Goal: Information Seeking & Learning: Find specific fact

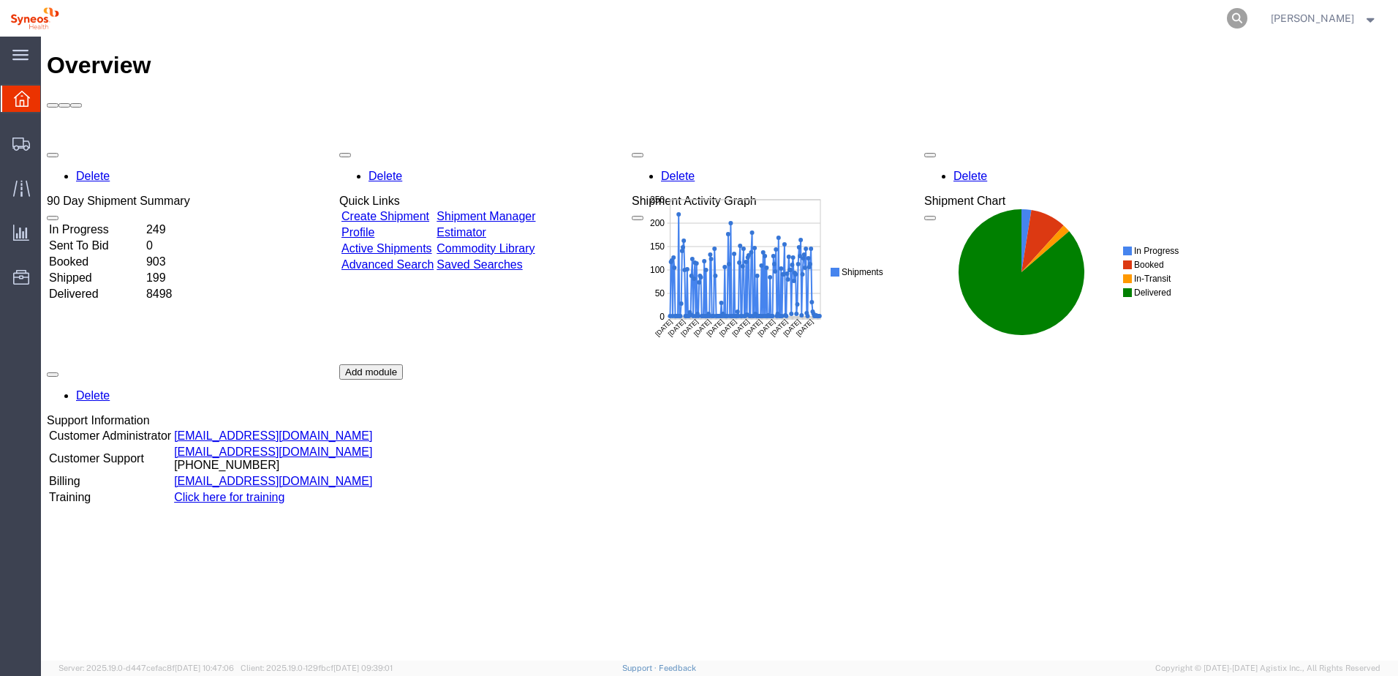
click at [1247, 10] on icon at bounding box center [1237, 18] width 20 height 20
click at [1057, 20] on input "search" at bounding box center [1004, 18] width 445 height 35
click at [954, 21] on input "search" at bounding box center [1004, 18] width 445 height 35
paste input "56875010"
type input "56875010"
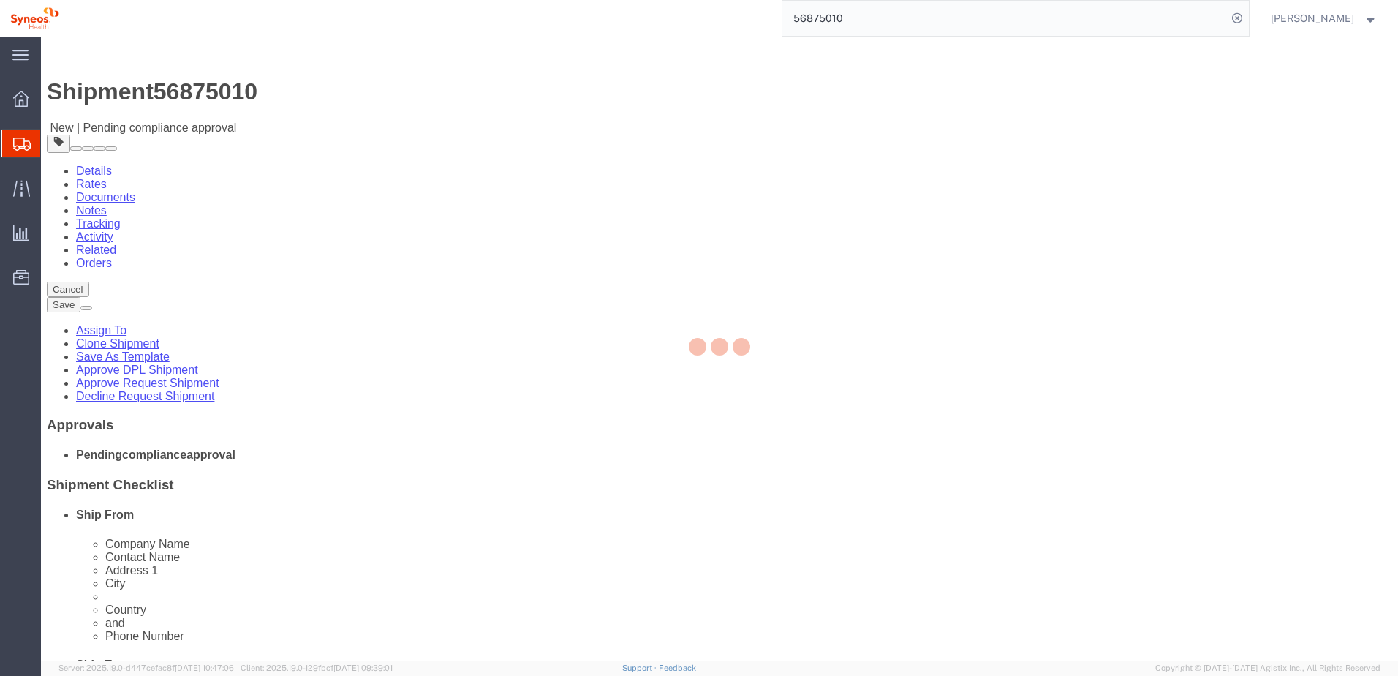
select select
select select "48854"
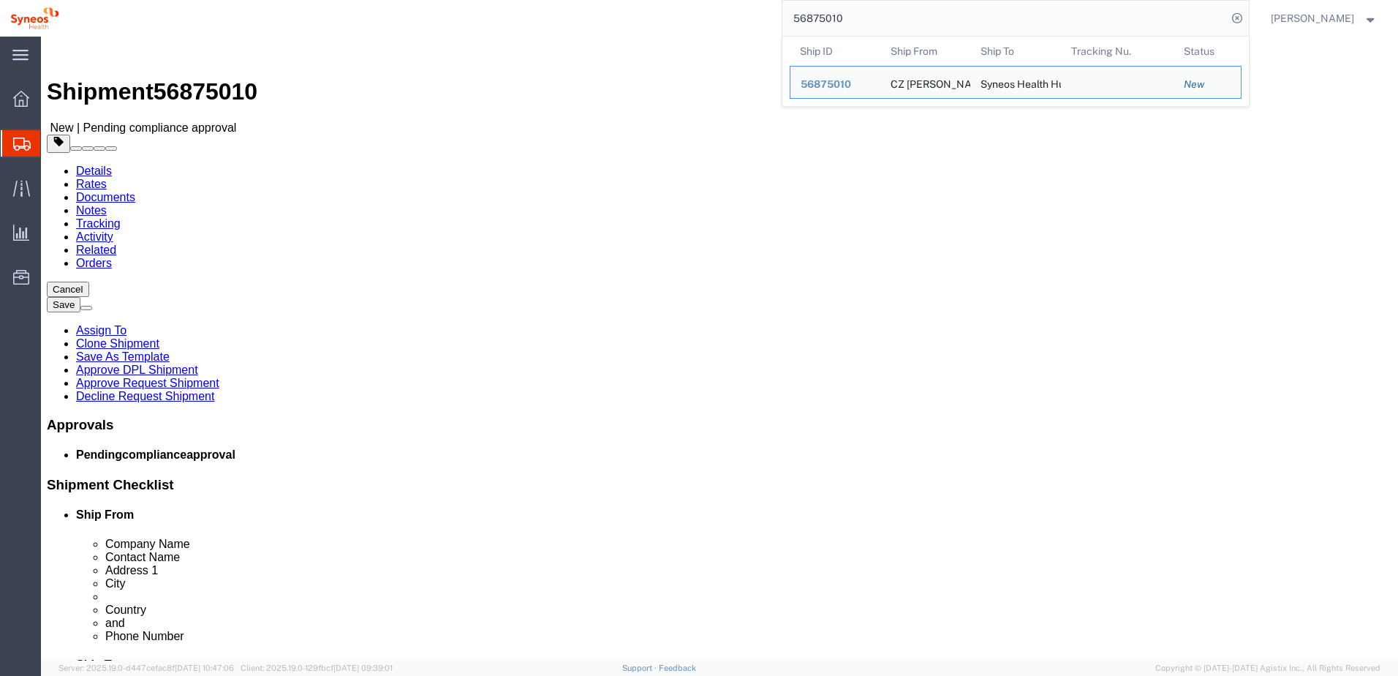
drag, startPoint x: 646, startPoint y: 0, endPoint x: 689, endPoint y: 31, distance: 52.8
click at [689, 31] on div "56875010 Ship ID Ship From Ship To Tracking Nu. Status Ship ID 56875010 Ship Fr…" at bounding box center [659, 18] width 1180 height 37
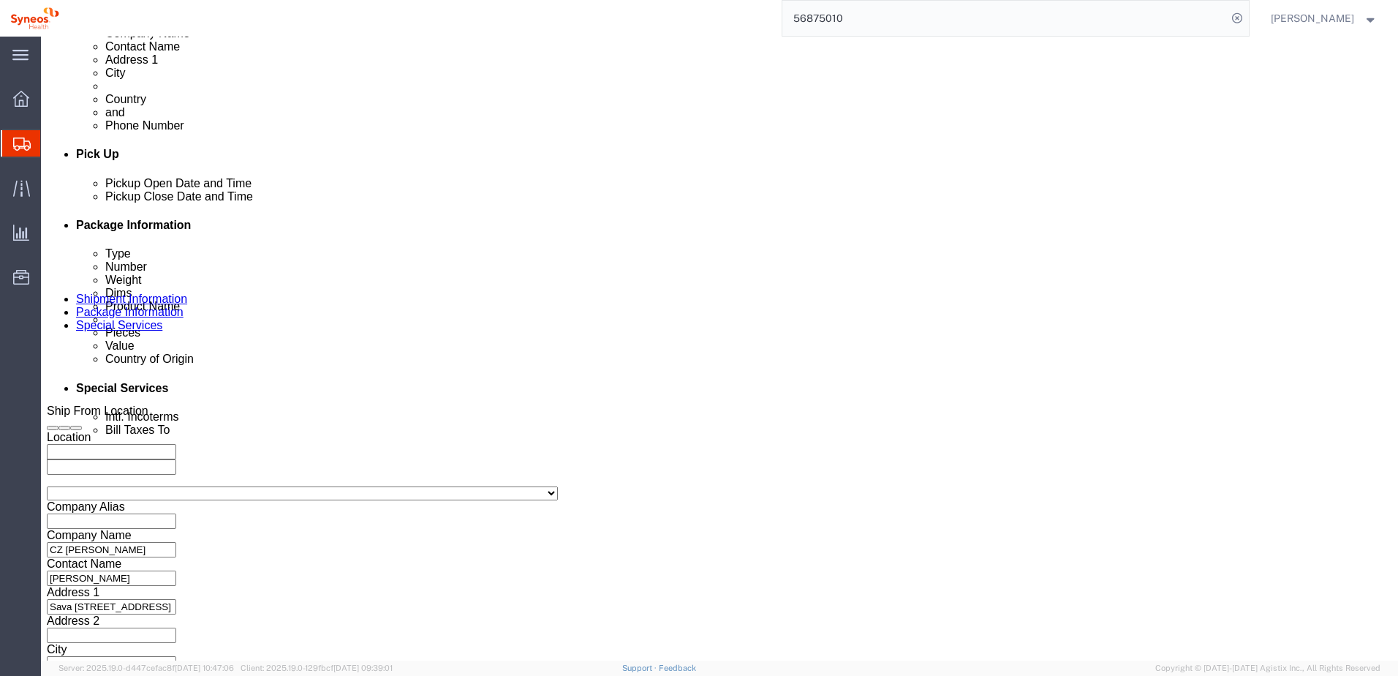
scroll to position [661, 0]
click button "Continue"
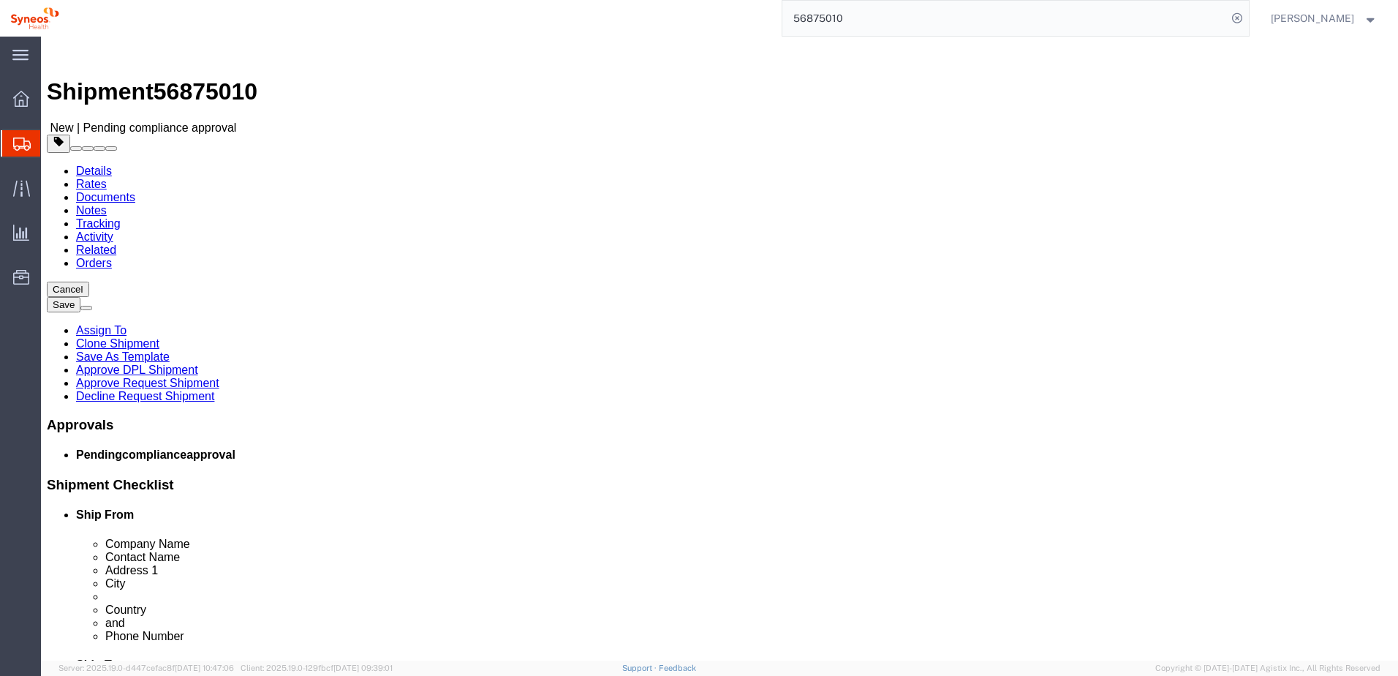
click link "Special Services"
click icon
click dd "900.00 USD"
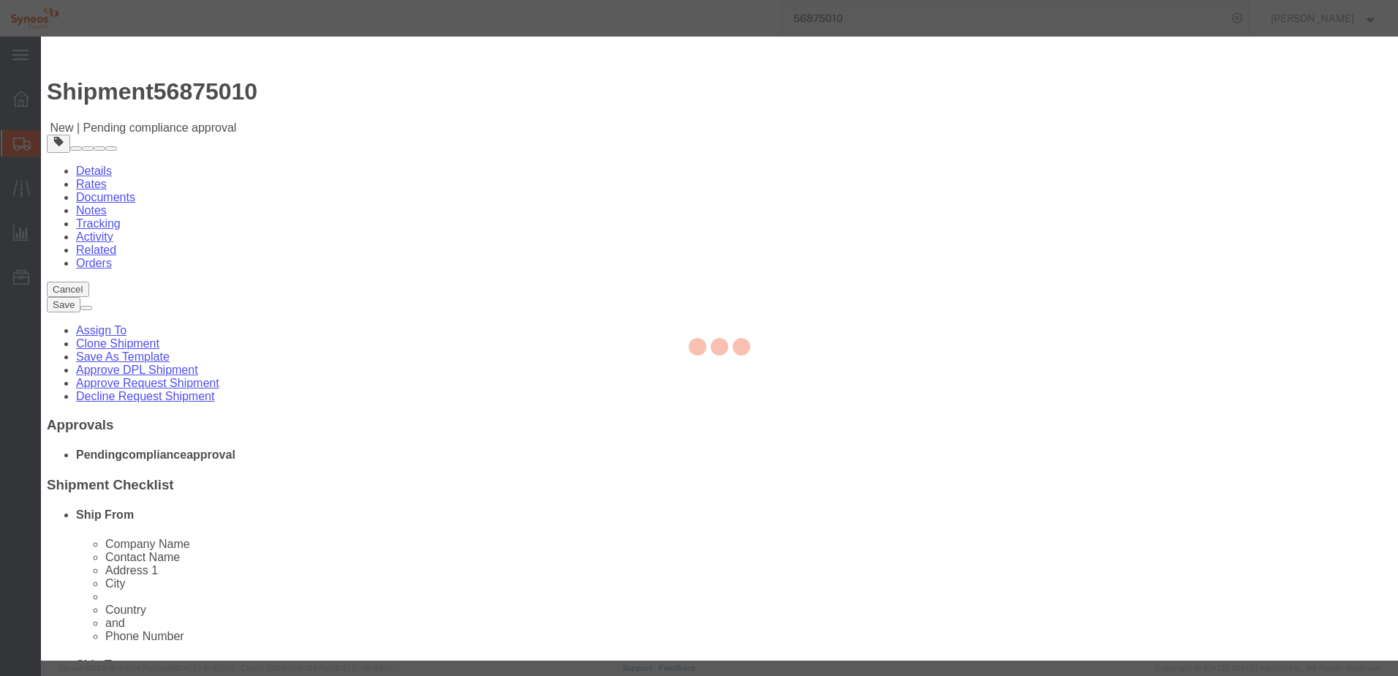
checkbox input "true"
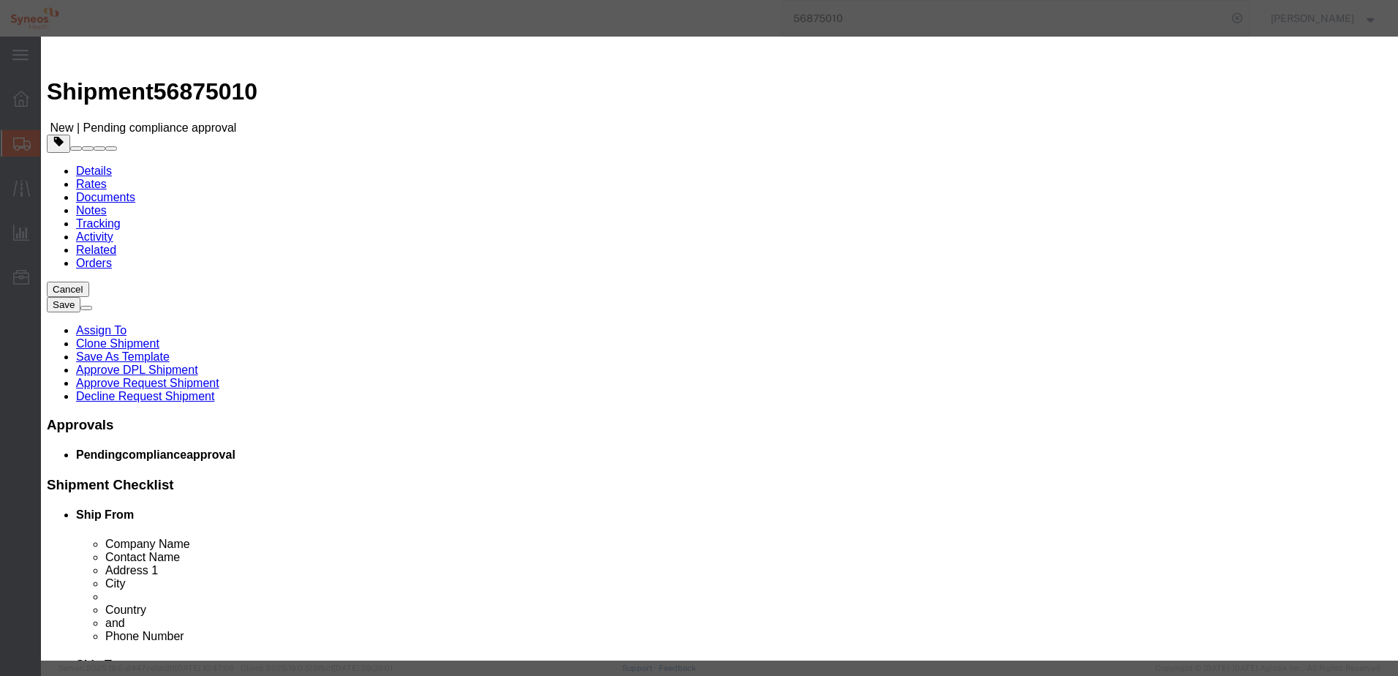
scroll to position [356, 0]
click icon "button"
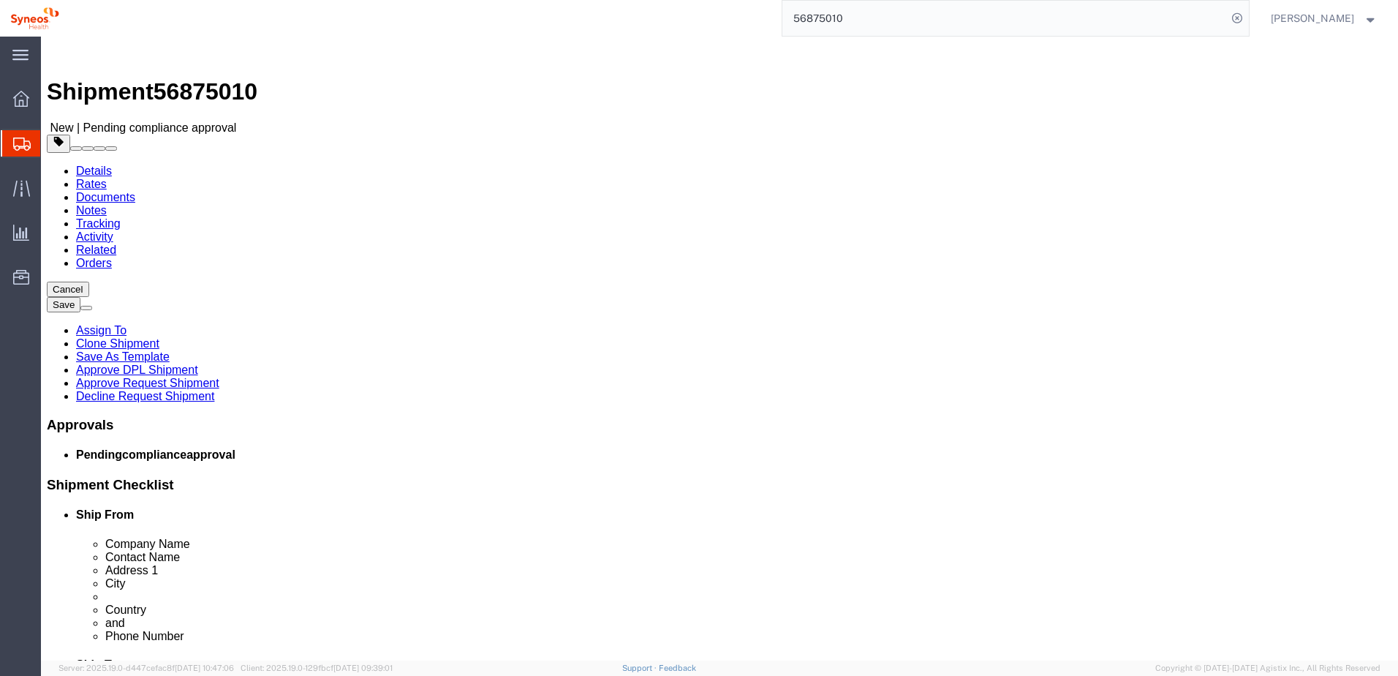
click icon
click link "Approve Request Shipment"
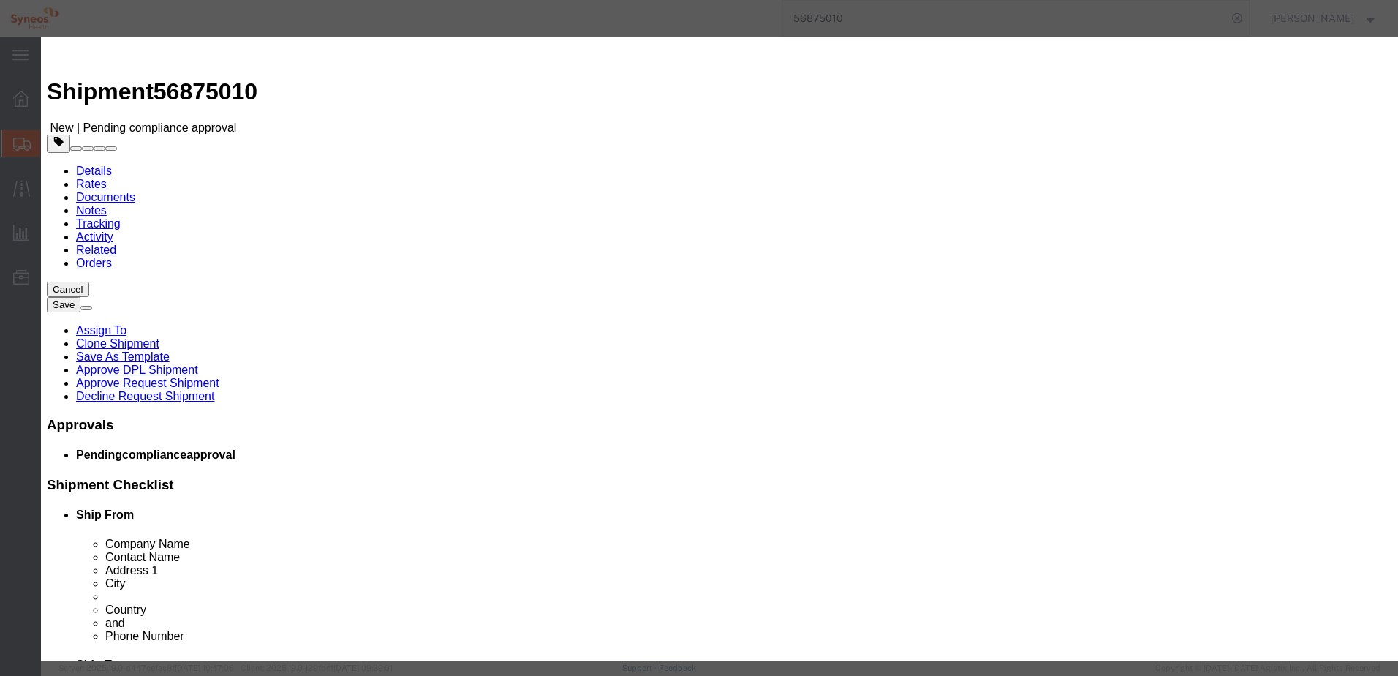
click button "Yes"
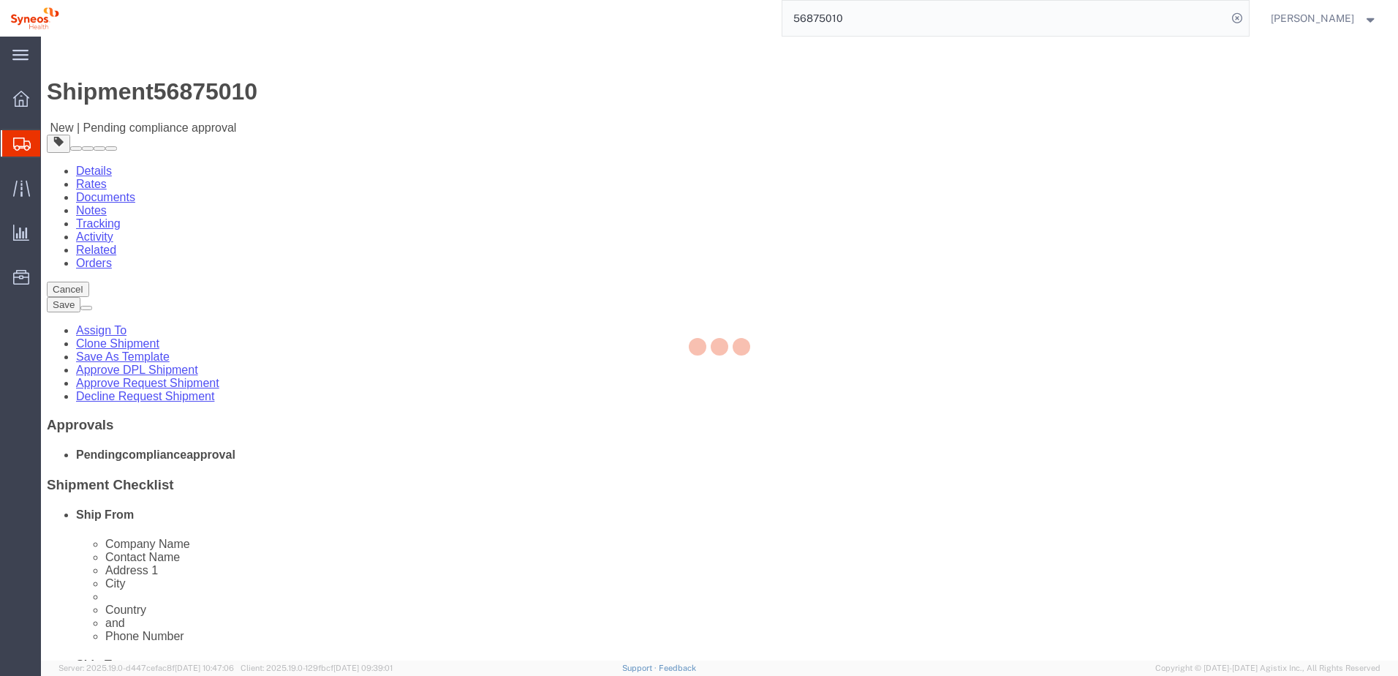
select select "48854"
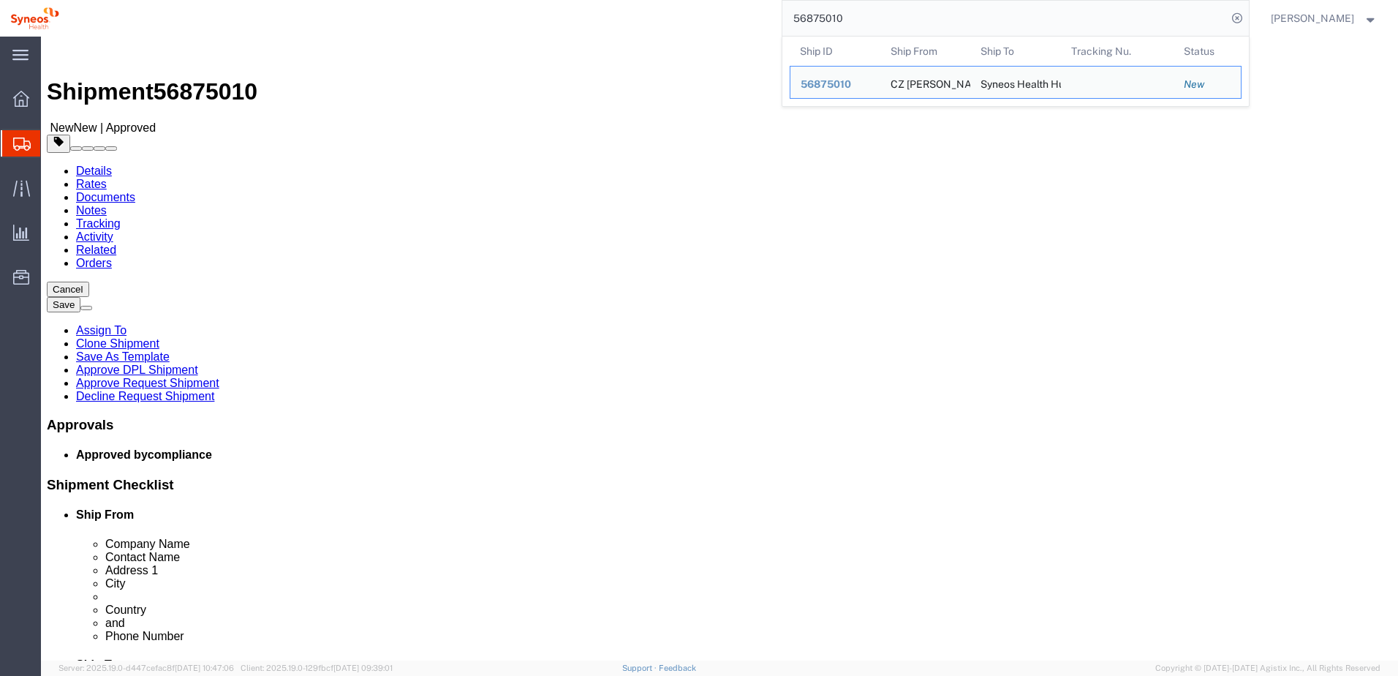
click at [886, 24] on input "56875010" at bounding box center [1004, 18] width 445 height 35
drag, startPoint x: 902, startPoint y: 14, endPoint x: 805, endPoint y: 15, distance: 97.2
click at [808, 14] on input "56875010" at bounding box center [1004, 18] width 445 height 35
paste input "62"
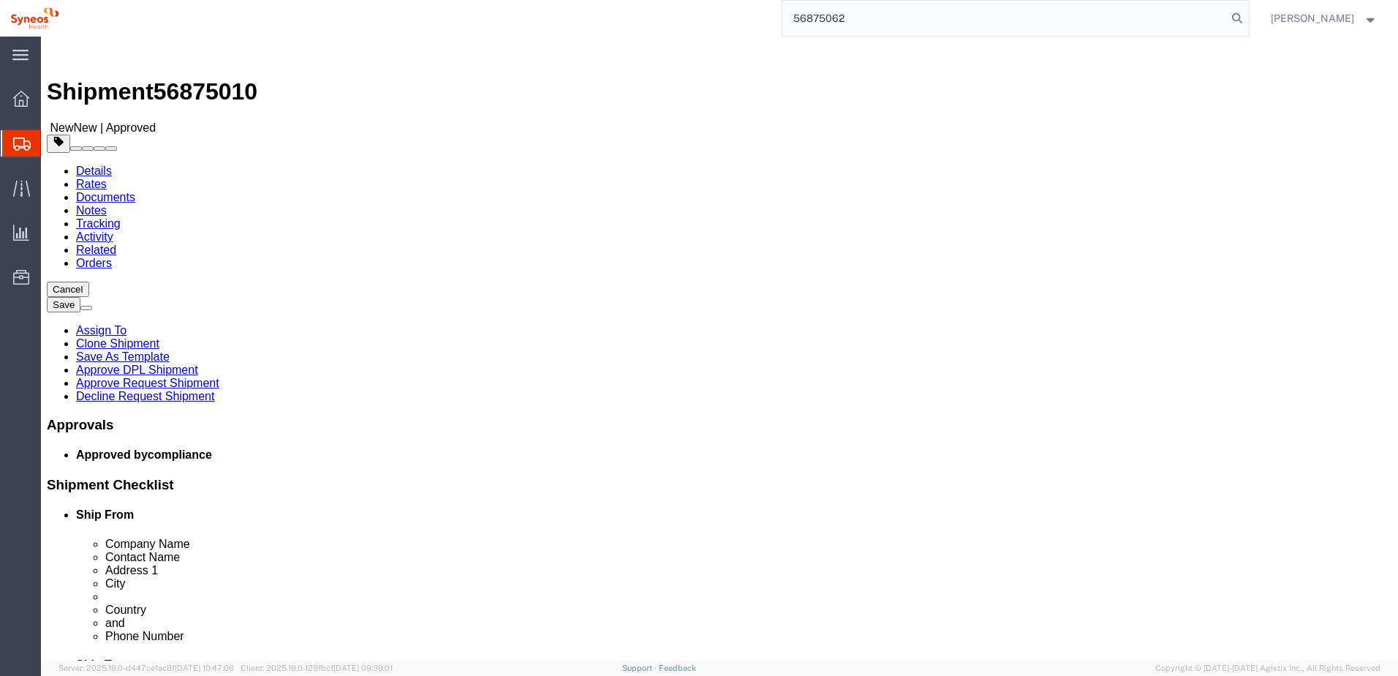
click button "Save"
click at [1149, 24] on input "56875062" at bounding box center [1004, 18] width 445 height 35
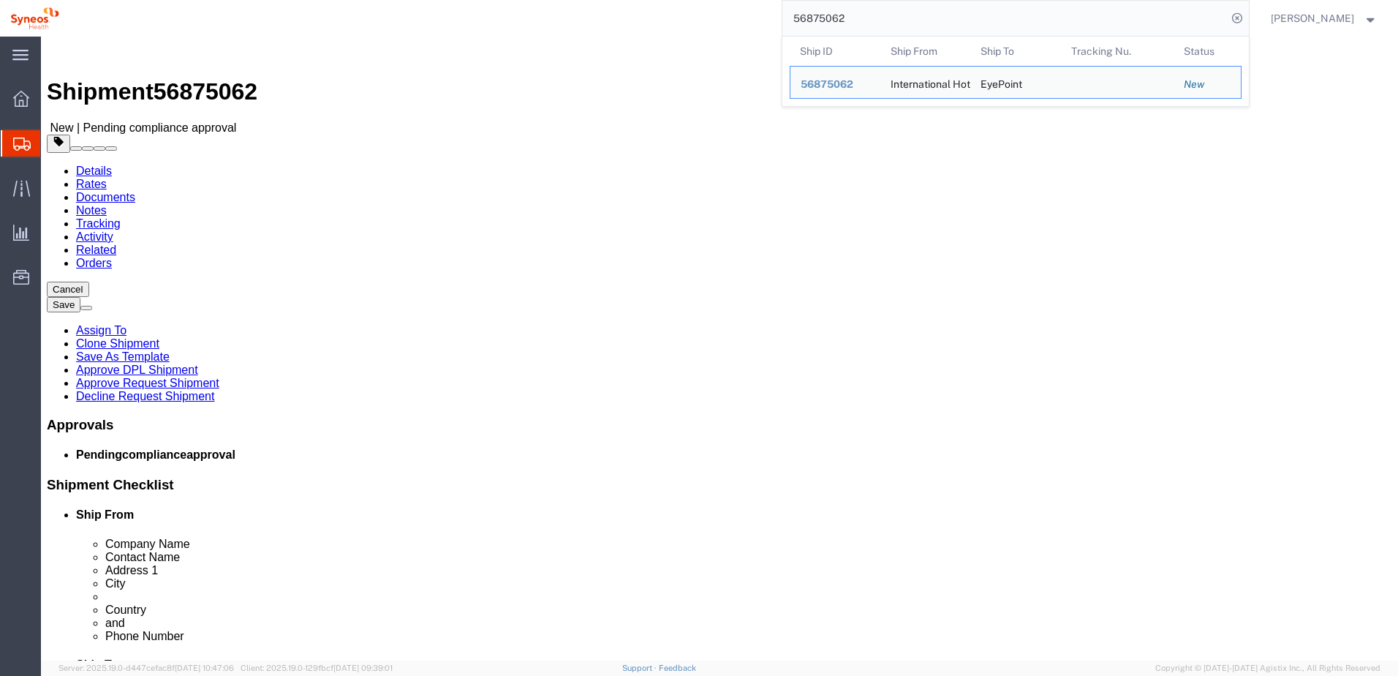
click div "Shipment 56875062 New | Pending compliance approval"
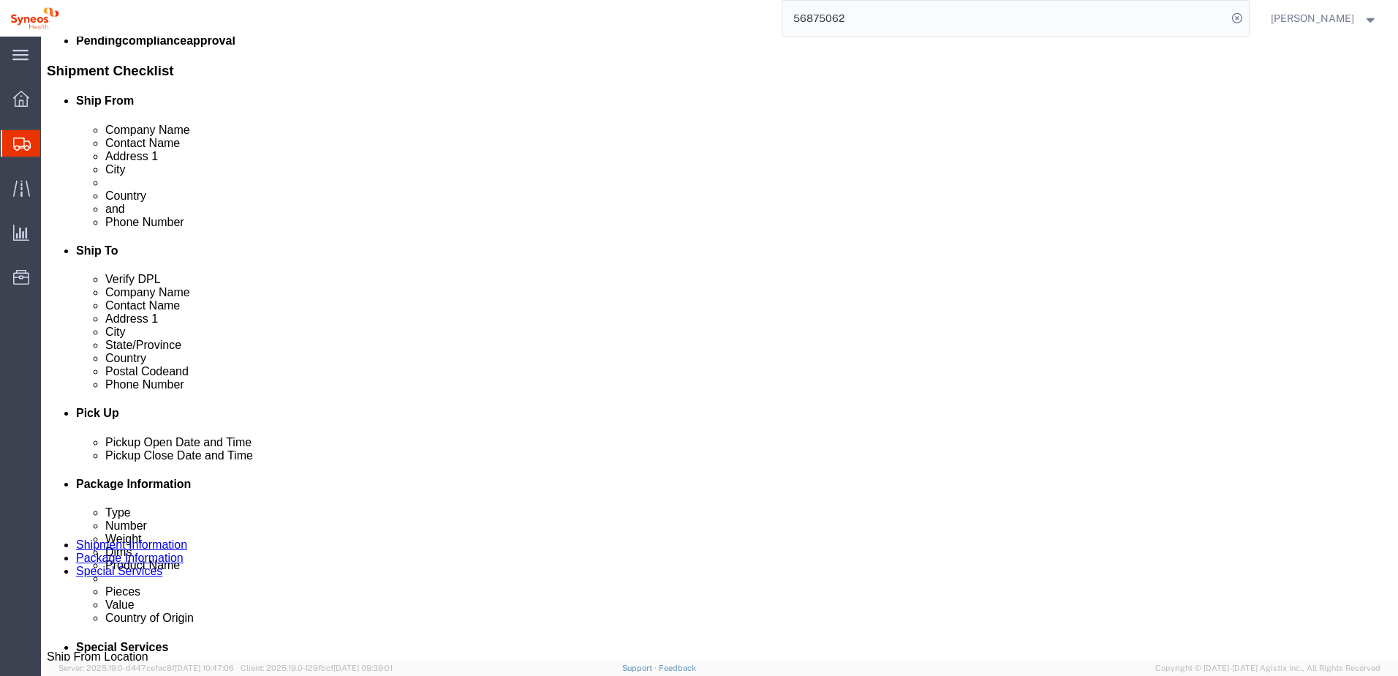
scroll to position [439, 0]
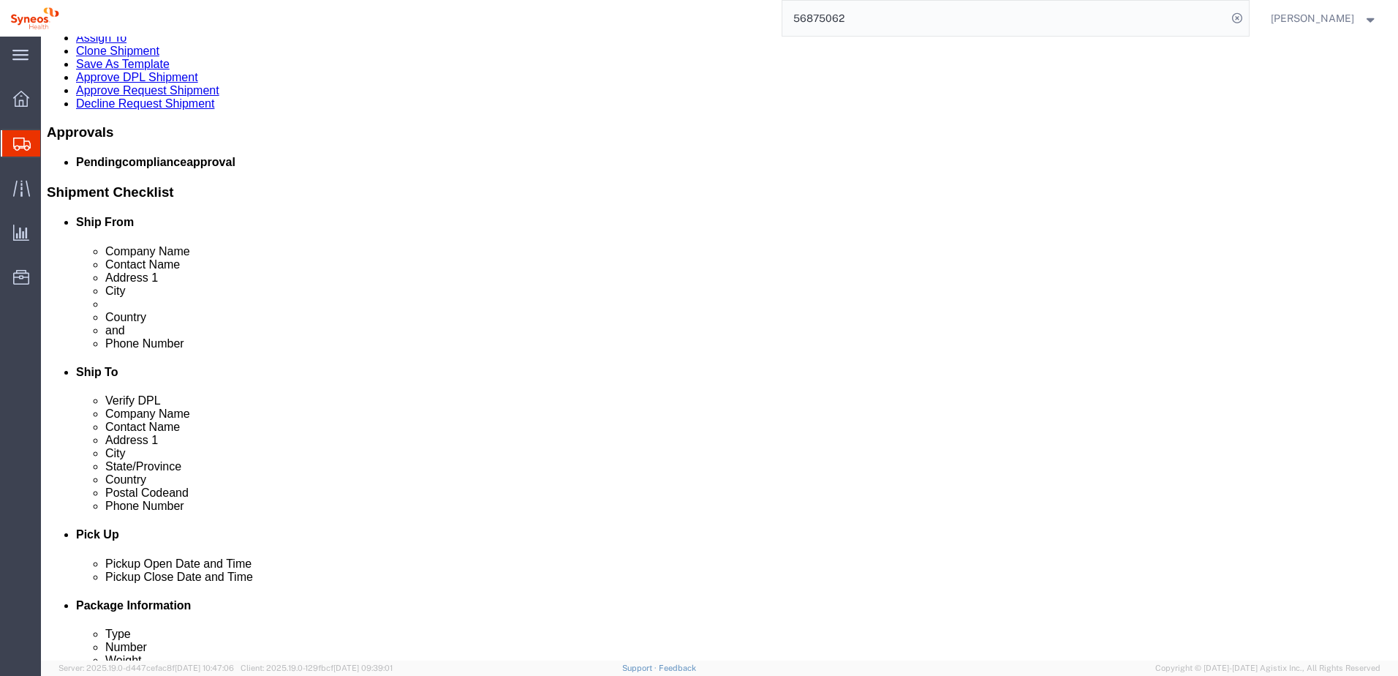
click link "Package Information"
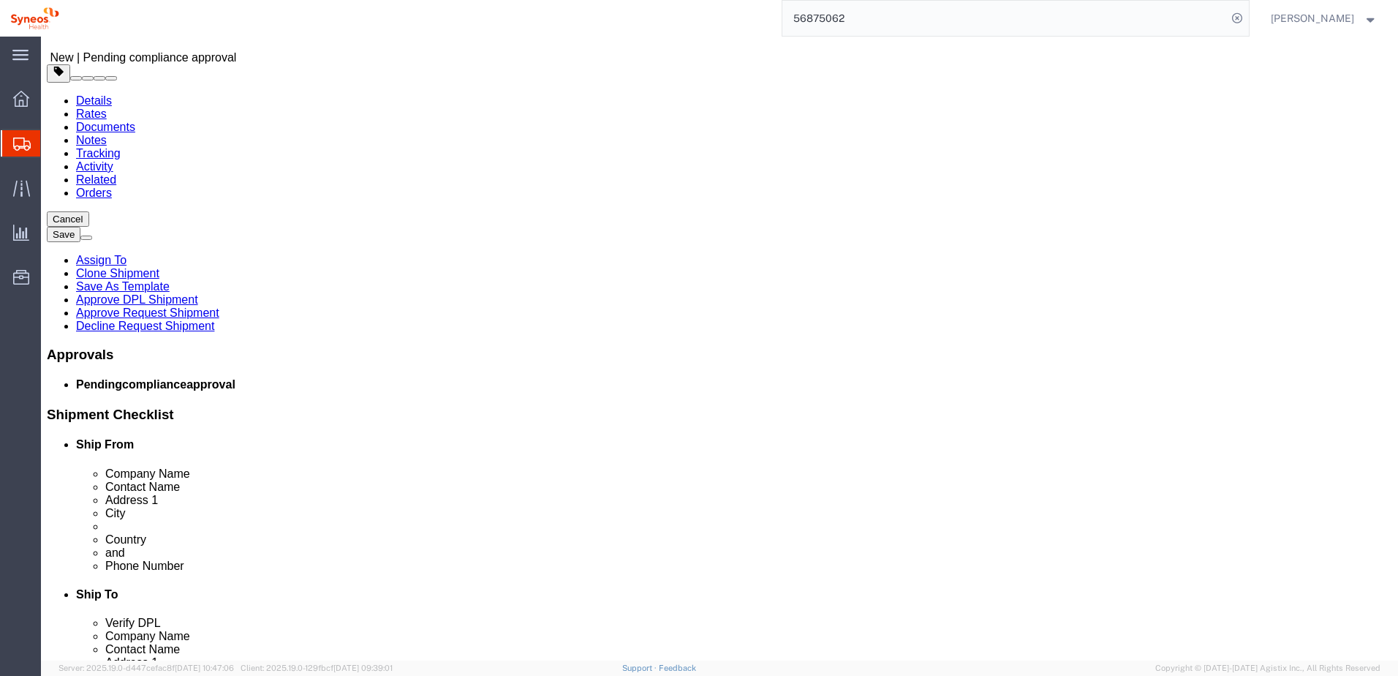
click icon
click at [39, 20] on img at bounding box center [34, 18] width 49 height 22
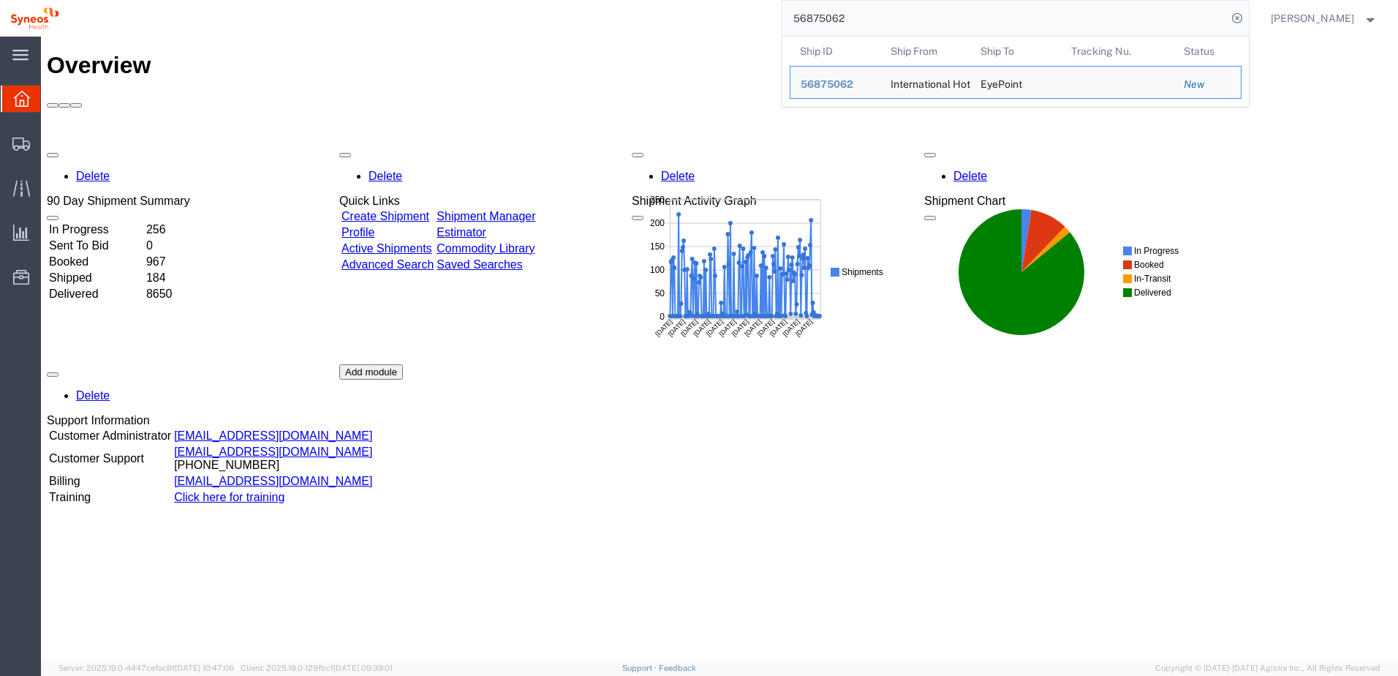
drag, startPoint x: 885, startPoint y: 19, endPoint x: 790, endPoint y: 13, distance: 95.2
click at [790, 13] on div "56875062 Ship ID Ship From Ship To Tracking Nu. Status Ship ID 56875062 Ship Fr…" at bounding box center [659, 18] width 1180 height 37
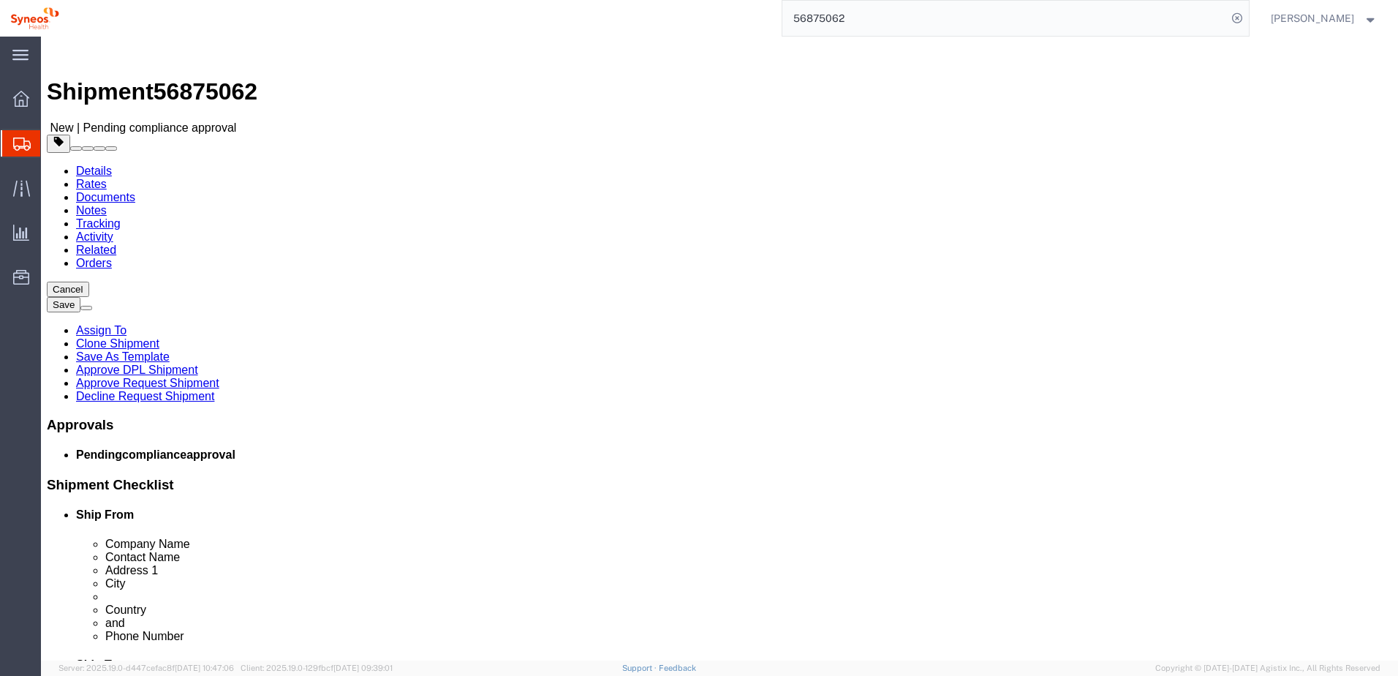
click link "Package Information"
click dd "400.00 USD"
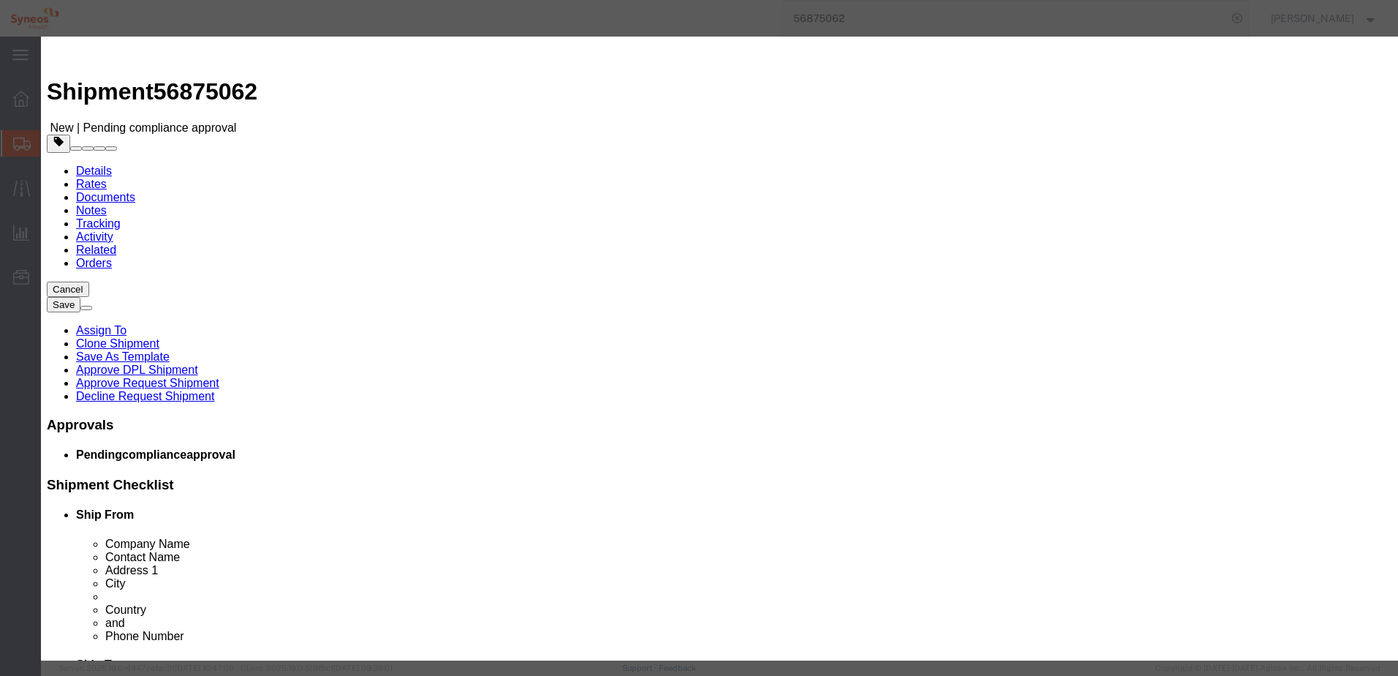
click button "Close"
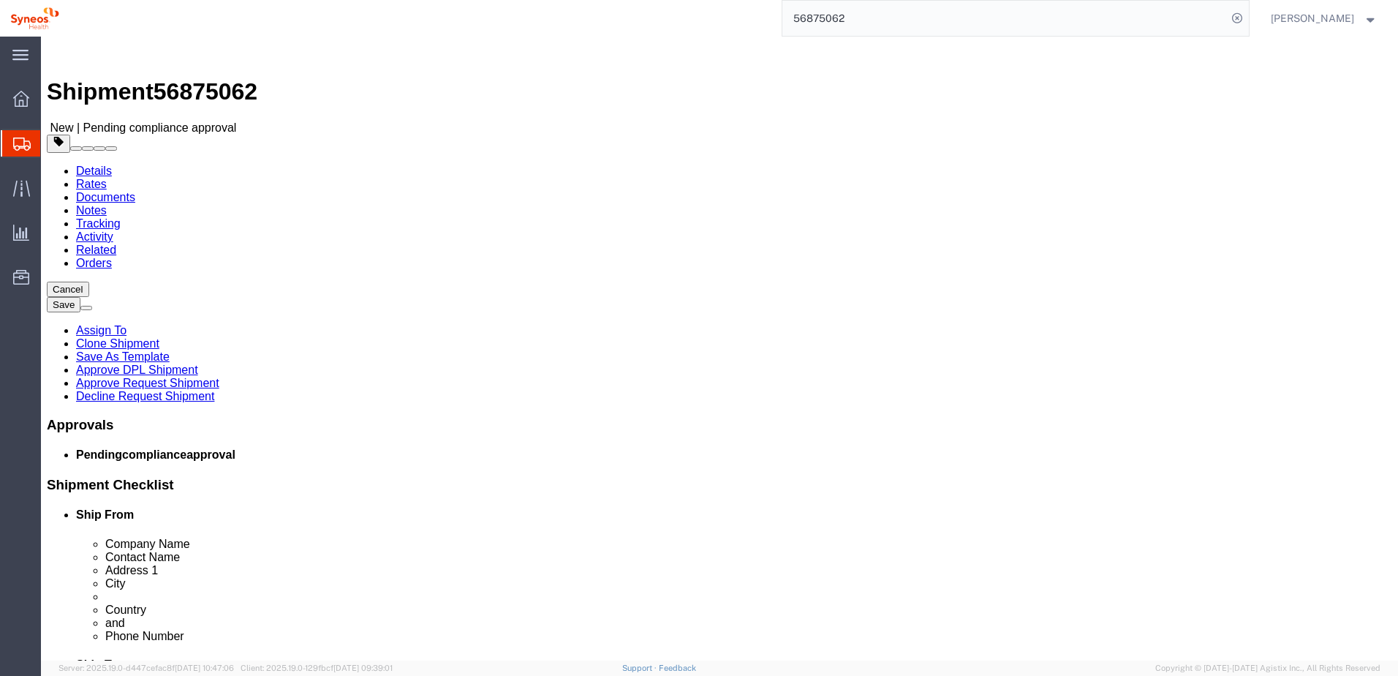
click dd "16.00 Each"
click div
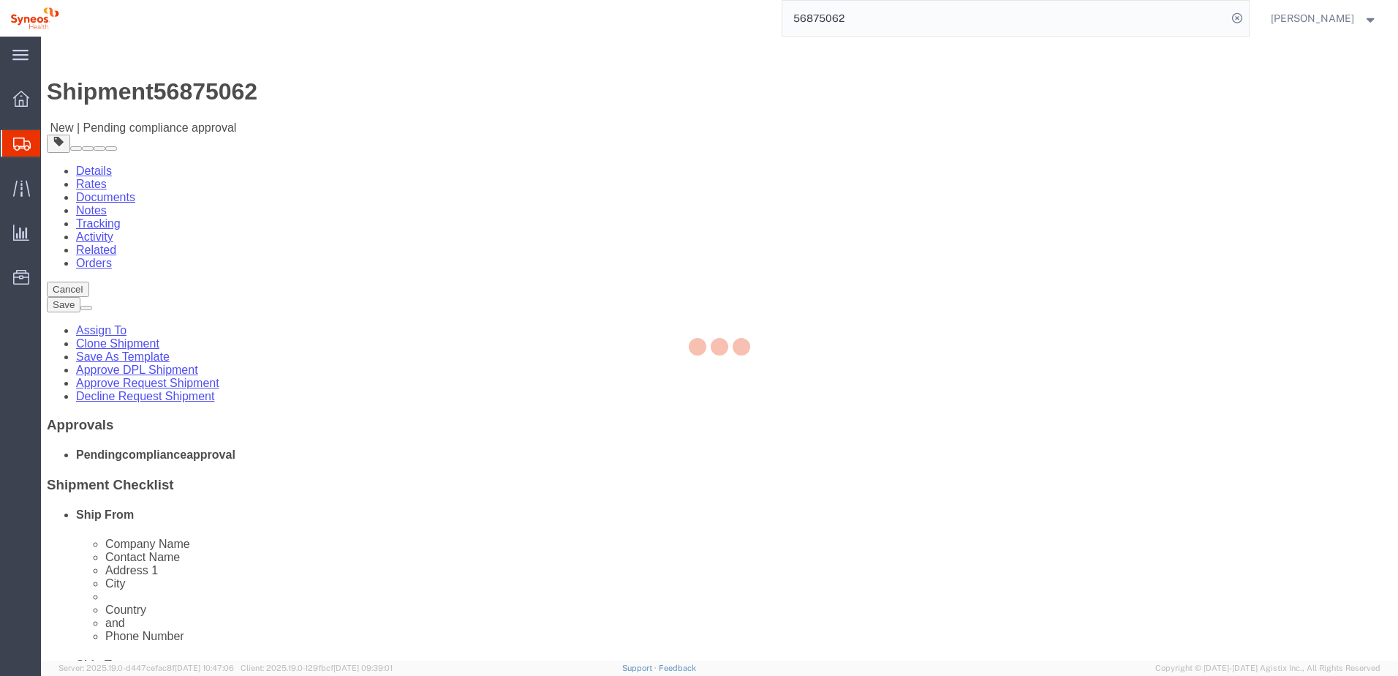
click at [279, 568] on div at bounding box center [719, 349] width 1357 height 624
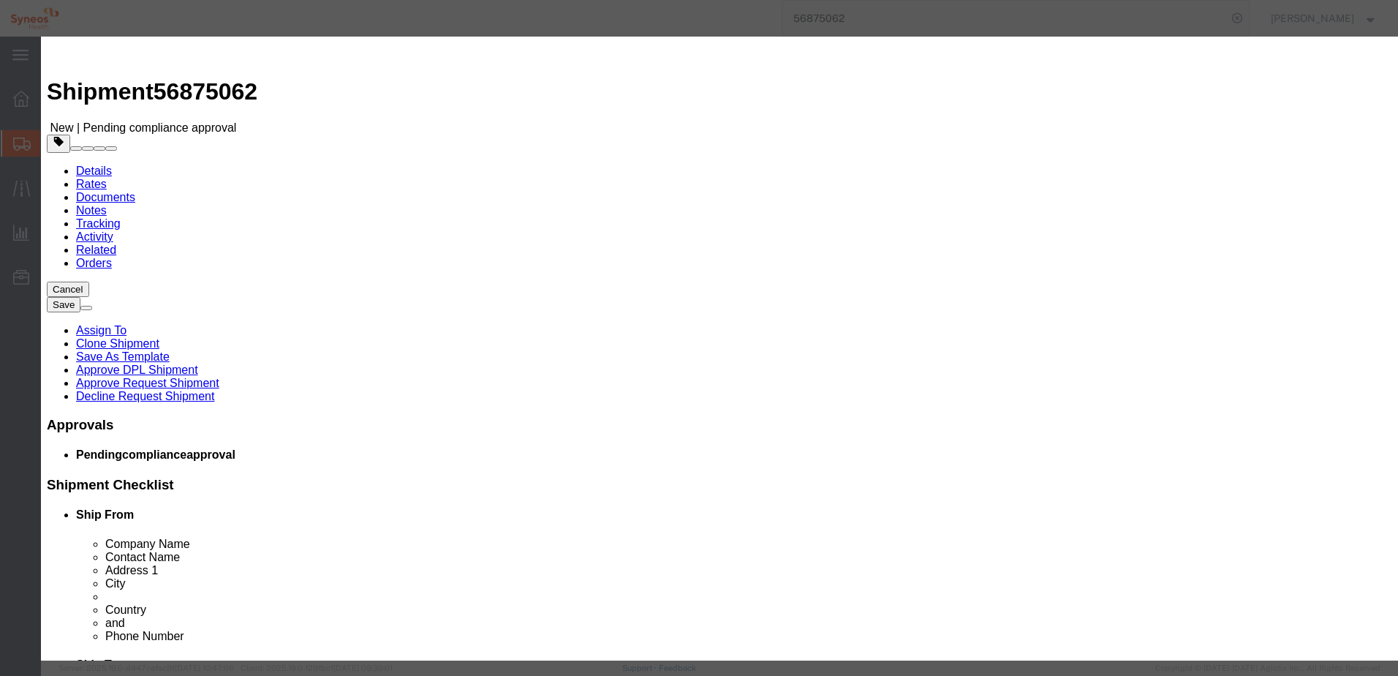
scroll to position [23, 0]
drag, startPoint x: 471, startPoint y: 88, endPoint x: 516, endPoint y: 88, distance: 45.3
click input "Synthetic Eyeballs"
drag, startPoint x: 466, startPoint y: 89, endPoint x: 420, endPoint y: 89, distance: 45.3
click input "Synthetic Eyeballs"
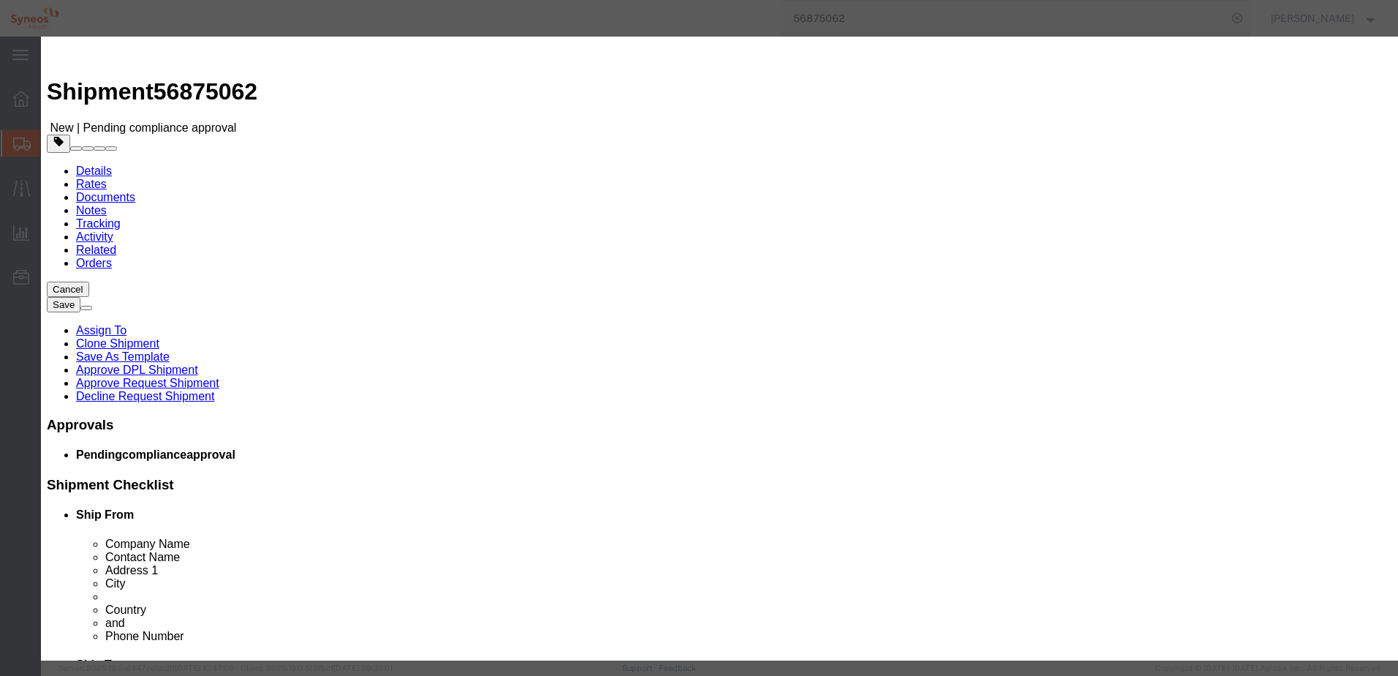
click button "Close"
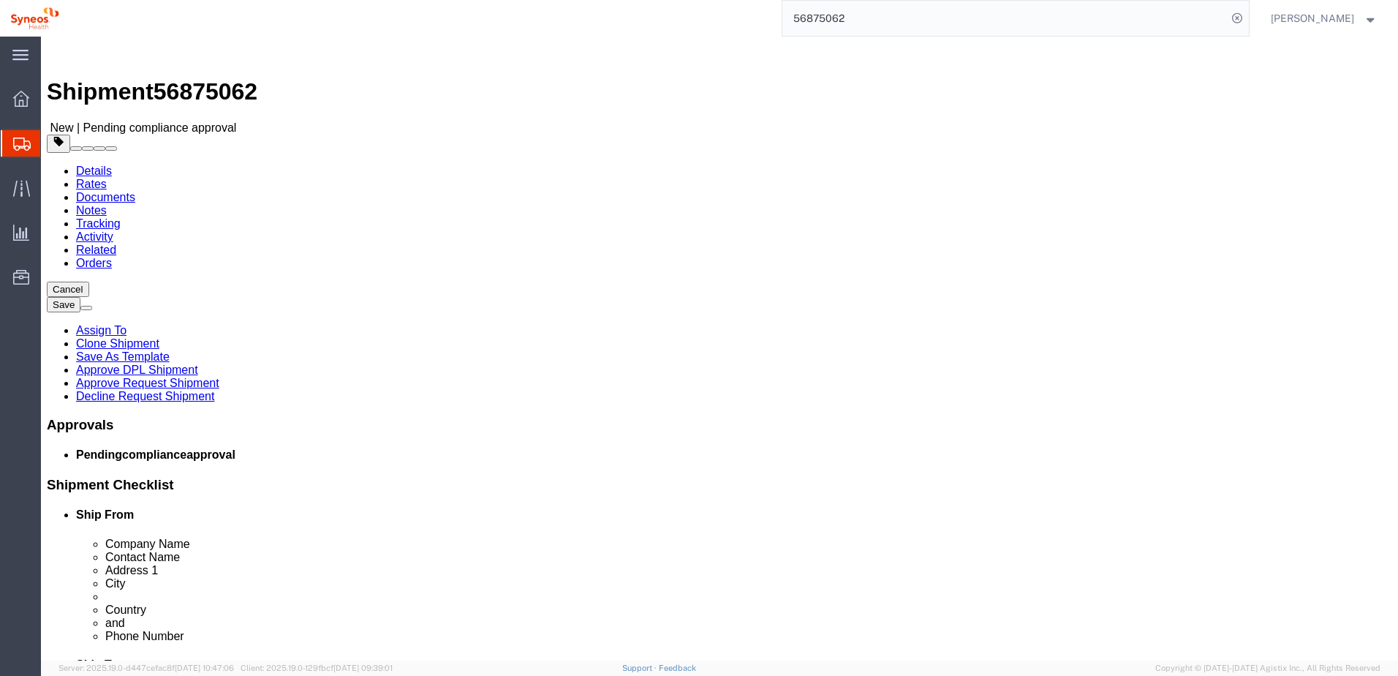
click icon
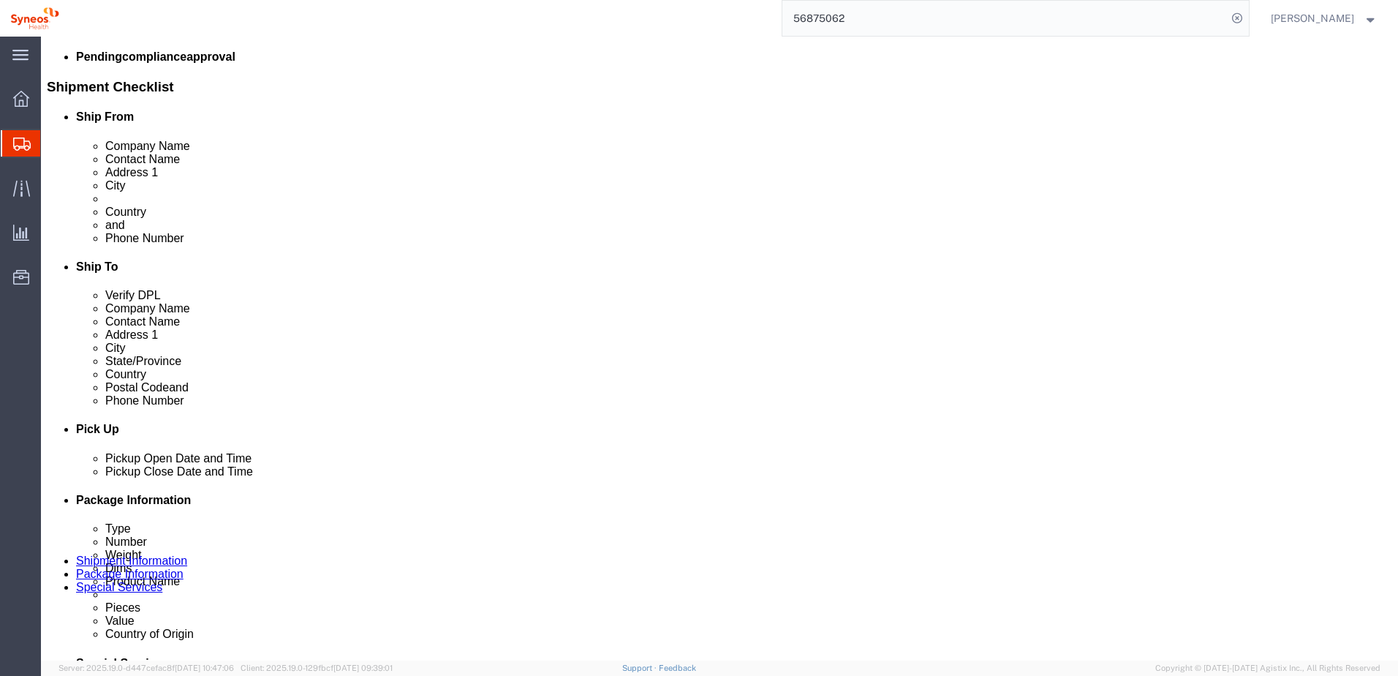
scroll to position [366, 0]
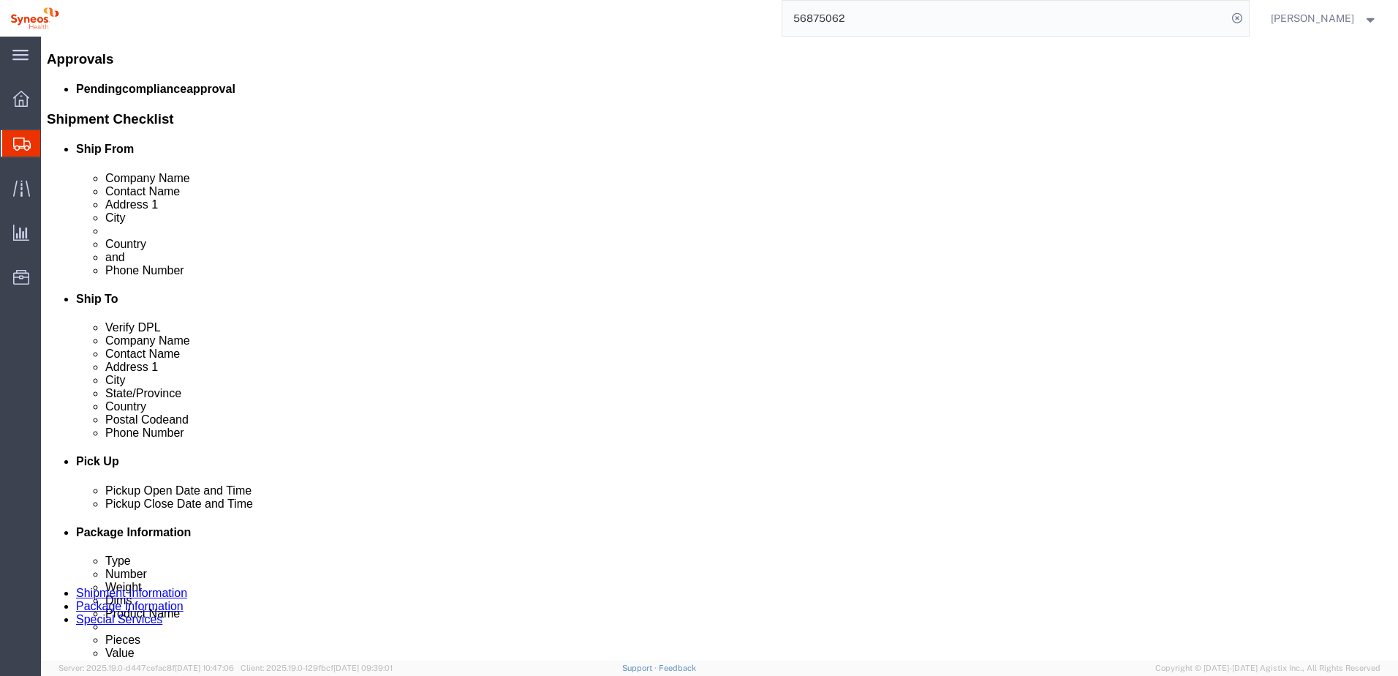
click at [877, 18] on input "56875062" at bounding box center [1004, 18] width 445 height 35
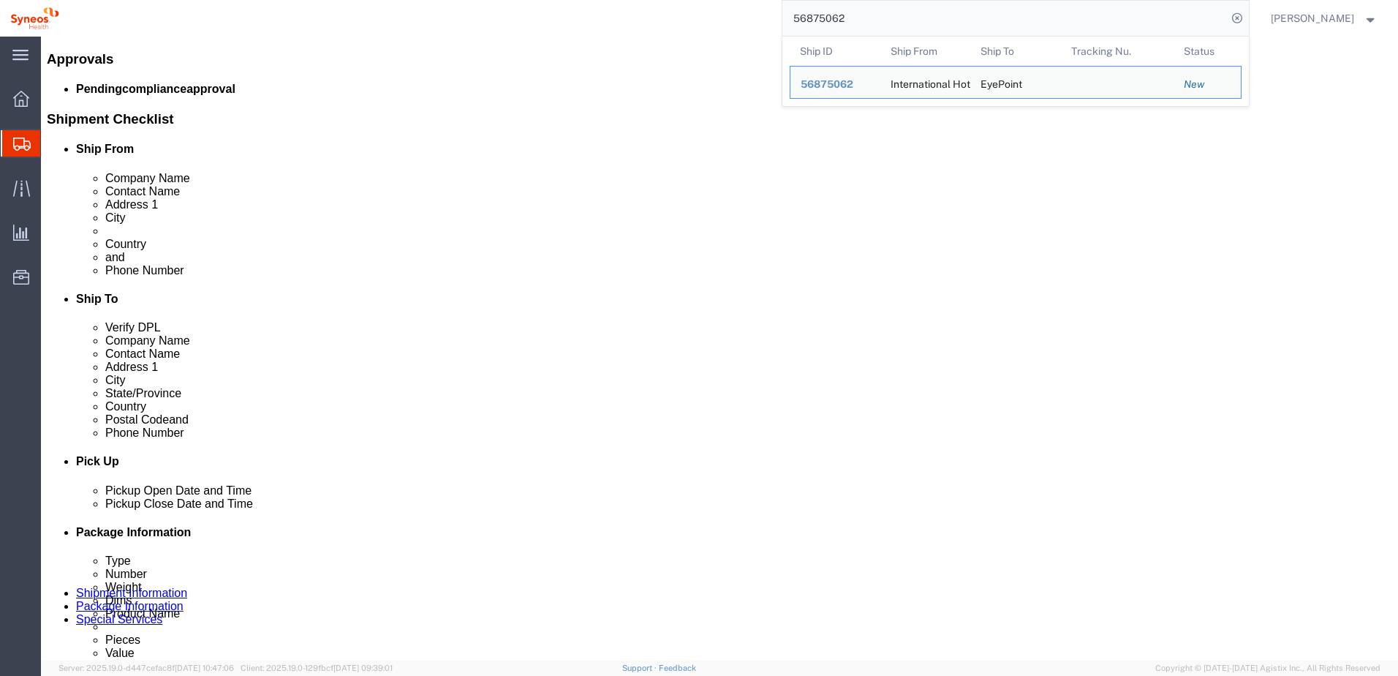
drag, startPoint x: 882, startPoint y: 18, endPoint x: 686, endPoint y: -4, distance: 197.3
click at [686, 0] on html "main_menu Created with Sketch. Collapse Menu Overview Shipments Shipment Manage…" at bounding box center [699, 338] width 1398 height 676
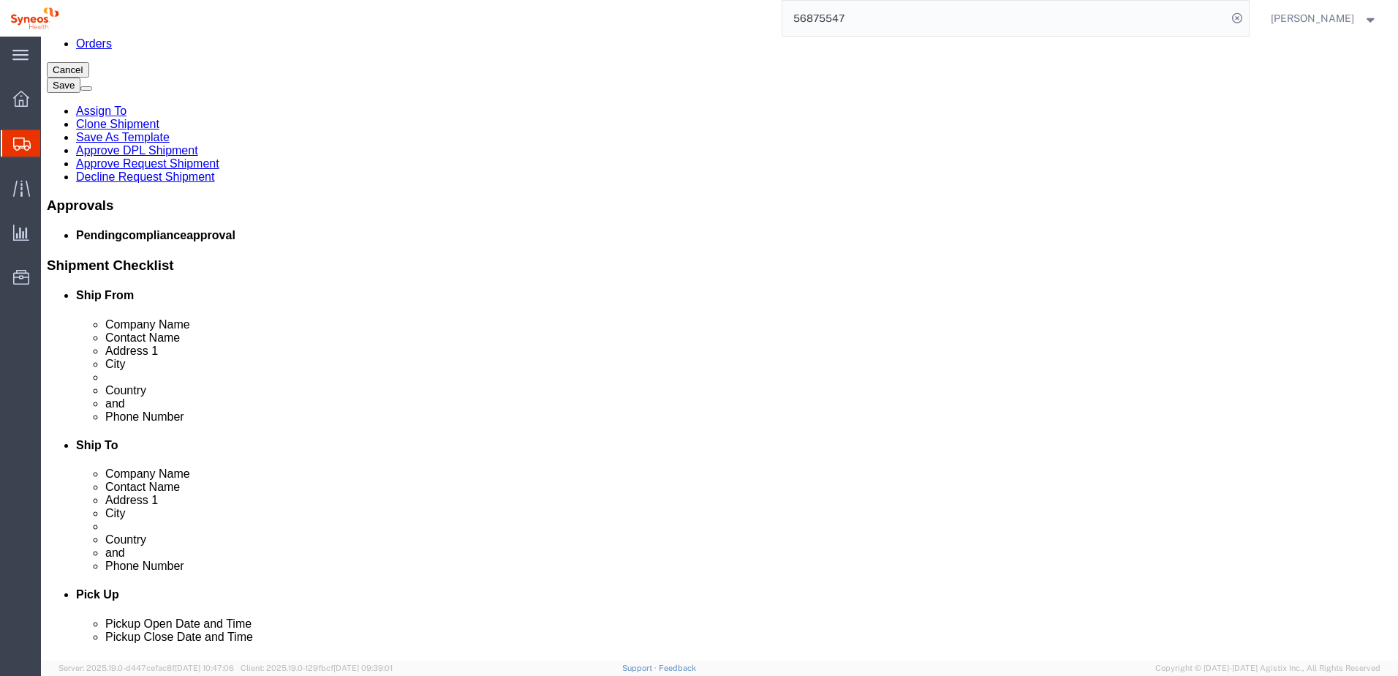
scroll to position [73, 0]
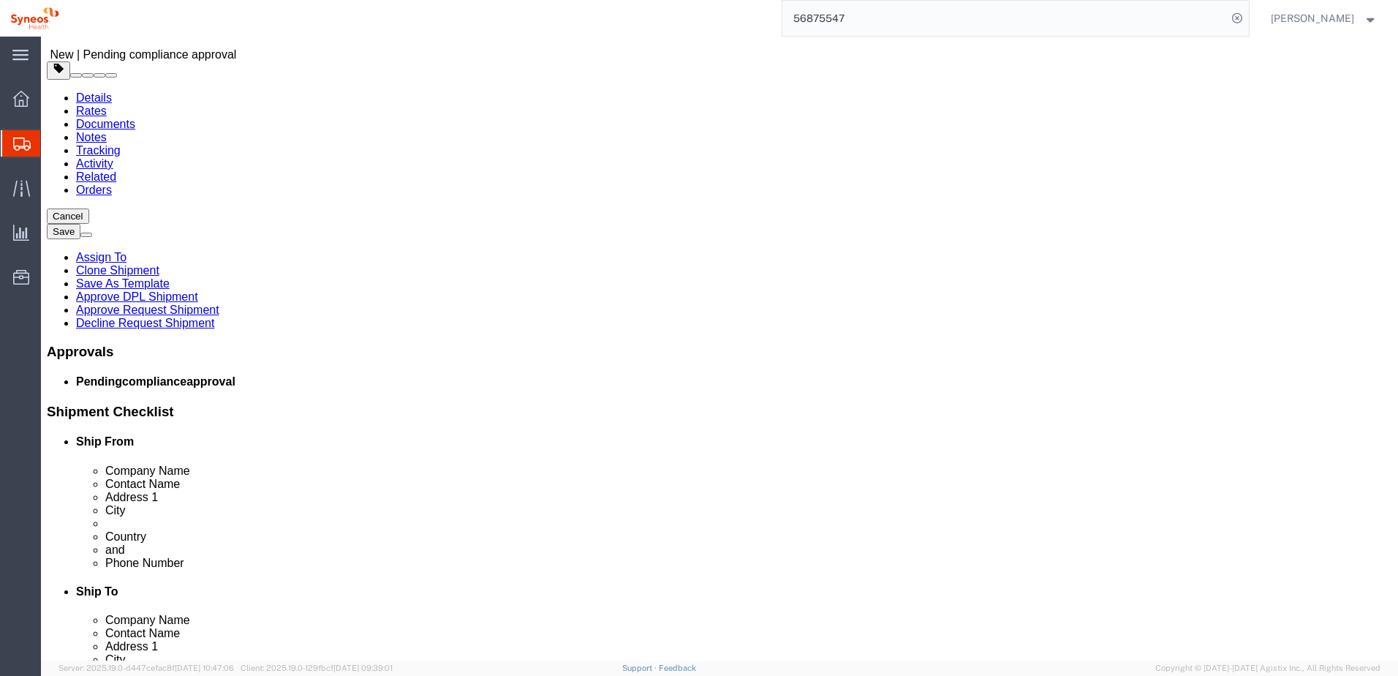
click link "Approve Request Shipment"
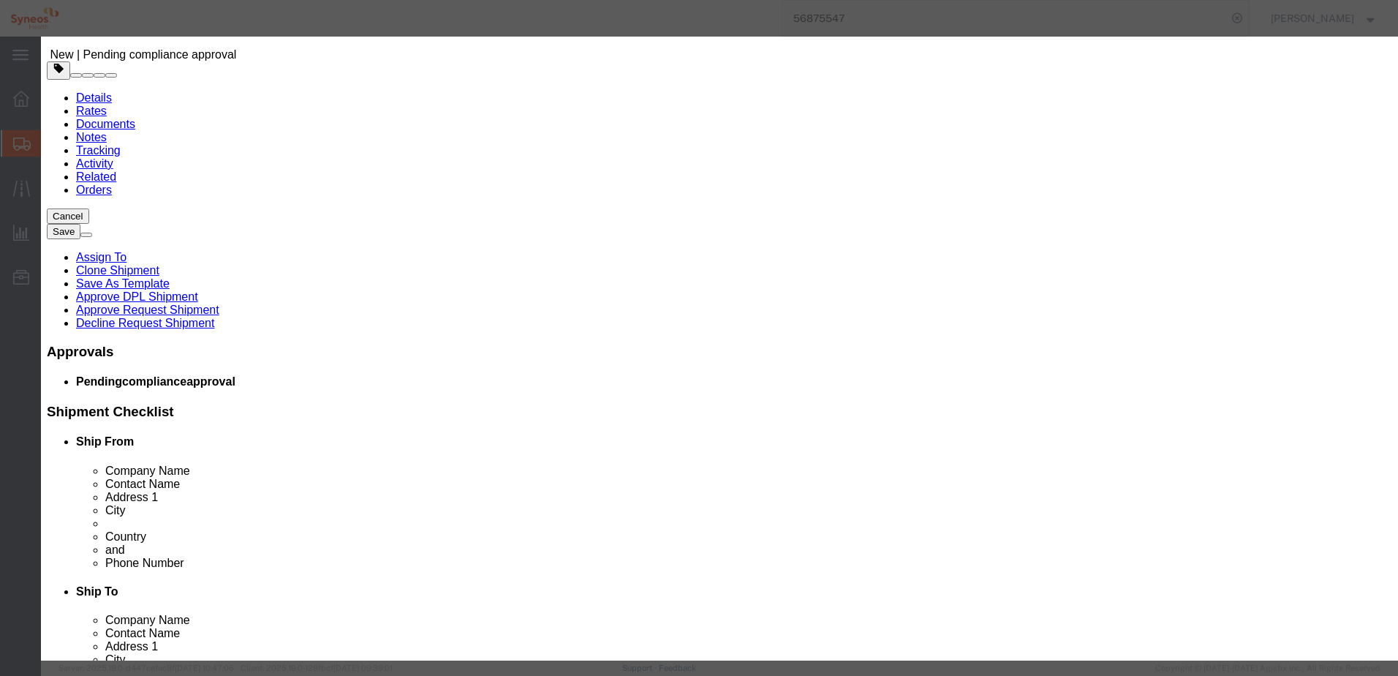
click button "Yes"
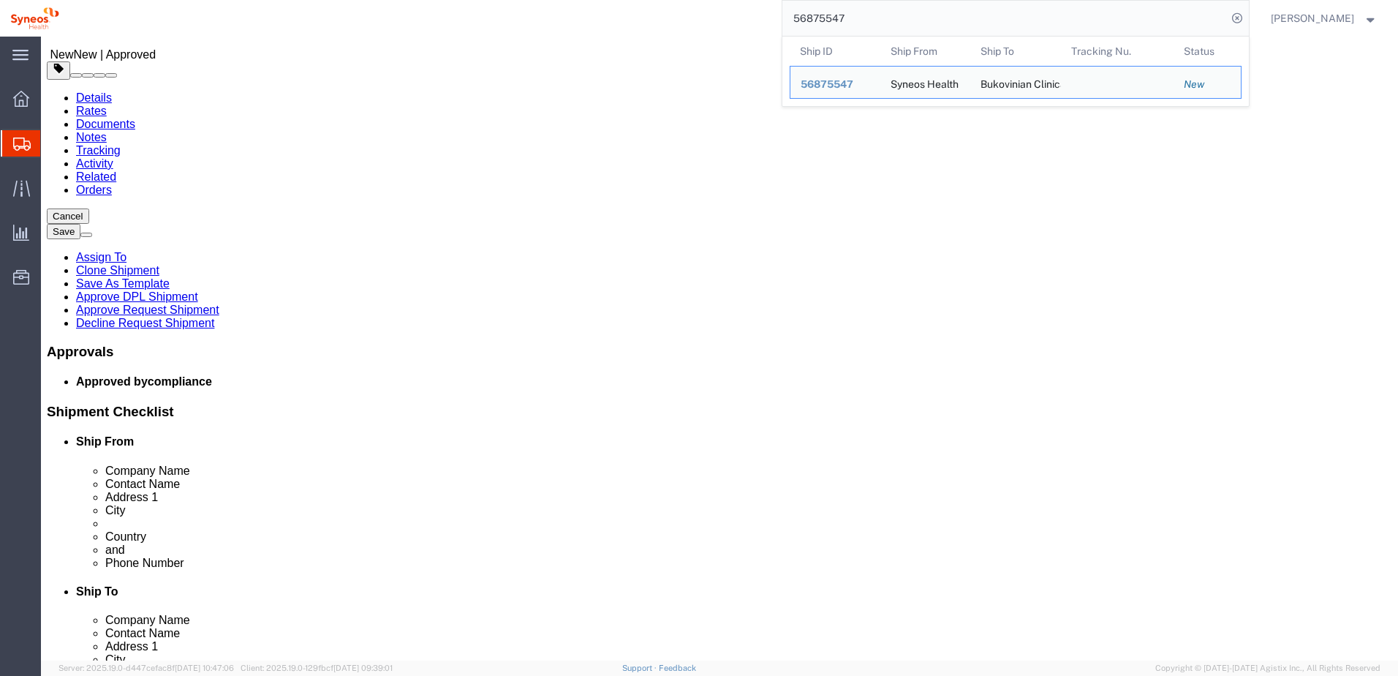
drag, startPoint x: 904, startPoint y: 29, endPoint x: 771, endPoint y: 7, distance: 134.9
click at [771, 7] on div "56875547 Ship ID Ship From Ship To Tracking Nu. Status Ship ID 56875547 Ship Fr…" at bounding box center [659, 18] width 1180 height 37
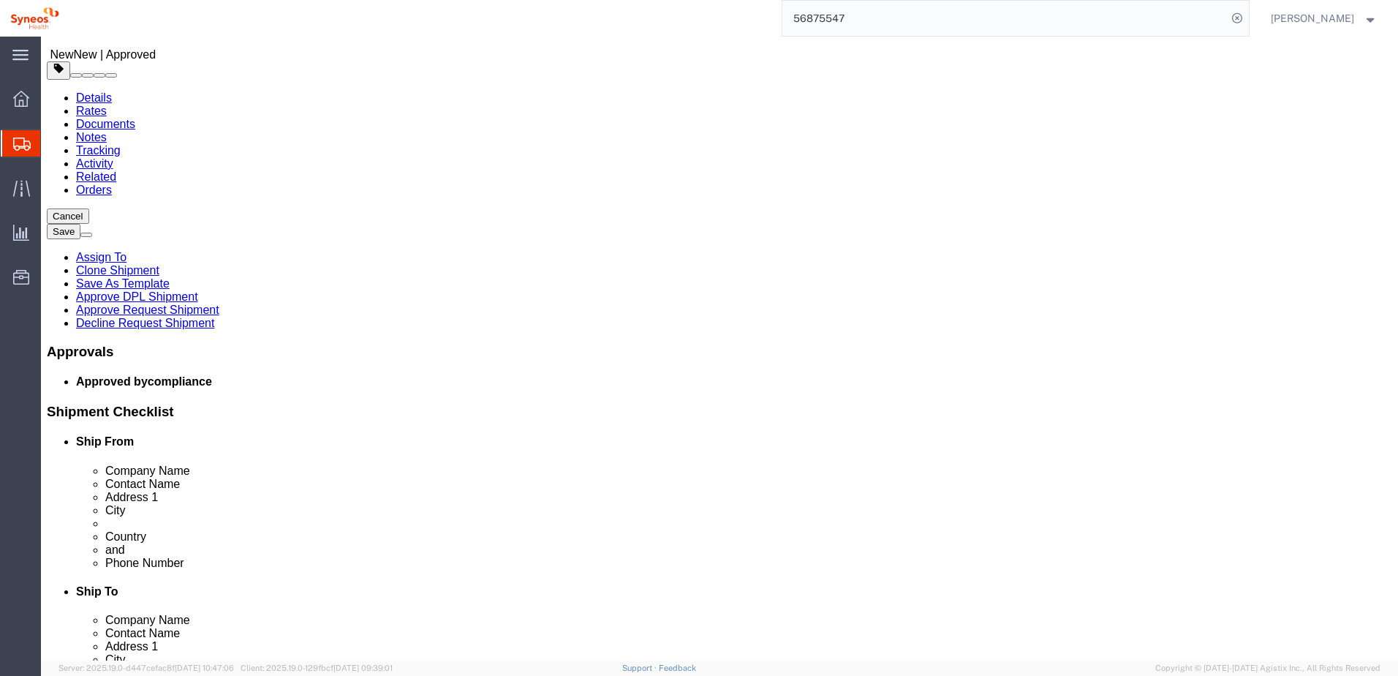
paste input "642"
drag, startPoint x: 806, startPoint y: 314, endPoint x: 722, endPoint y: 312, distance: 84.8
click div "Ivano-Frankivsk"
click link "Approve Request Shipment"
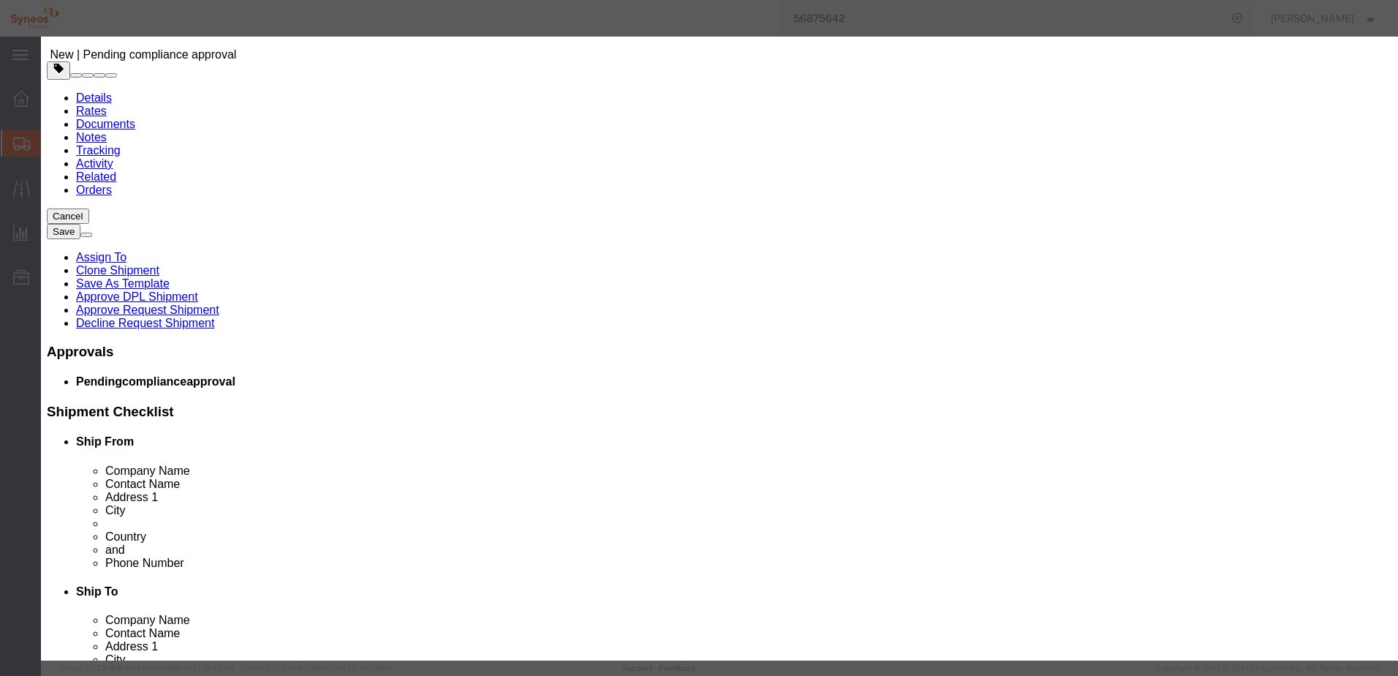
click button "Yes"
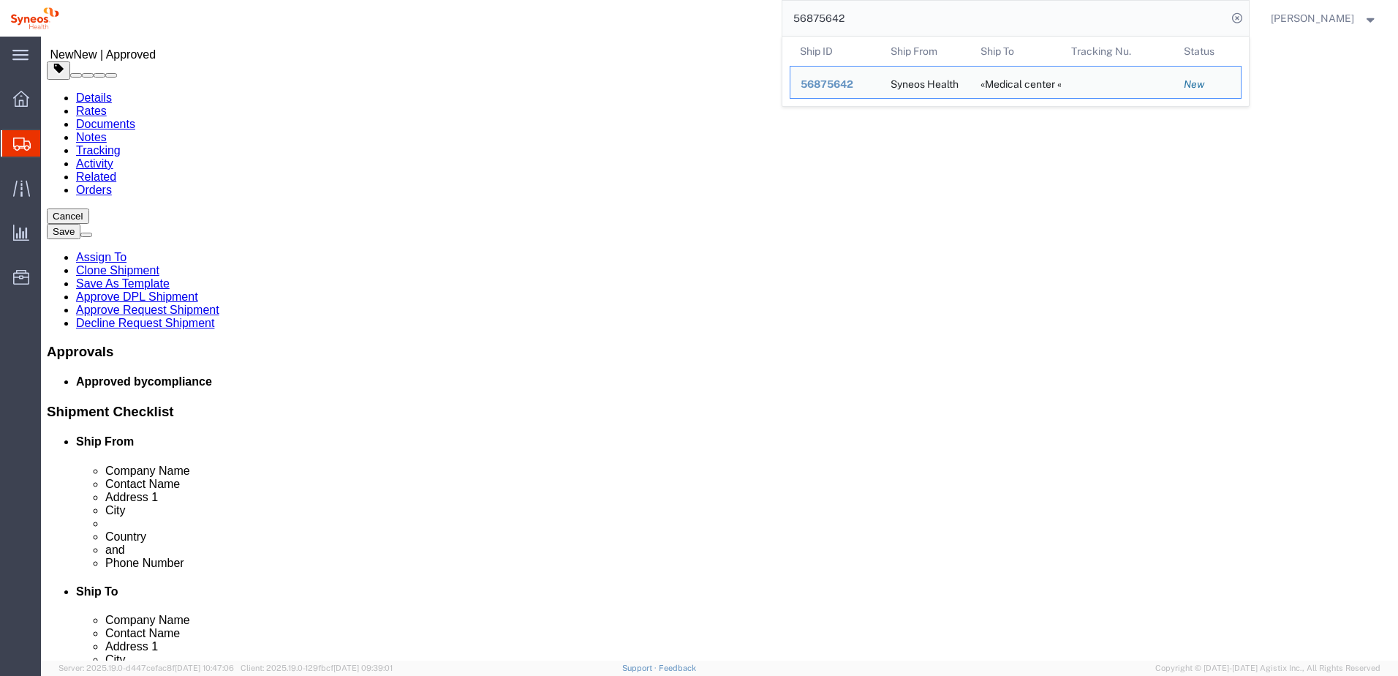
drag, startPoint x: 895, startPoint y: 23, endPoint x: 875, endPoint y: 24, distance: 19.8
click at [894, 24] on input "56875642" at bounding box center [1004, 18] width 445 height 35
drag, startPoint x: 875, startPoint y: 24, endPoint x: 749, endPoint y: 13, distance: 127.0
click at [749, 13] on div "56875642 Ship ID Ship From Ship To Tracking Nu. Status Ship ID 56875642 Ship Fr…" at bounding box center [659, 18] width 1180 height 37
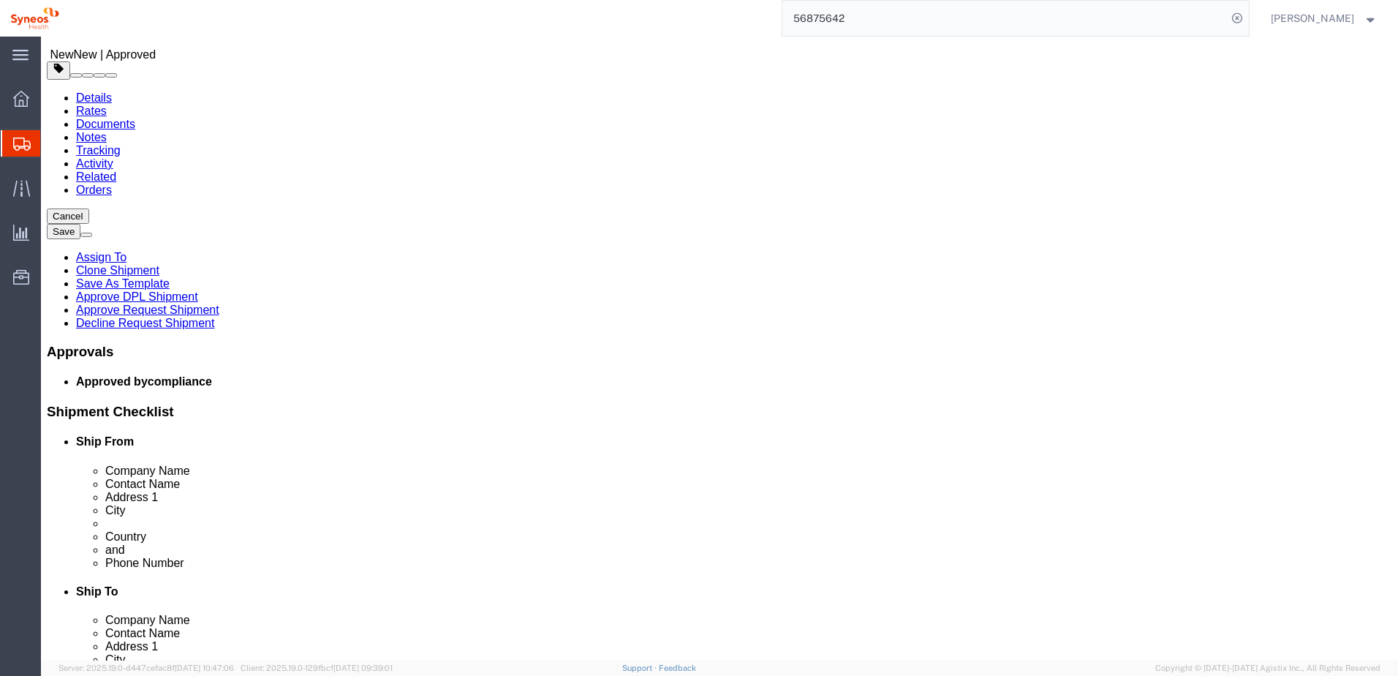
paste input "747"
drag, startPoint x: 806, startPoint y: 311, endPoint x: 701, endPoint y: 308, distance: 104.6
click div "City Kropyvnytskyi"
click link "Approve Request Shipment"
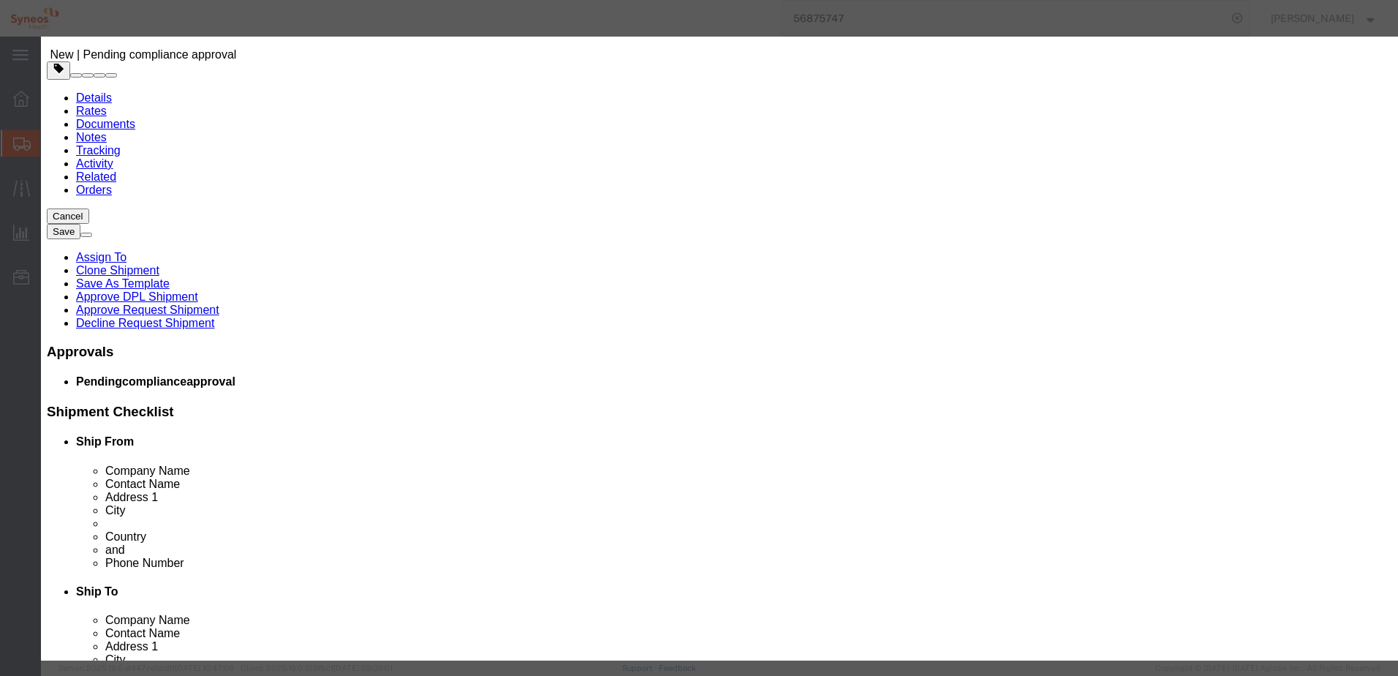
click button "Yes"
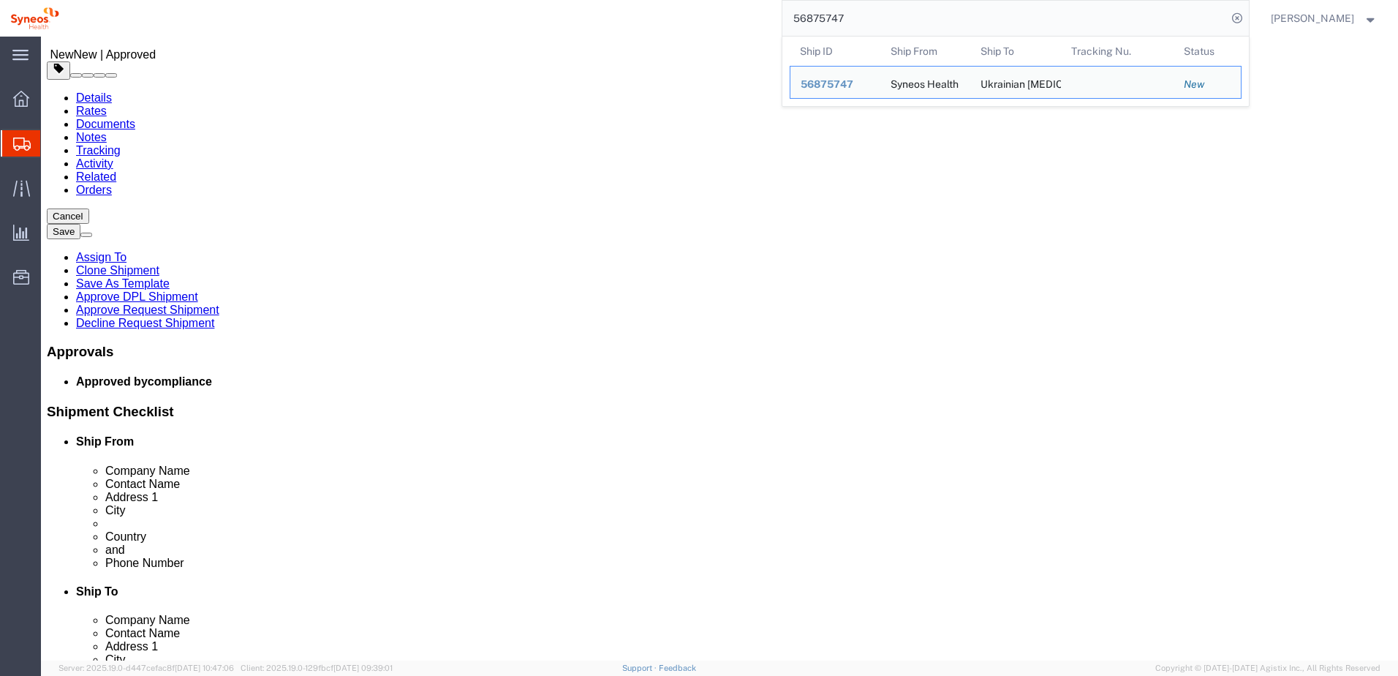
drag, startPoint x: 890, startPoint y: 22, endPoint x: 792, endPoint y: 23, distance: 98.0
click at [792, 23] on div "56875747 Ship ID Ship From Ship To Tracking Nu. Status Ship ID 56875747 Ship Fr…" at bounding box center [659, 18] width 1180 height 37
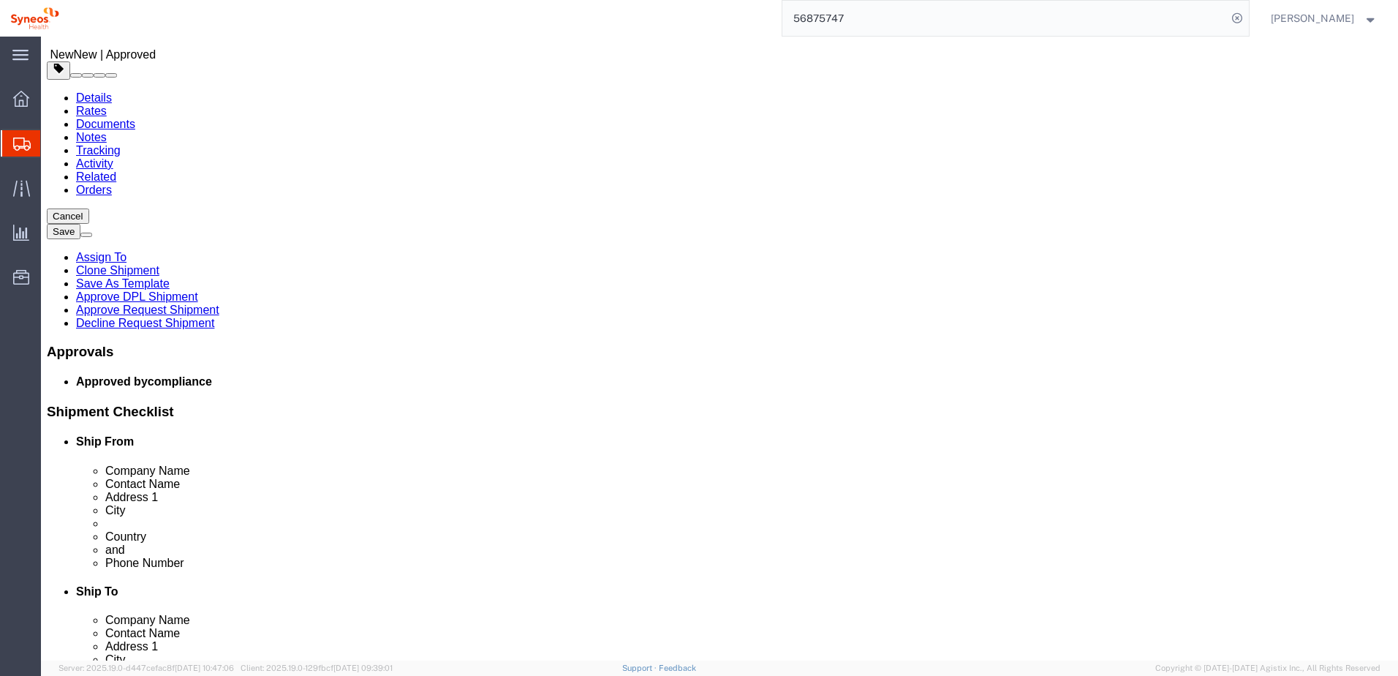
paste input "896"
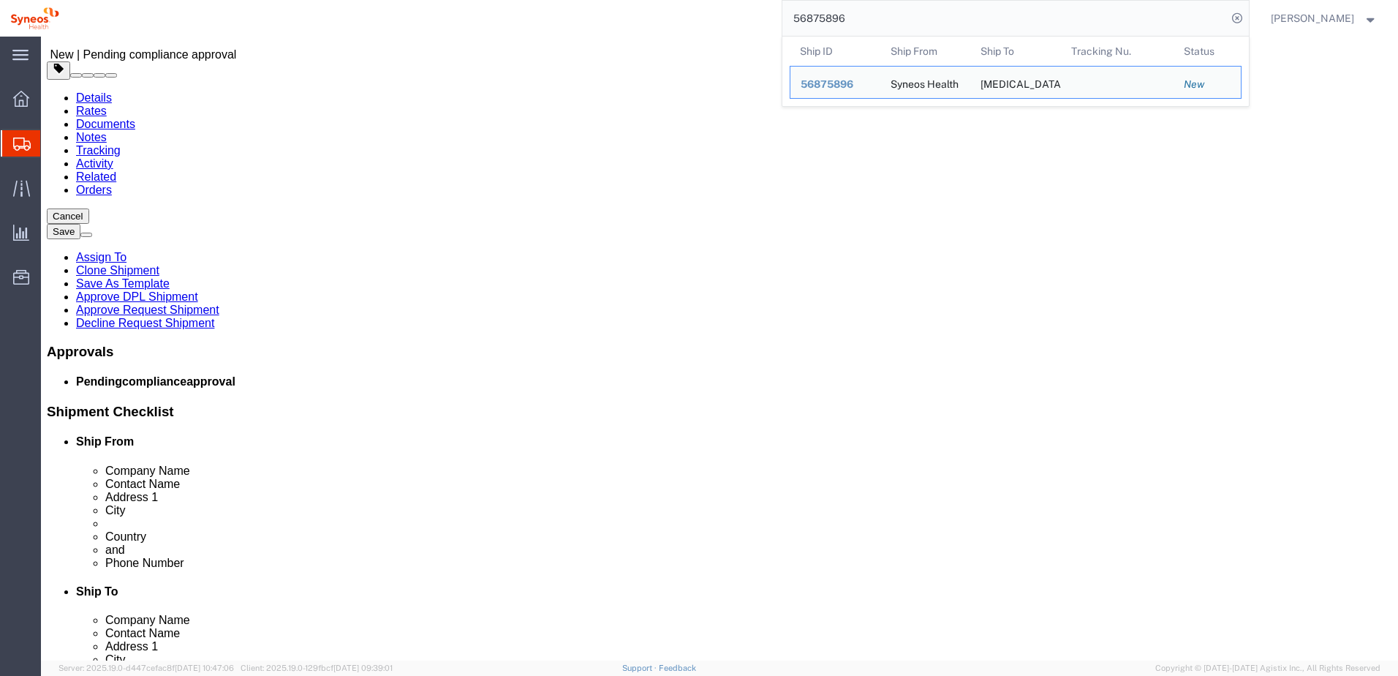
click div "Shipment 56875896 New | Pending compliance approval Details Rates Documents Not…"
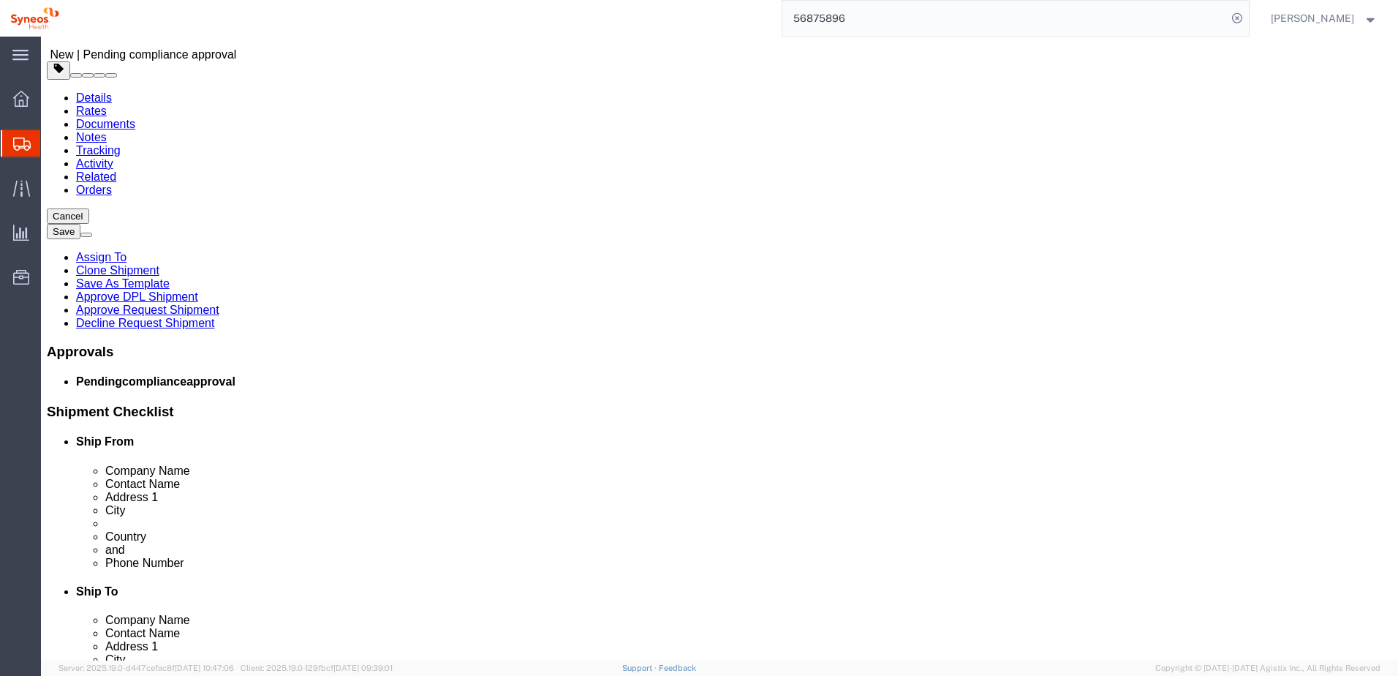
click link "Approve Request Shipment"
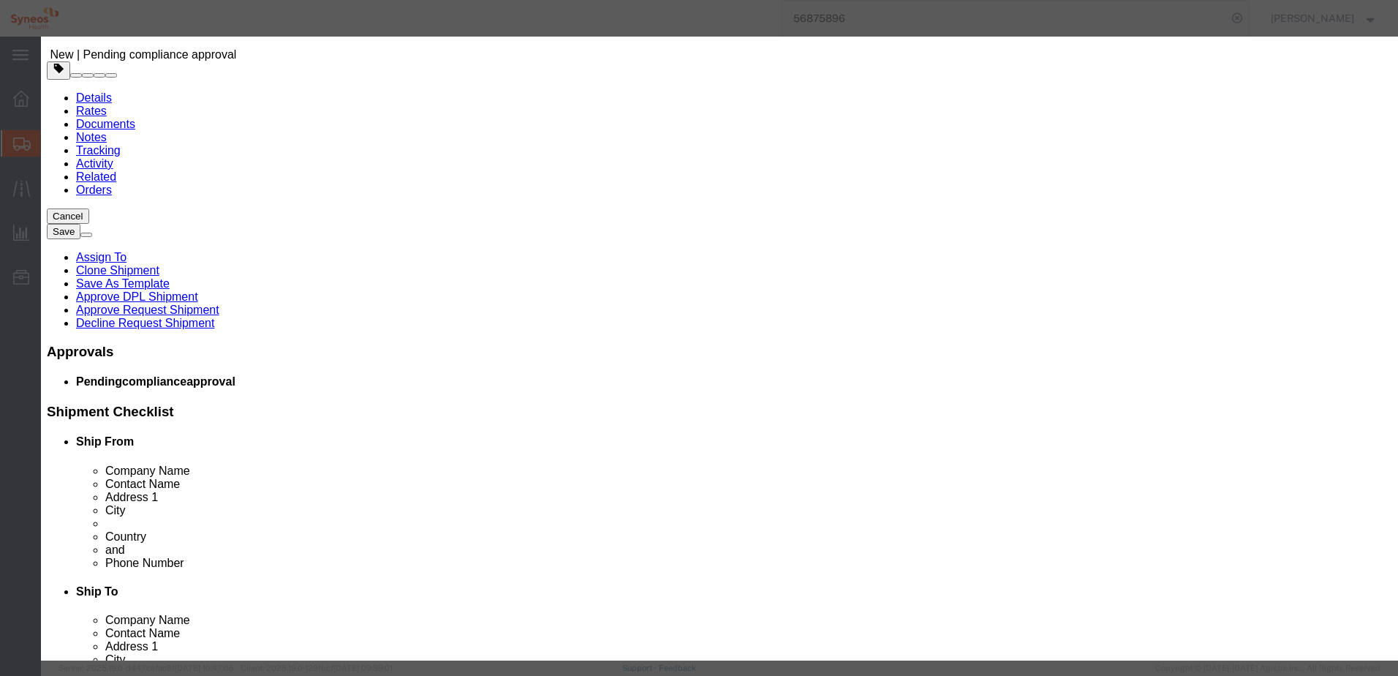
click button "Yes"
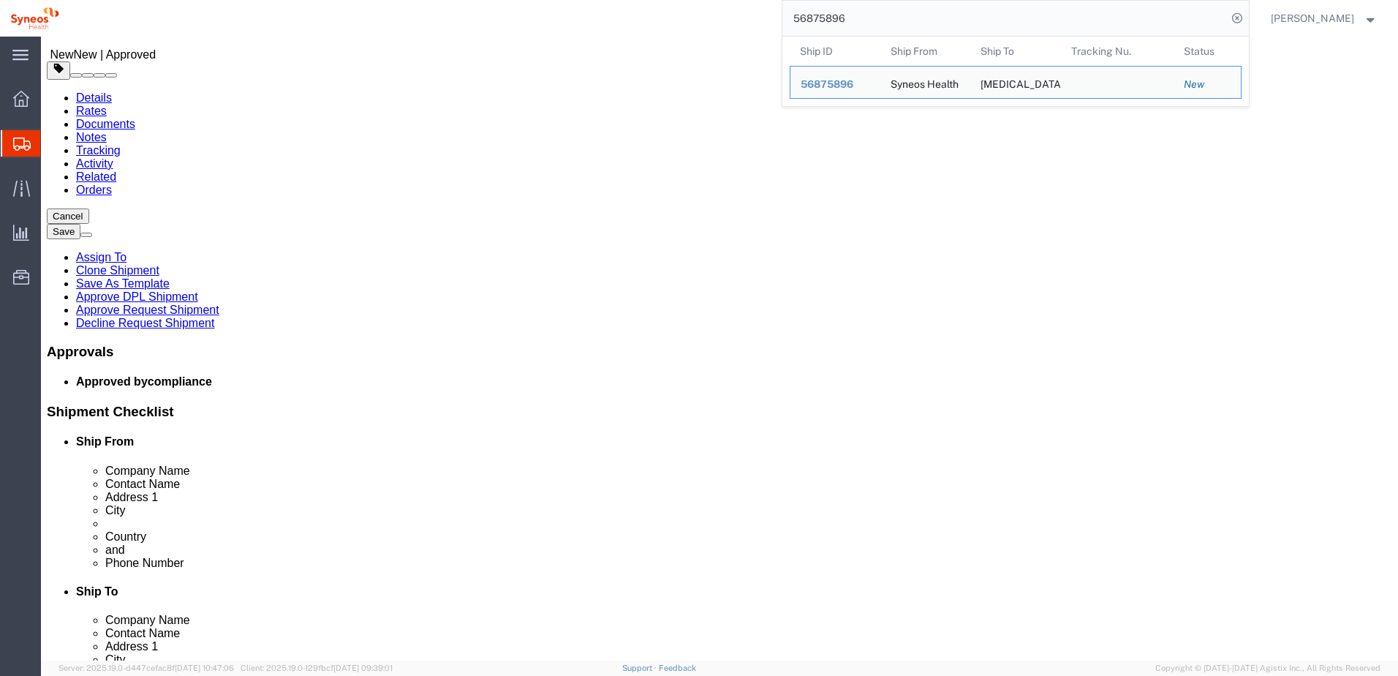
drag, startPoint x: 882, startPoint y: 18, endPoint x: 785, endPoint y: 12, distance: 96.6
click at [785, 12] on div "56875896 Ship ID Ship From Ship To Tracking Nu. Status Ship ID 56875896 Ship Fr…" at bounding box center [659, 18] width 1180 height 37
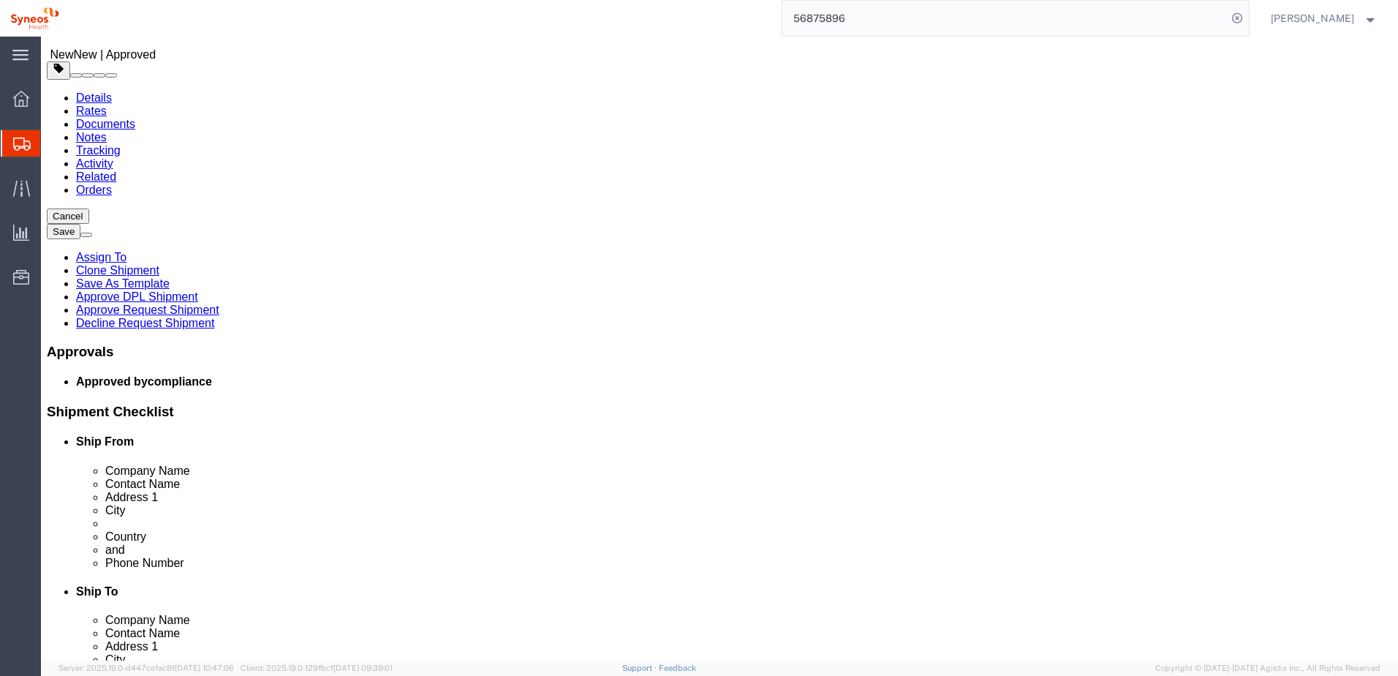
paste input "67459"
type input "56867459"
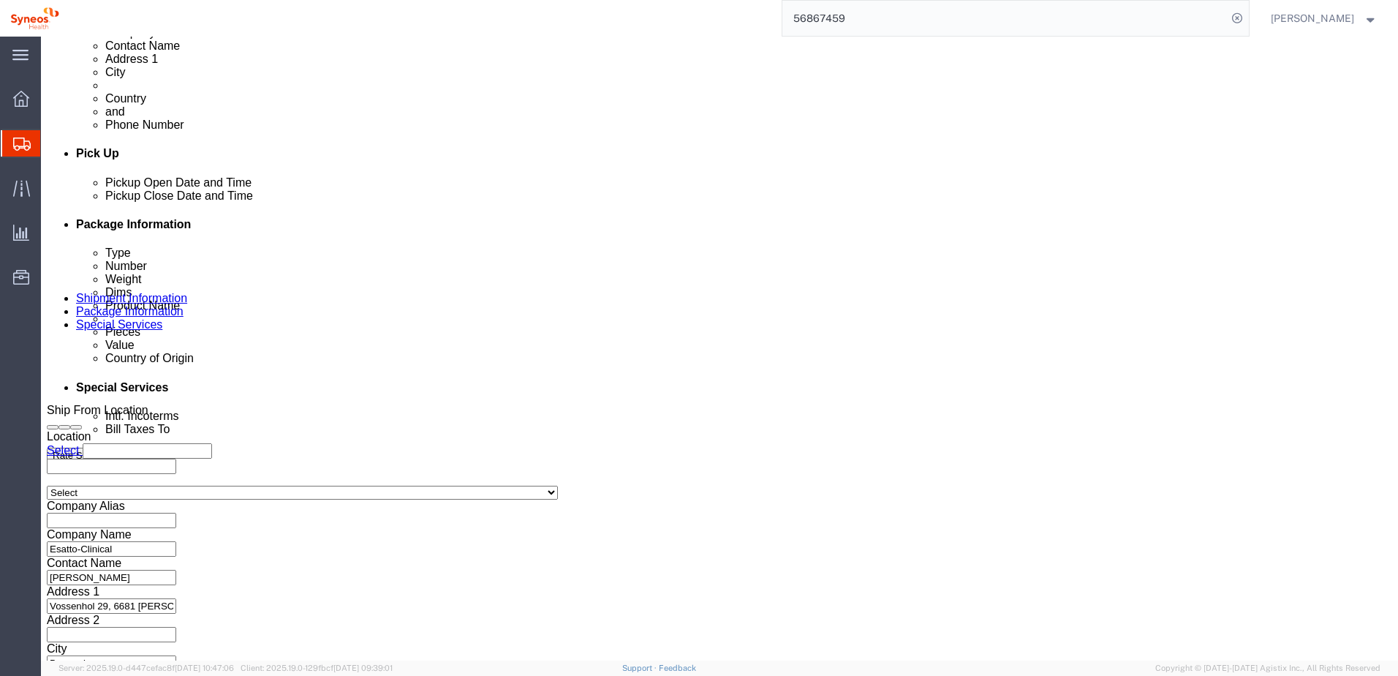
scroll to position [661, 0]
click button "Continue"
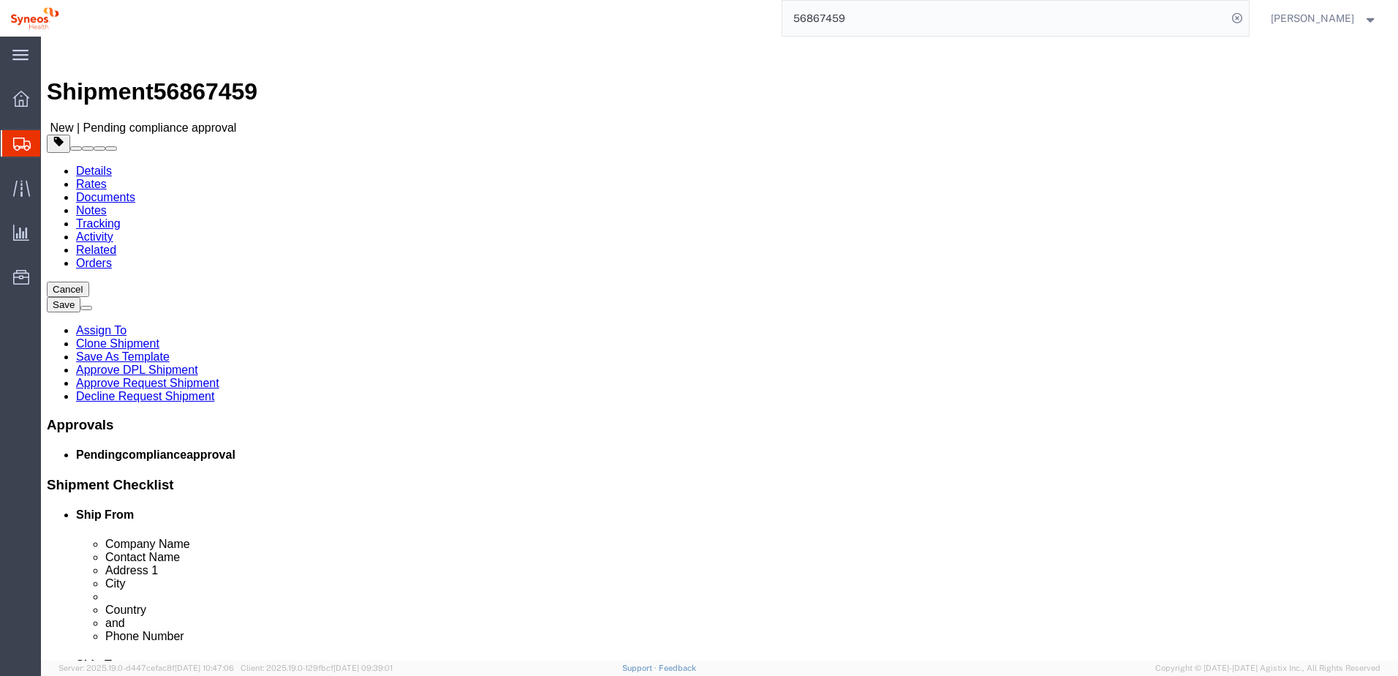
click link "Approve Request Shipment"
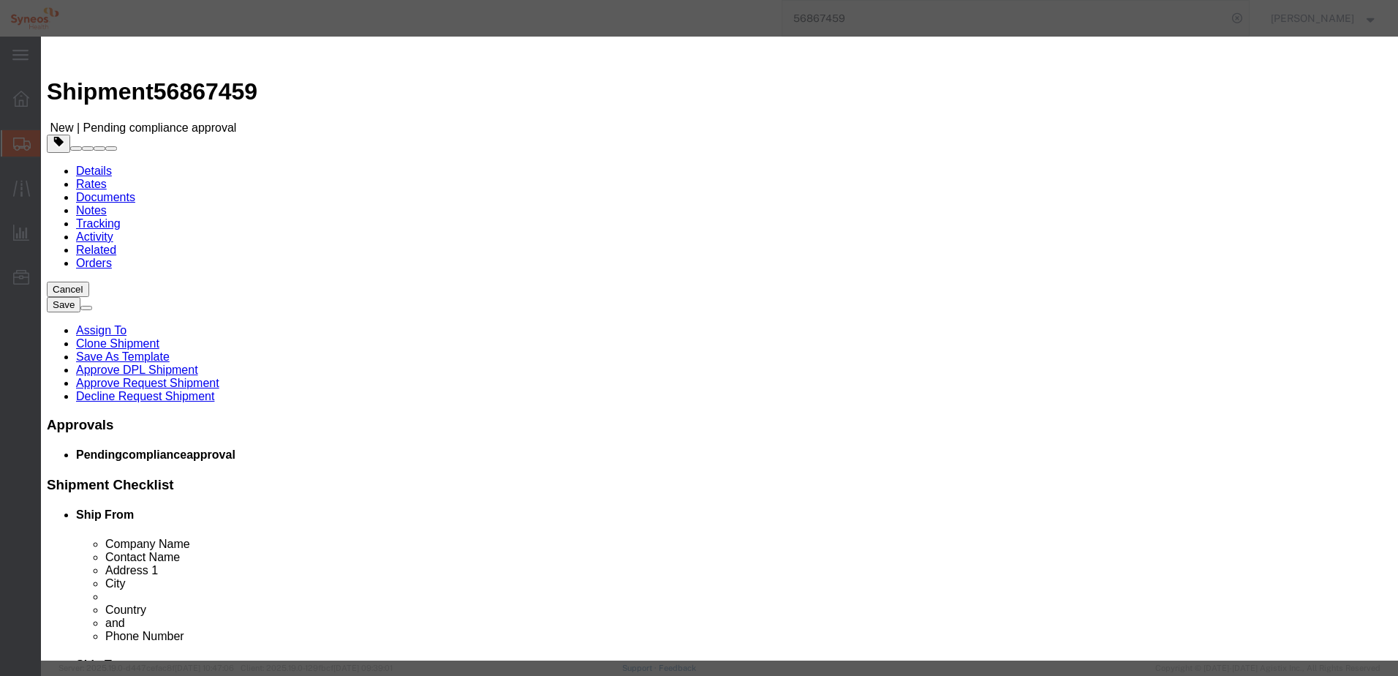
click button "Yes"
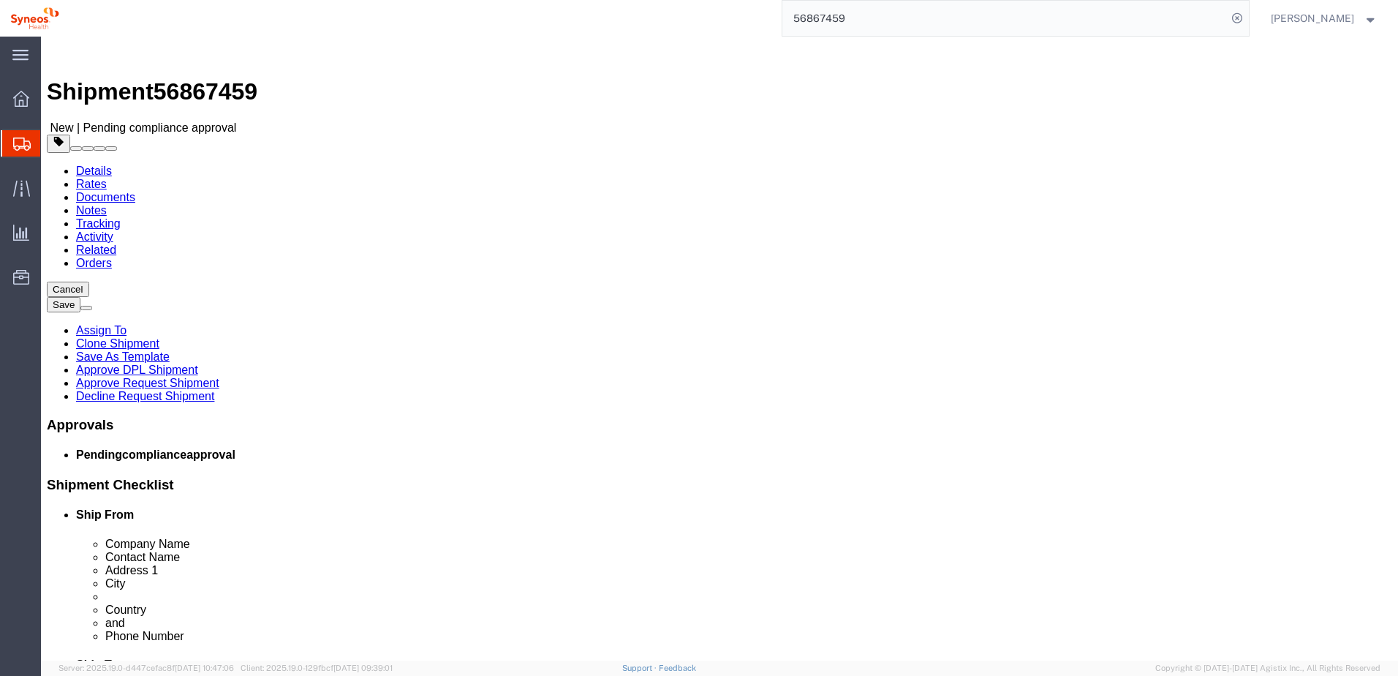
click icon
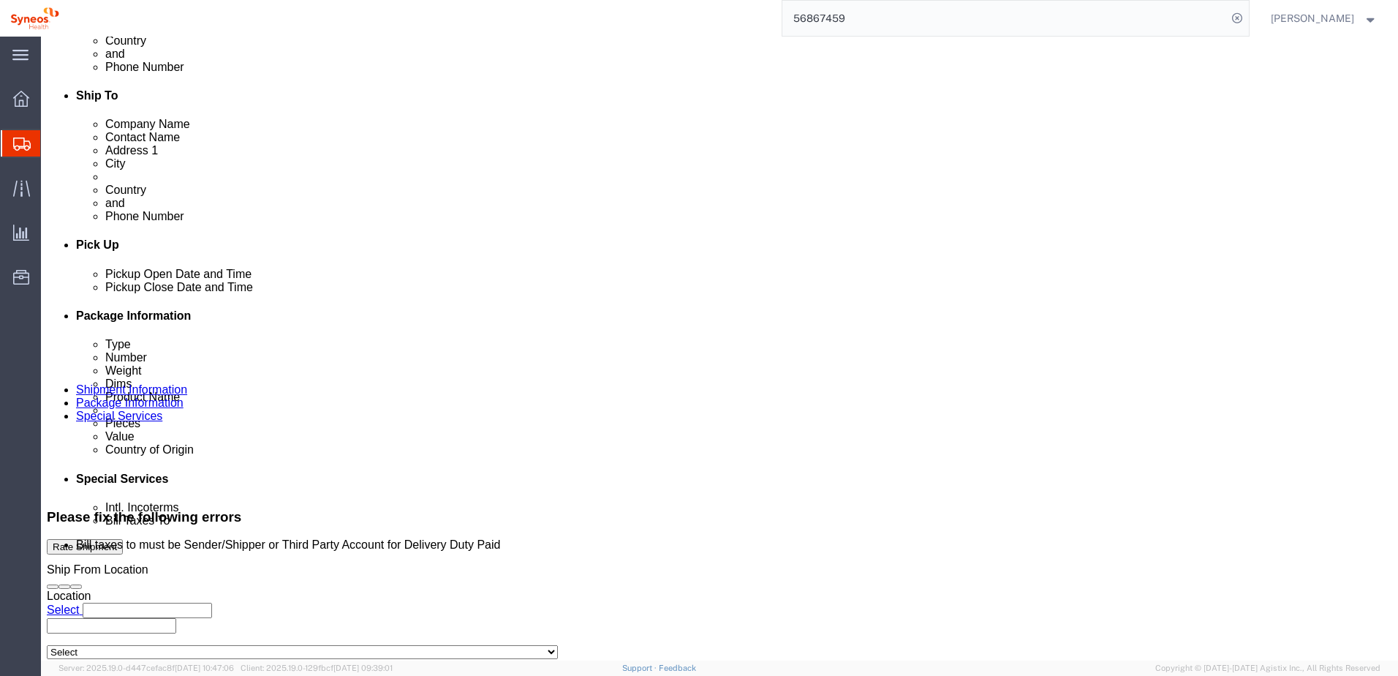
scroll to position [658, 0]
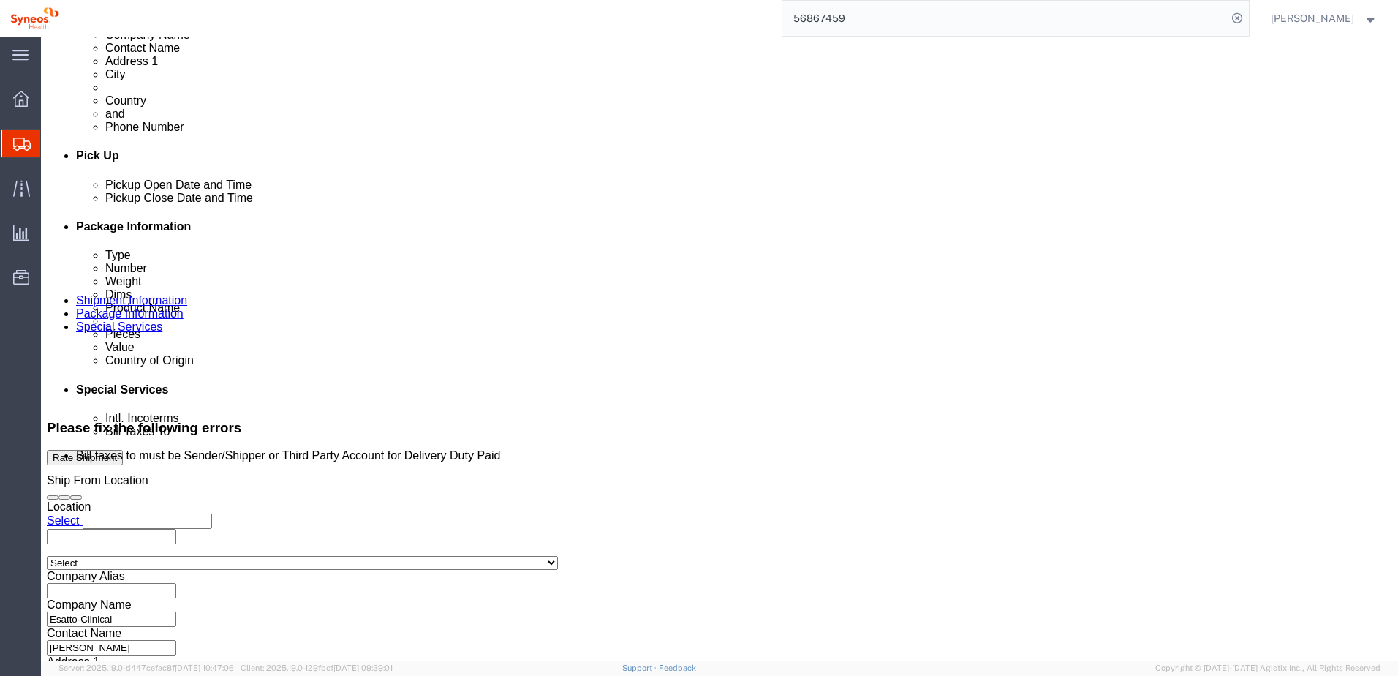
click select "Select Recipient Account Sender/Shipper Third Party Account"
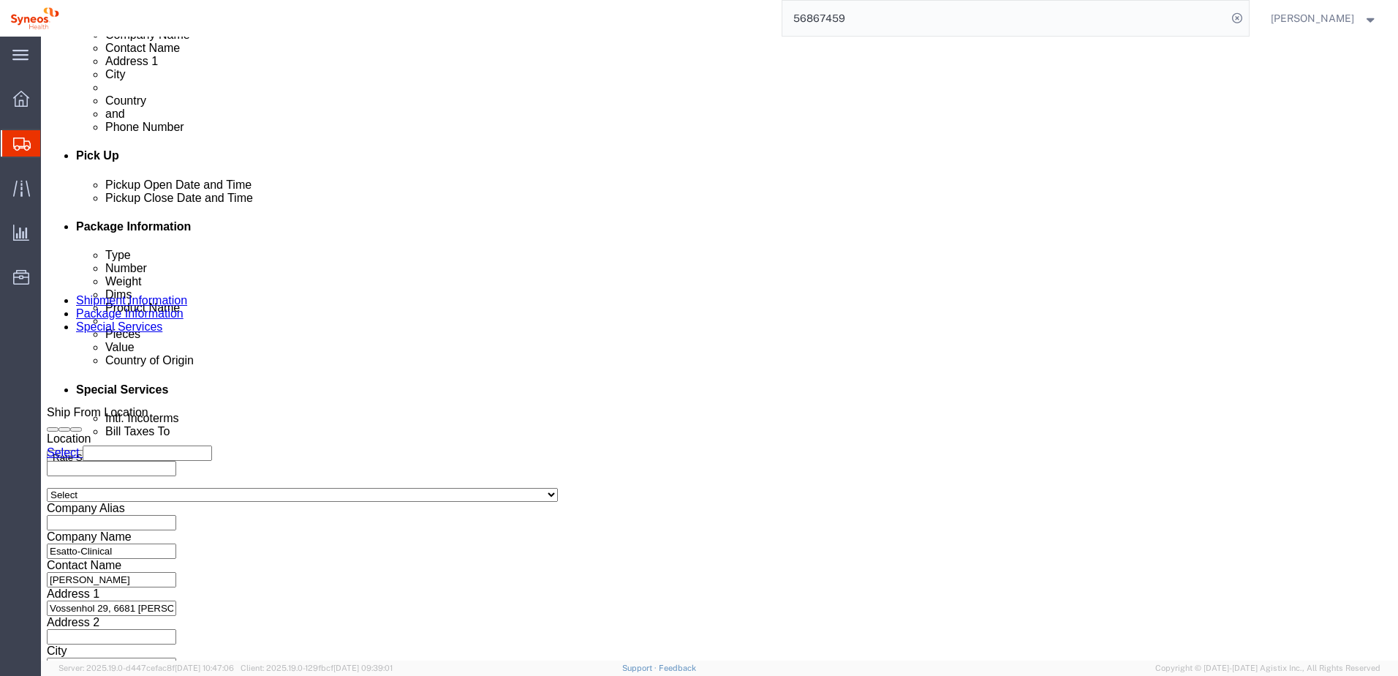
scroll to position [598, 0]
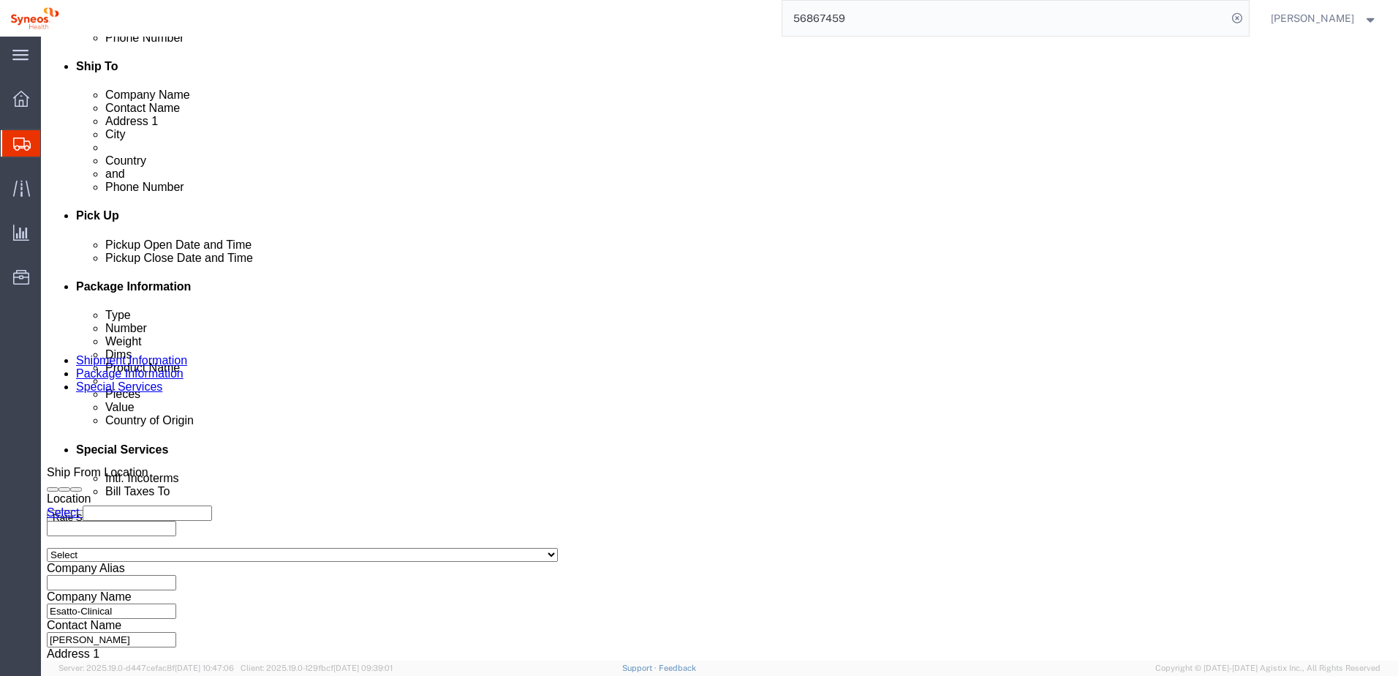
click select "Select Recipient Account Sender/Shipper Third Party Account"
click select "Select Carriage Insurance Paid Carriage Paid To Cost and Freight Cost Insurance…"
click icon
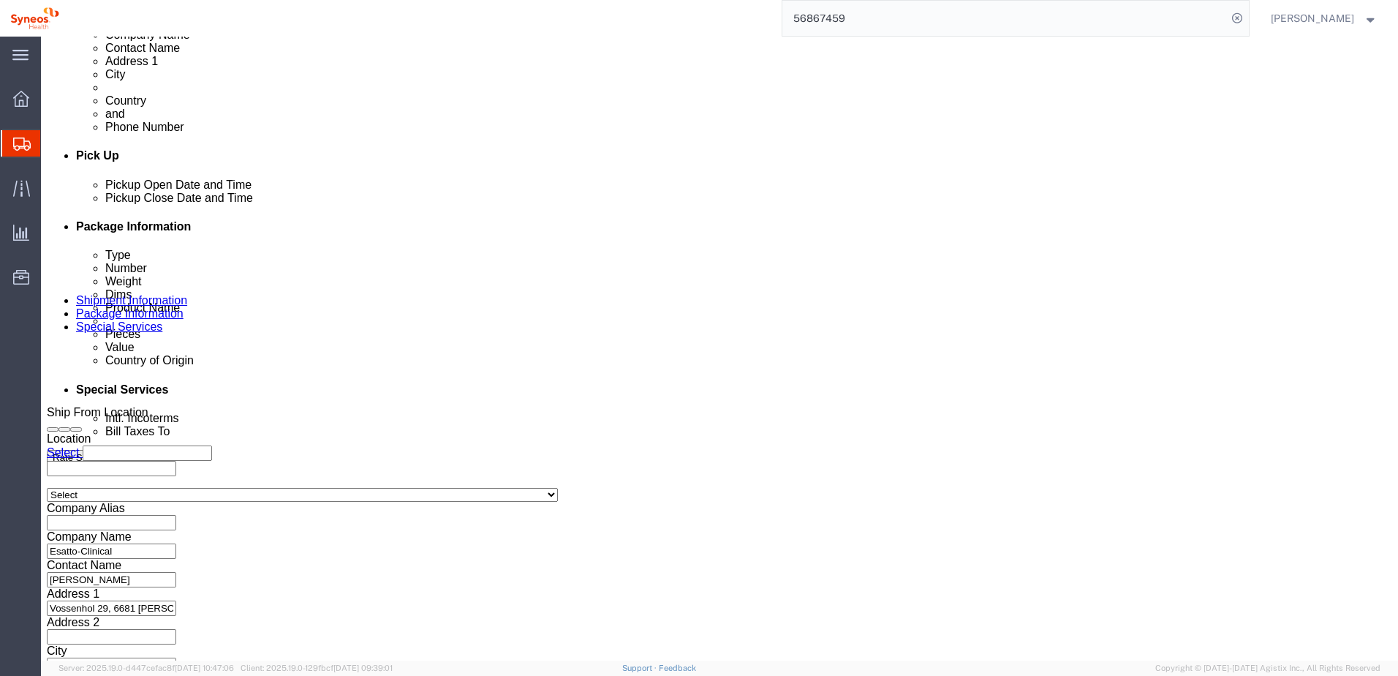
scroll to position [661, 0]
click button "Continue"
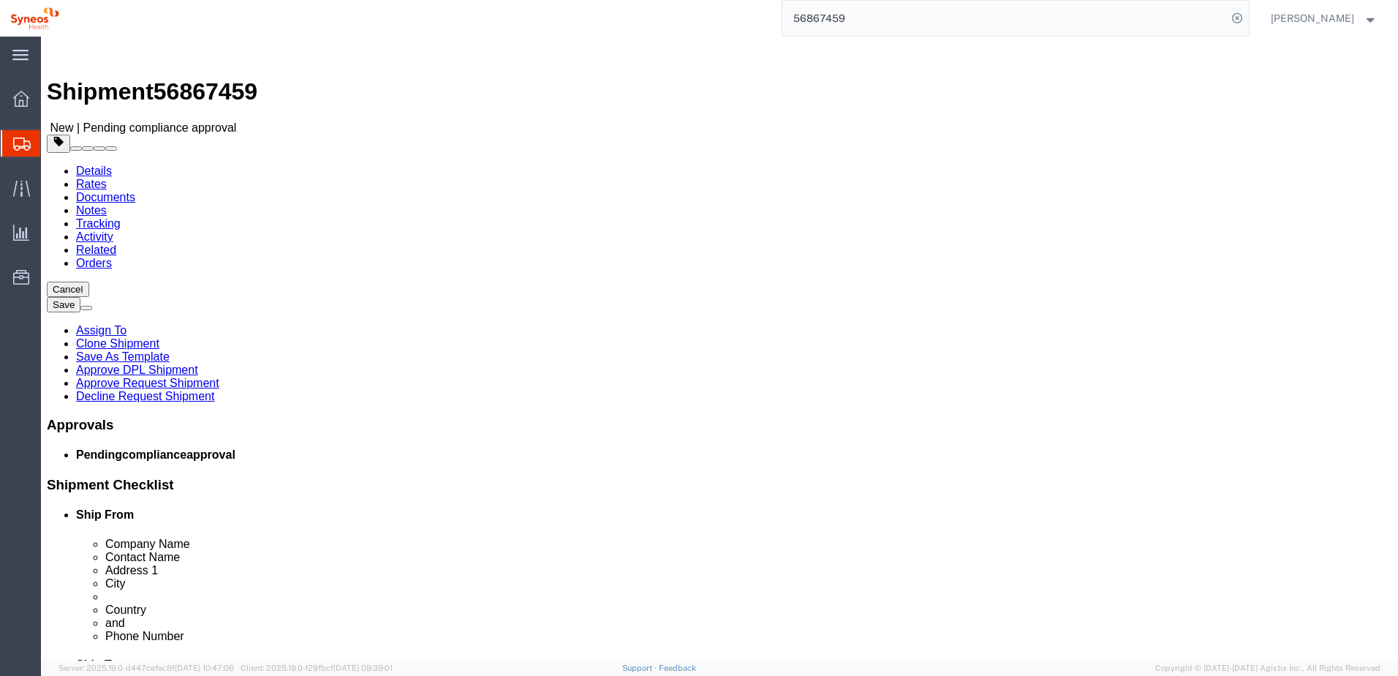
click button "Continue"
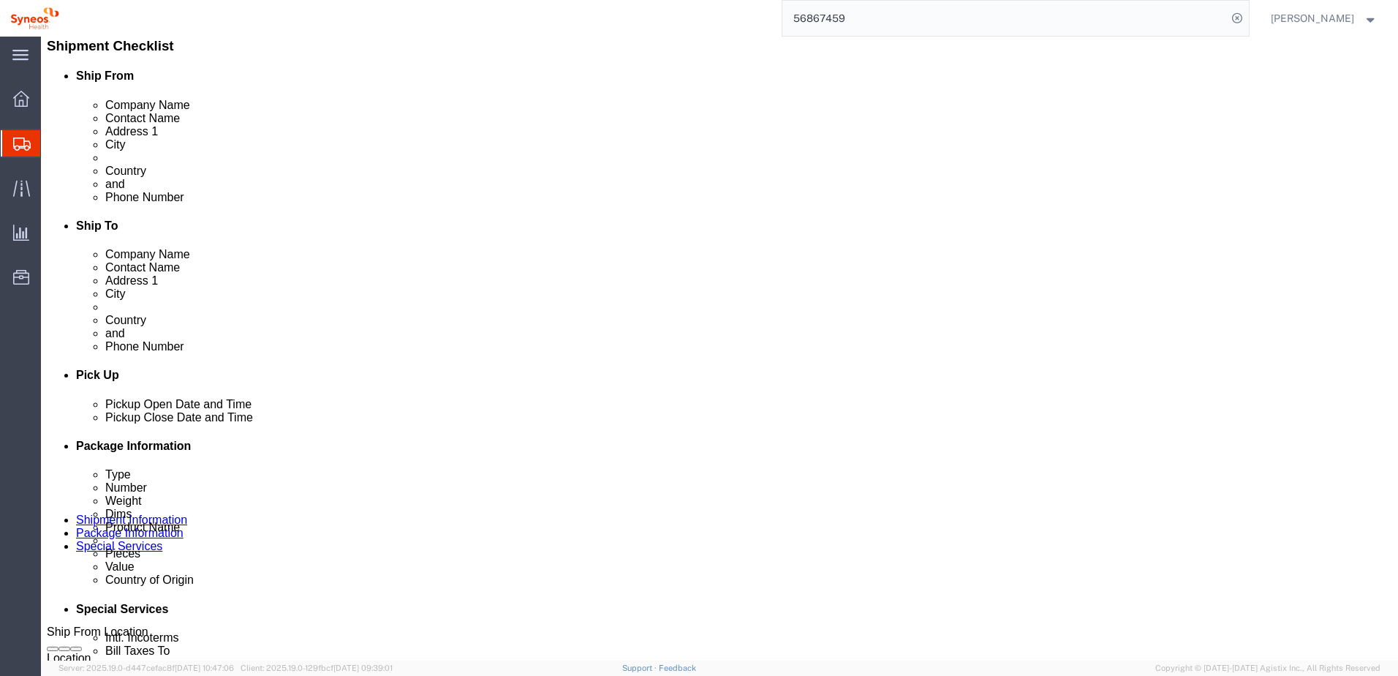
scroll to position [585, 0]
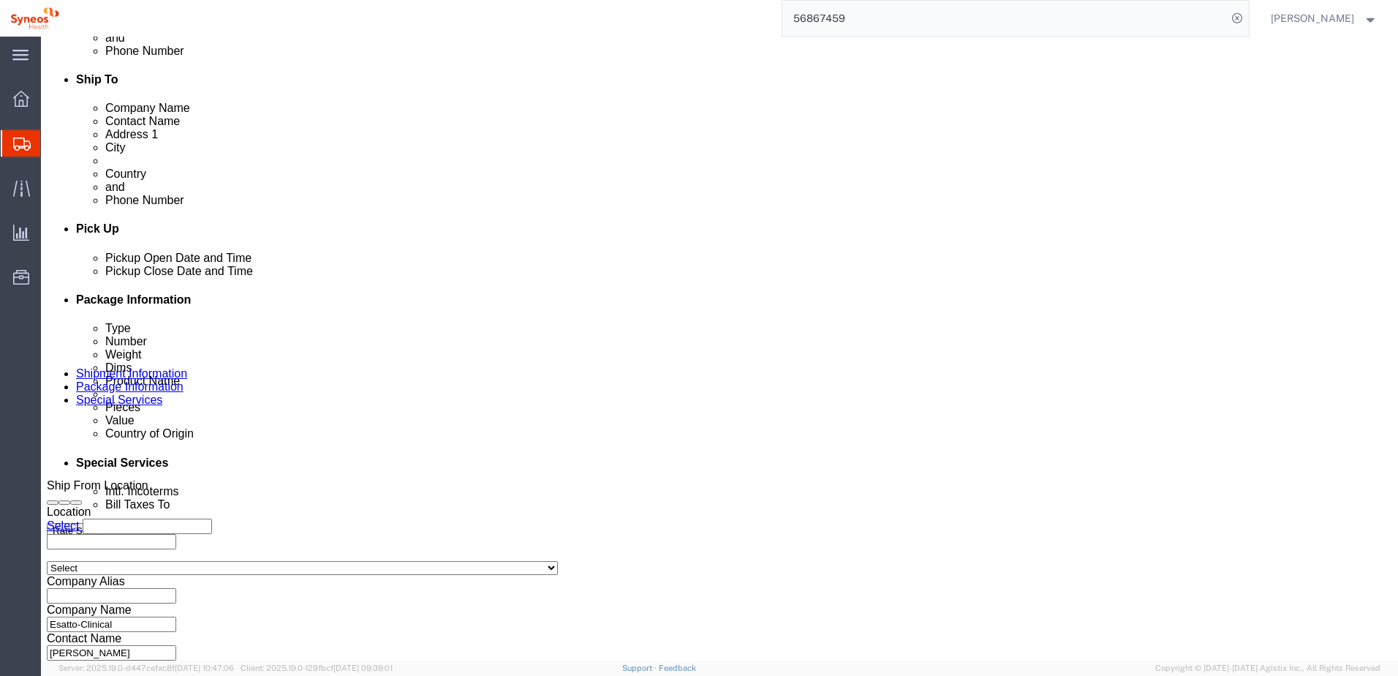
click select "Select Recipient Account Sender/Shipper Third Party Account"
click select "Select DHL FedEx Express UPS"
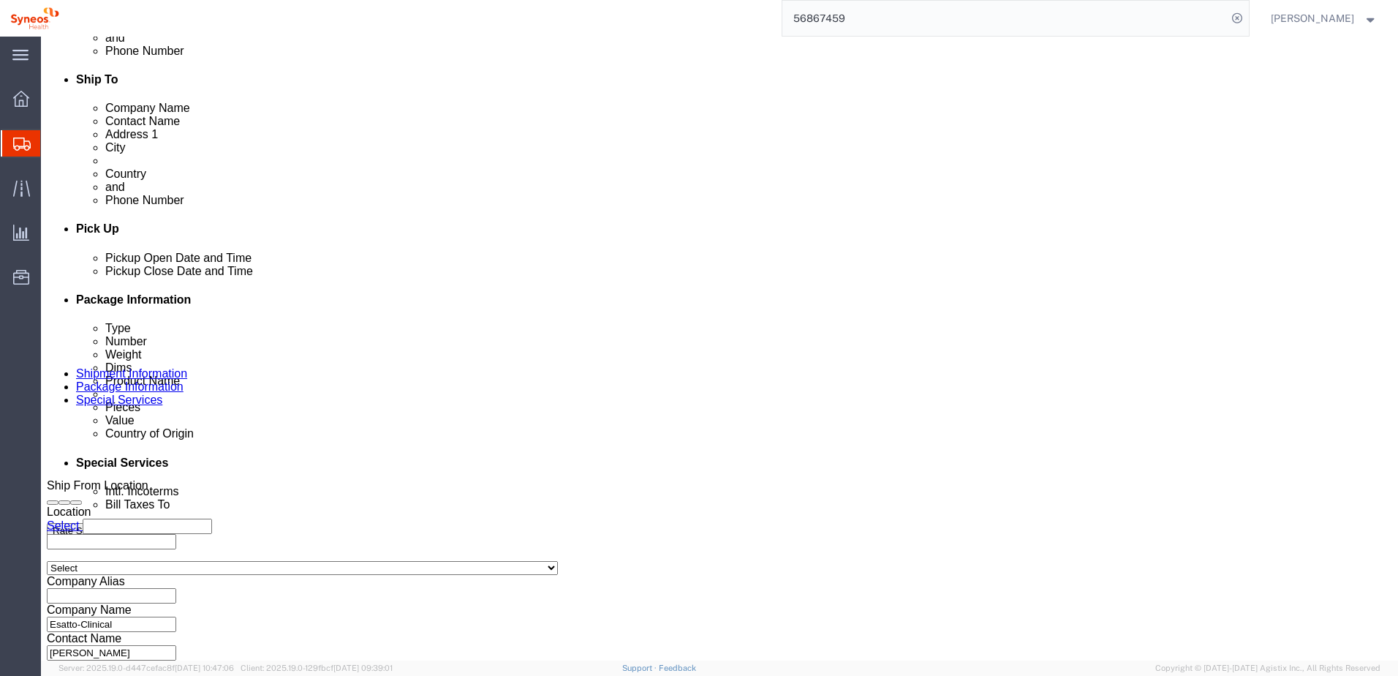
click select "Select DHL FedEx Express UPS"
click select "Select Recipient Account Sender/Shipper Third Party Account"
select select "SHIP"
click select "Select Recipient Account Sender/Shipper Third Party Account"
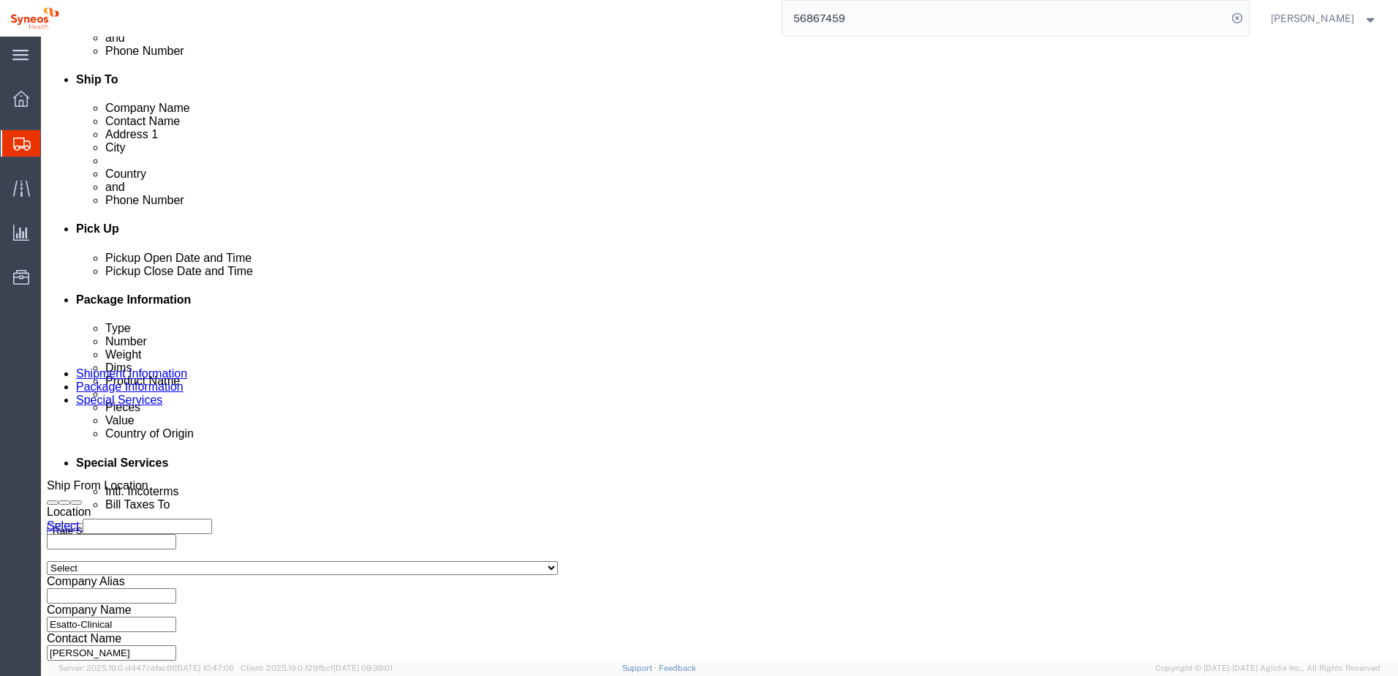
select select "SHIP"
click select "Select Recipient Account Sender/Shipper Third Party Account"
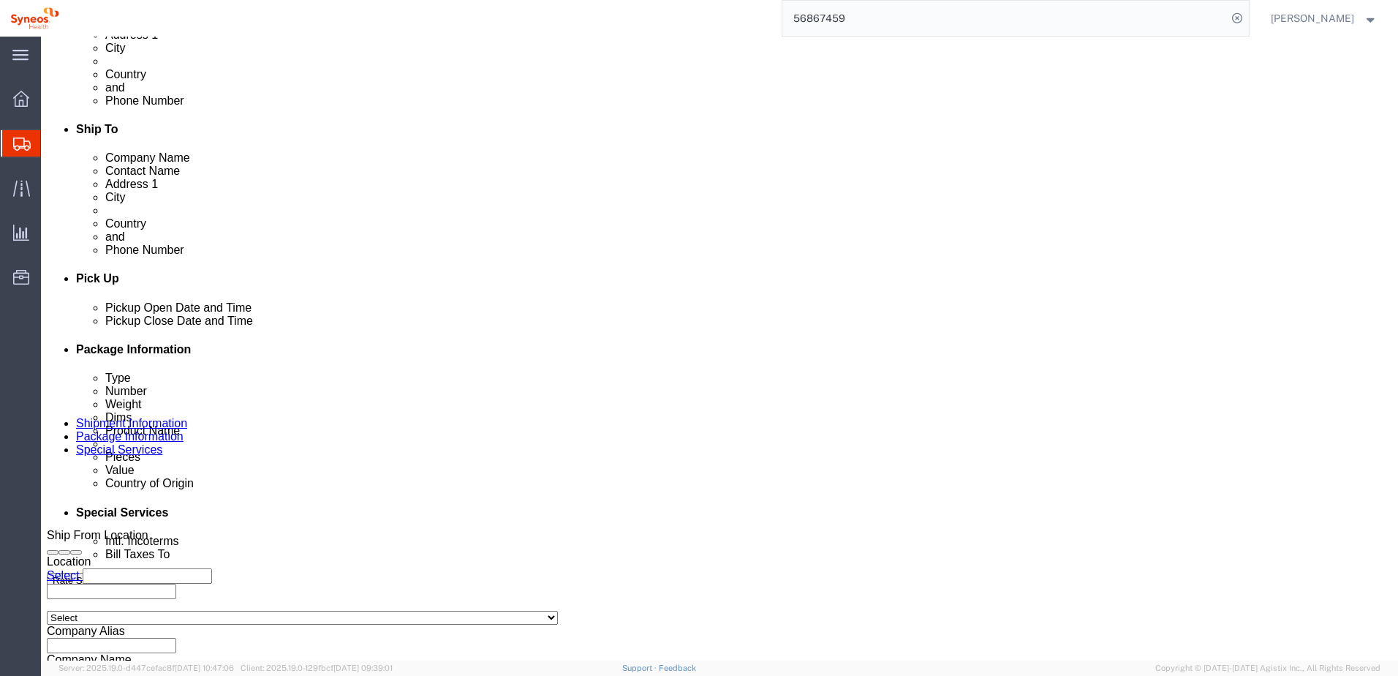
scroll to position [512, 0]
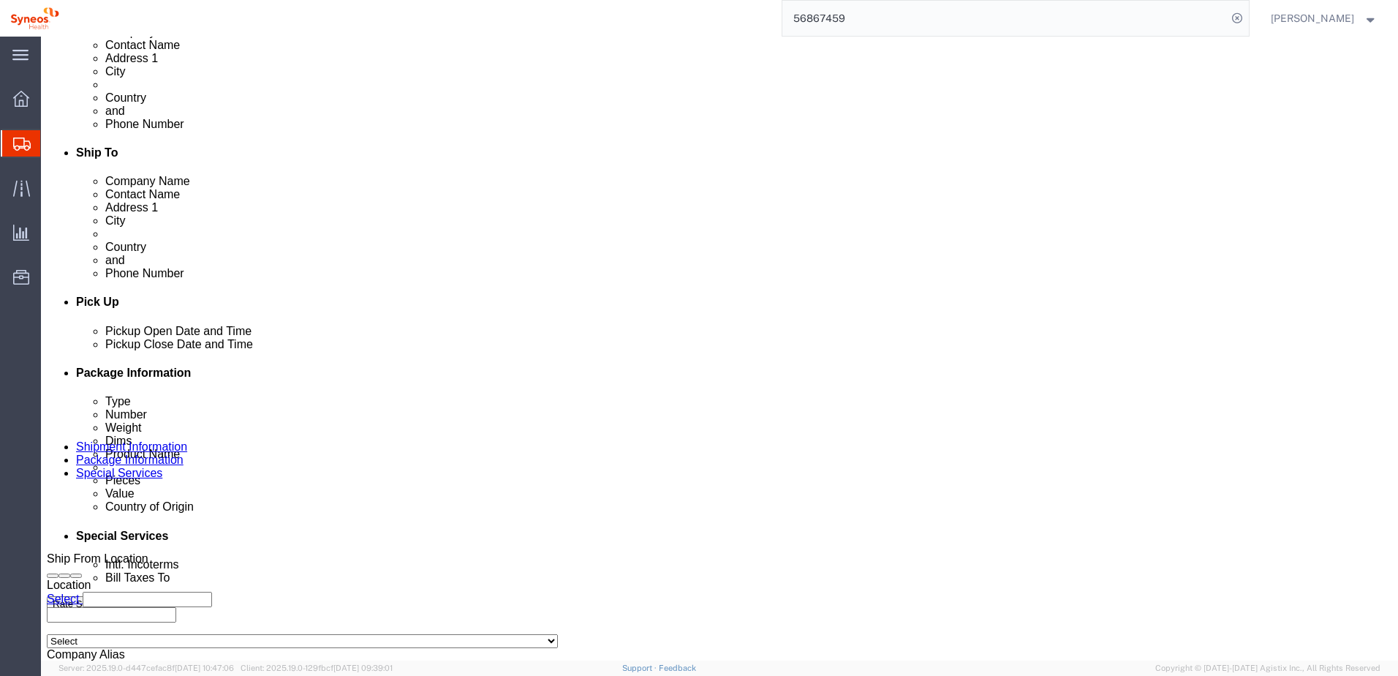
click div "Intl. Incoterms Select Carriage Insurance Paid Carriage Paid To Cost and Freigh…"
click select "Select Yes No"
click select "Select Recipient Account Sender/Shipper Third Party Account"
click div "Intl. Incoterms Select Carriage Insurance Paid Carriage Paid To Cost and Freigh…"
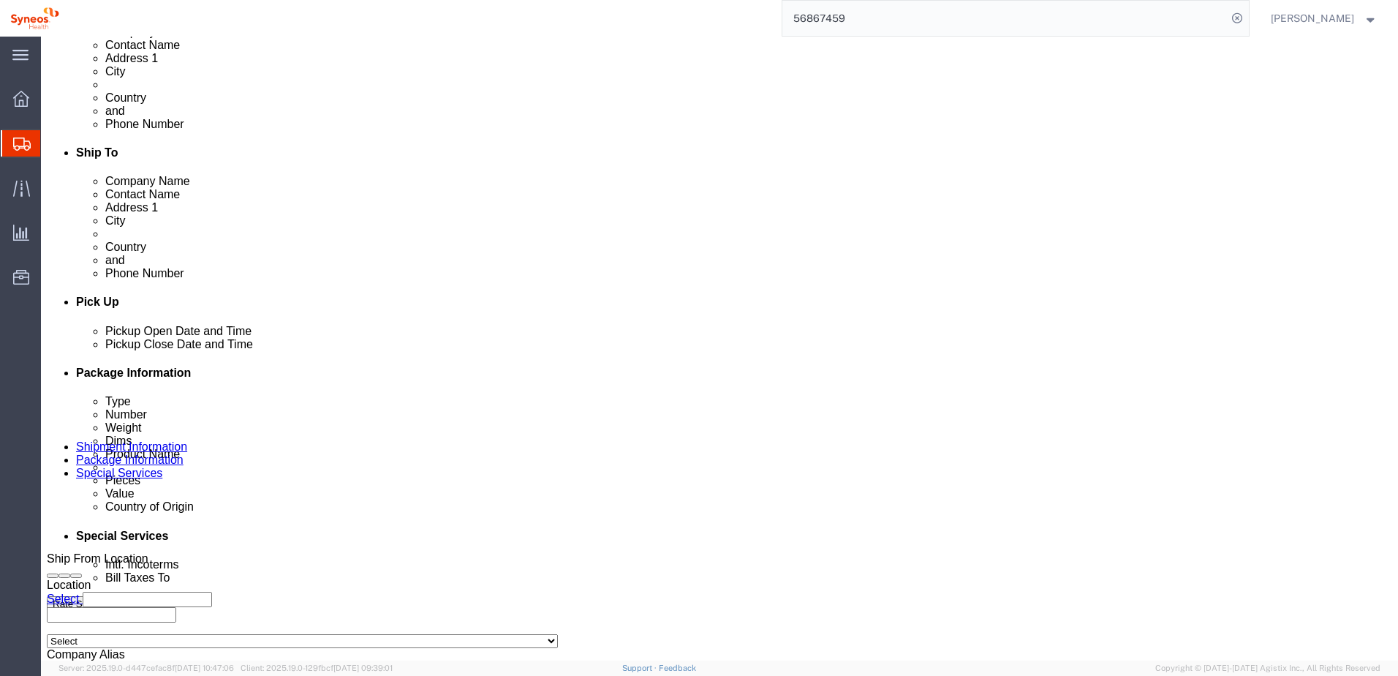
scroll to position [73, 0]
drag, startPoint x: 242, startPoint y: 421, endPoint x: 183, endPoint y: 422, distance: 59.2
click body "Shipment 56867459 New | Pending compliance approval Details Rates Documents Not…"
type input "[GEOGRAPHIC_DATA]"
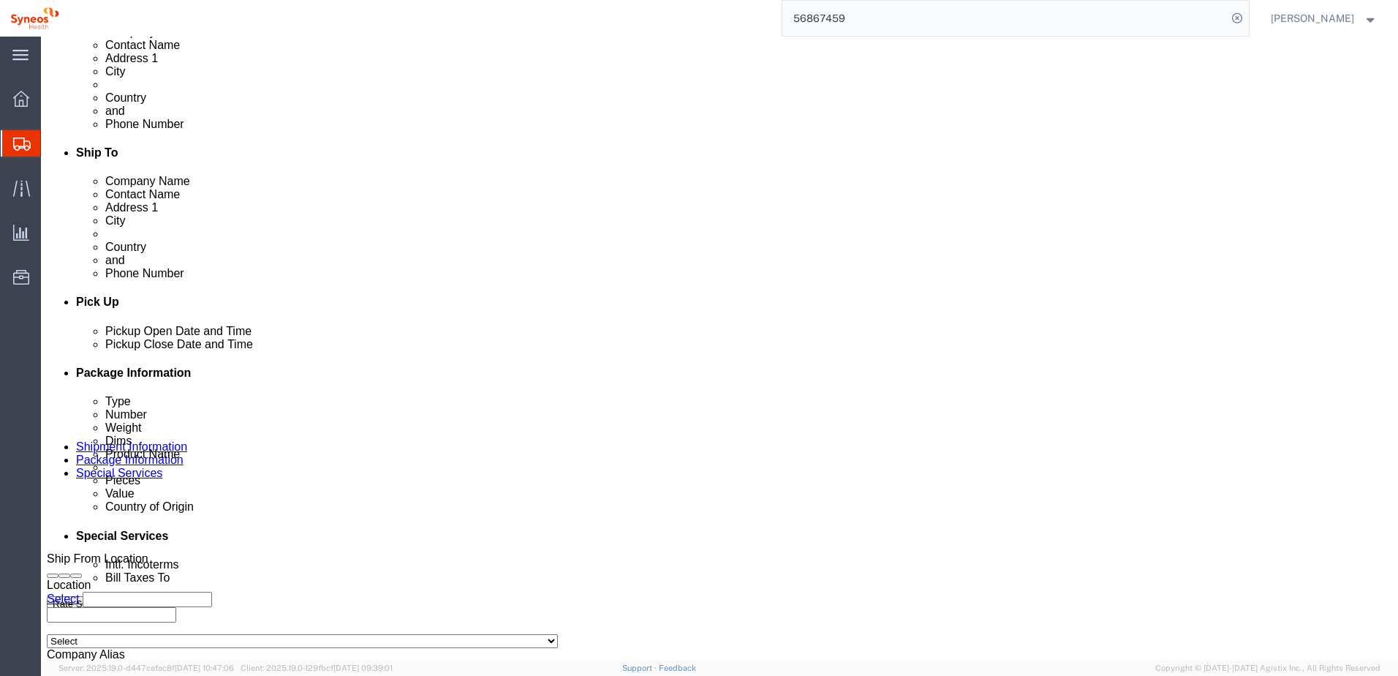
drag, startPoint x: 329, startPoint y: 468, endPoint x: 288, endPoint y: 431, distance: 54.9
click select "Select Gift Personal Effects Repair/Warranty Return Sample Sold Temporary/Not S…"
click label "Bill To"
click select "Select Recipient Account Sender/Shipper Third Party Account"
select select "RCPN"
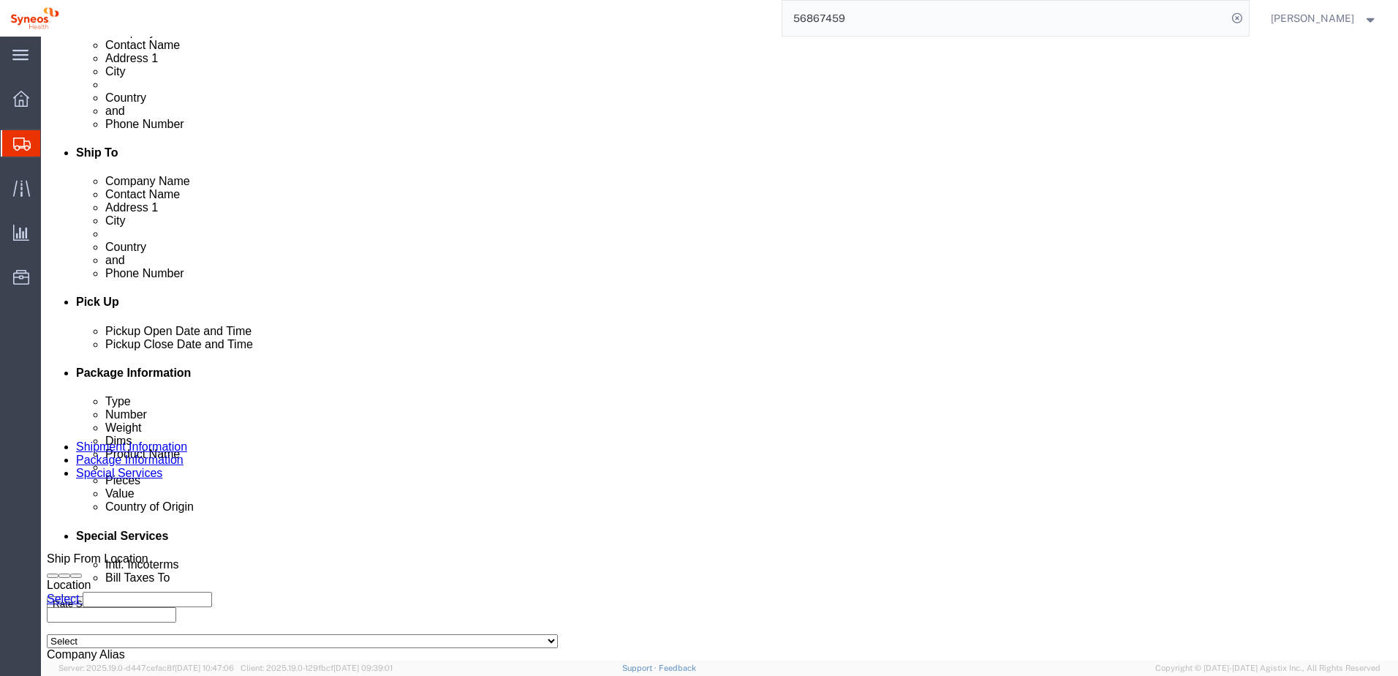
click select "Select Recipient Account Sender/Shipper Third Party Account"
select select "RCPN"
click select "Select Recipient Account Sender/Shipper Third Party Account"
click select "Select DHL FedEx Express UPS"
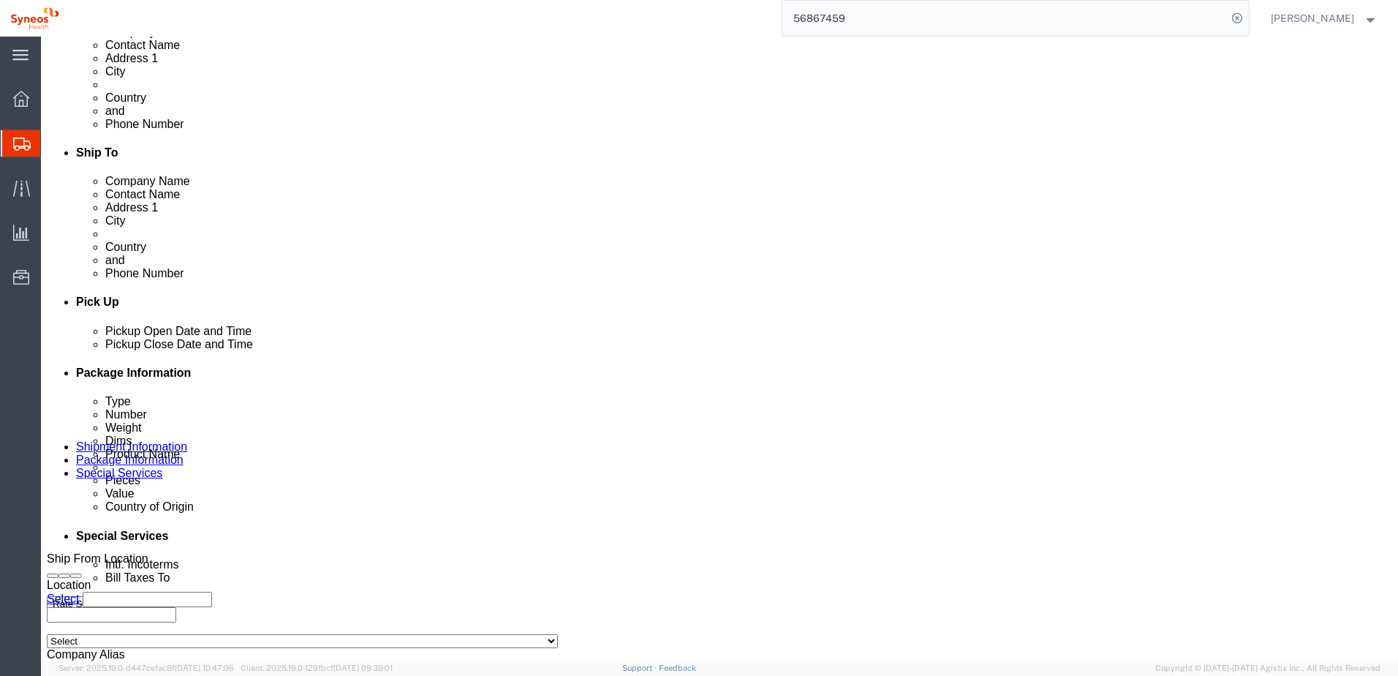
click select "Select DHL FedEx Express UPS"
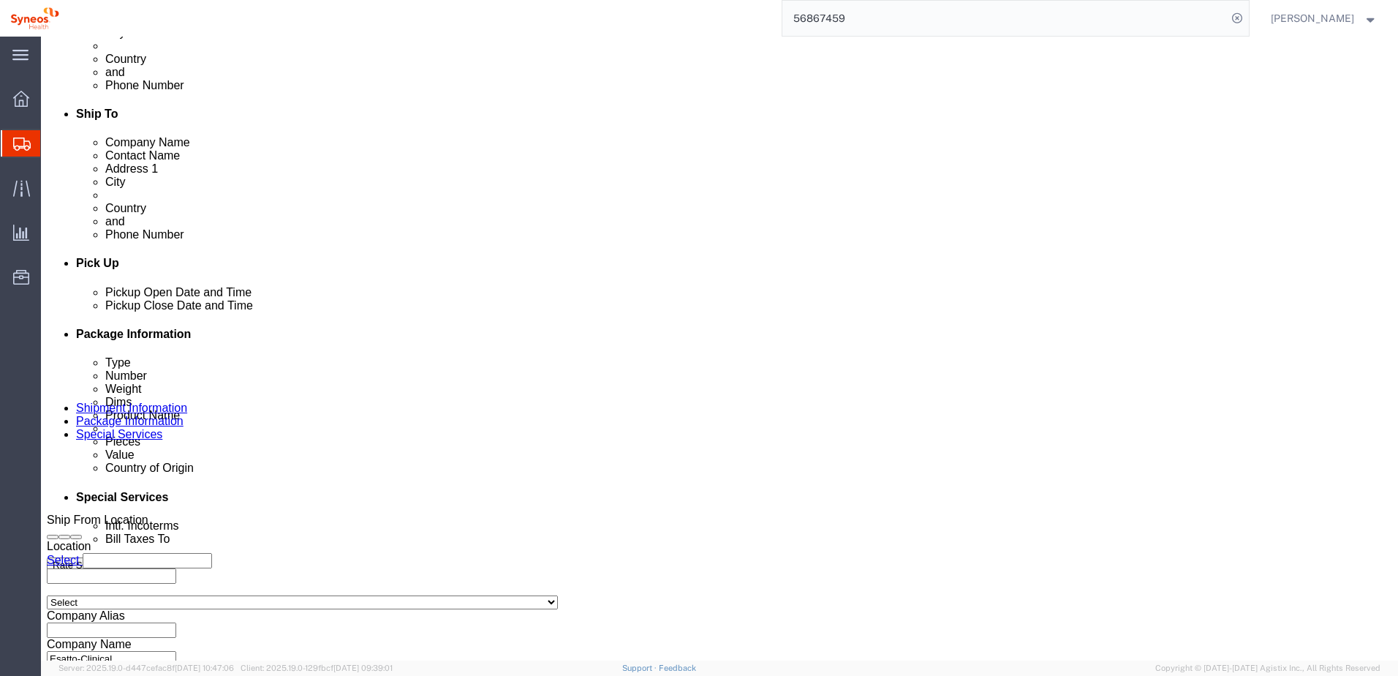
scroll to position [585, 0]
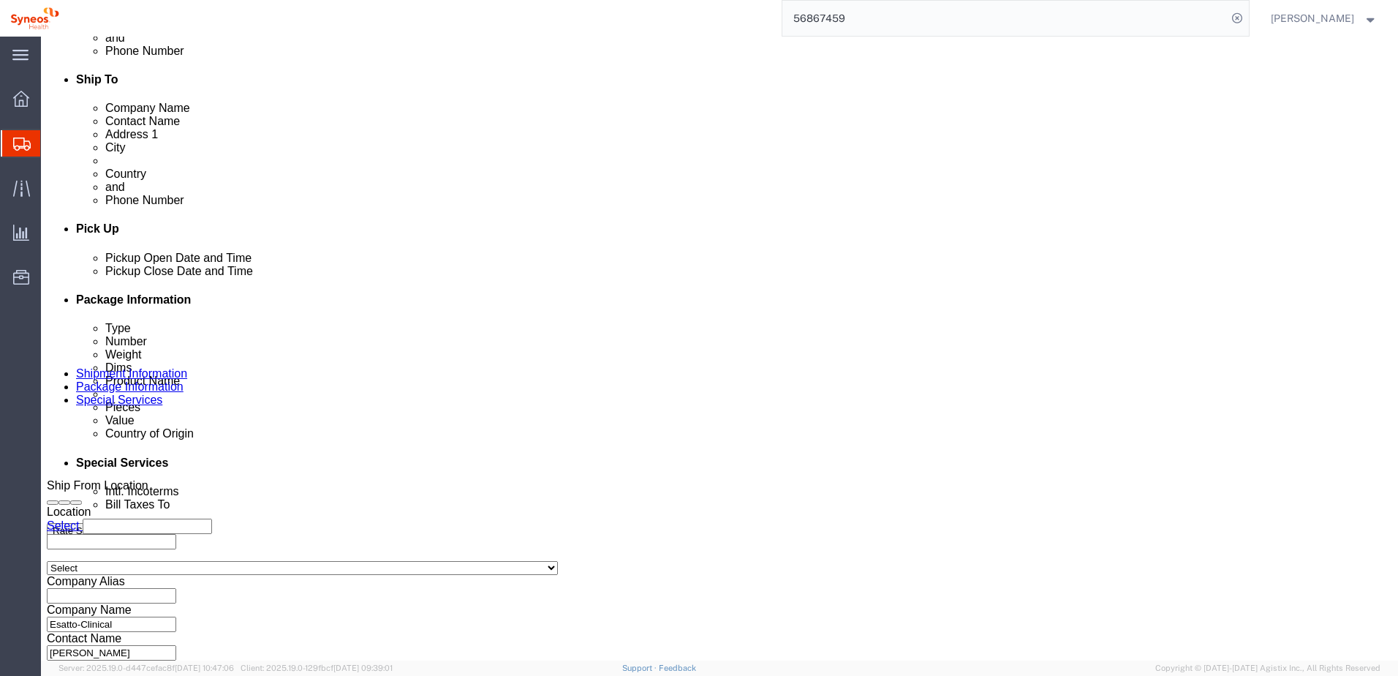
click select "Select DHL FedEx Express UPS"
click label "Country"
click select "Select DHL FedEx Express UPS"
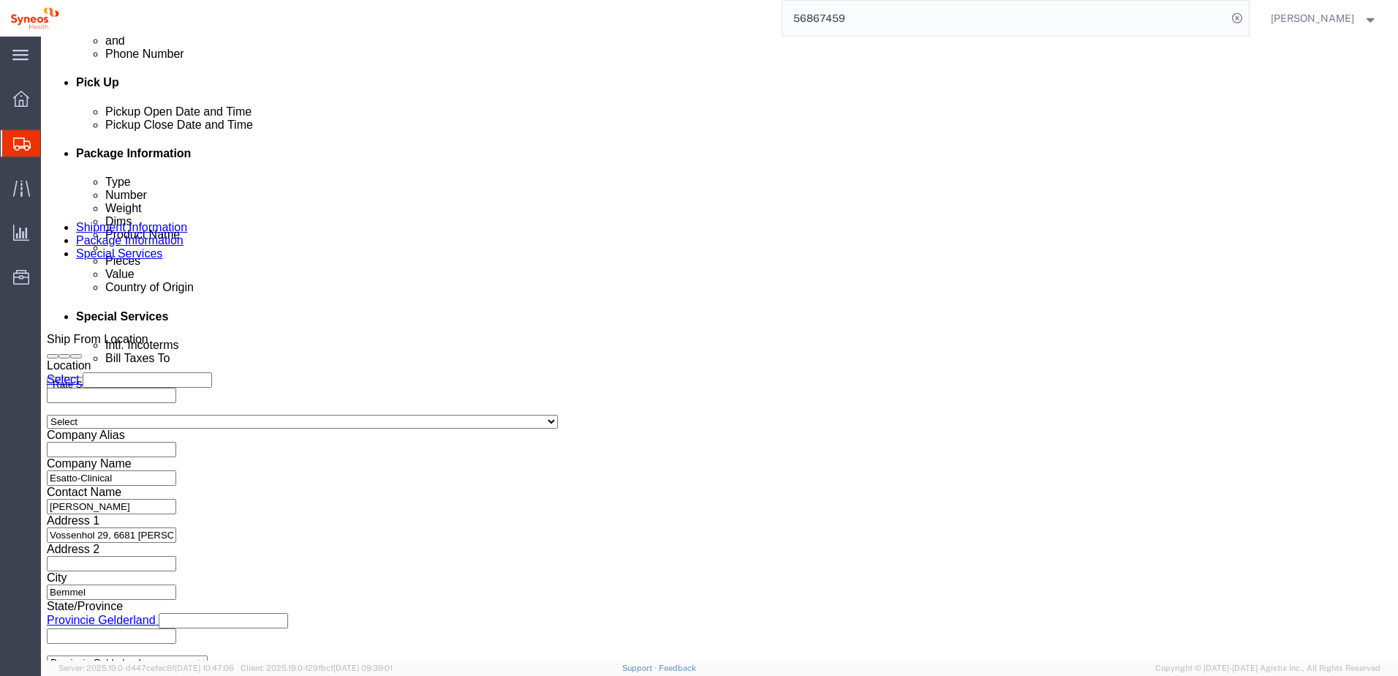
scroll to position [658, 0]
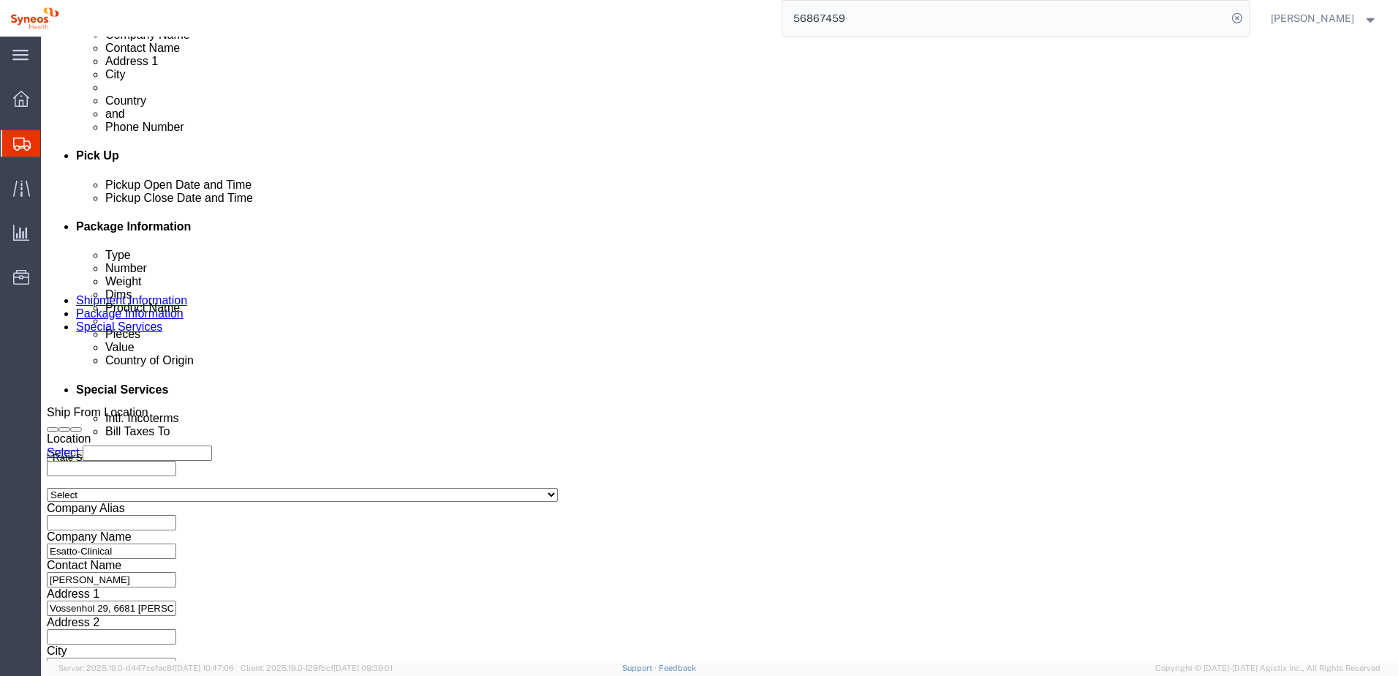
click select "Select DHL FedEx Express UPS"
click label "Bill To"
click select "Select [GEOGRAPHIC_DATA] [GEOGRAPHIC_DATA] [GEOGRAPHIC_DATA] [GEOGRAPHIC_DATA] …"
click label "Country"
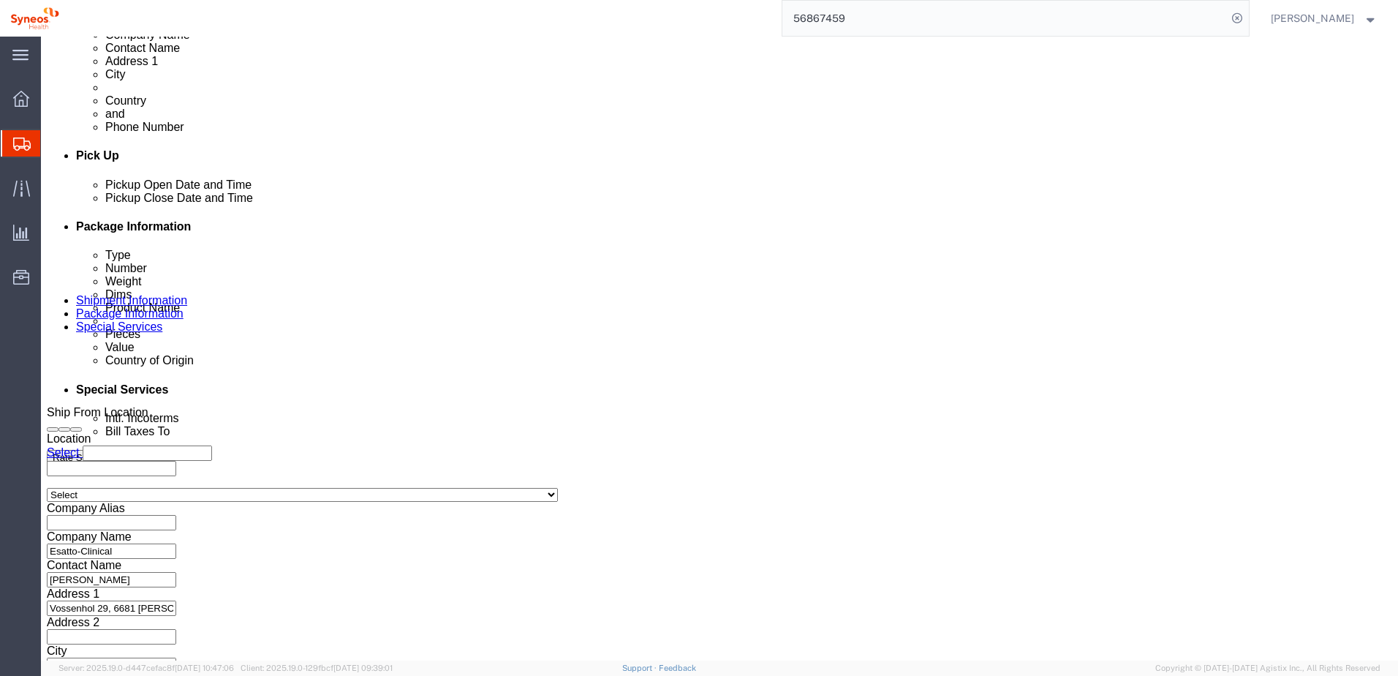
click select "Select DHL FedEx Express UPS"
click input "text"
click select "Select [GEOGRAPHIC_DATA] [GEOGRAPHIC_DATA] [GEOGRAPHIC_DATA] [GEOGRAPHIC_DATA] …"
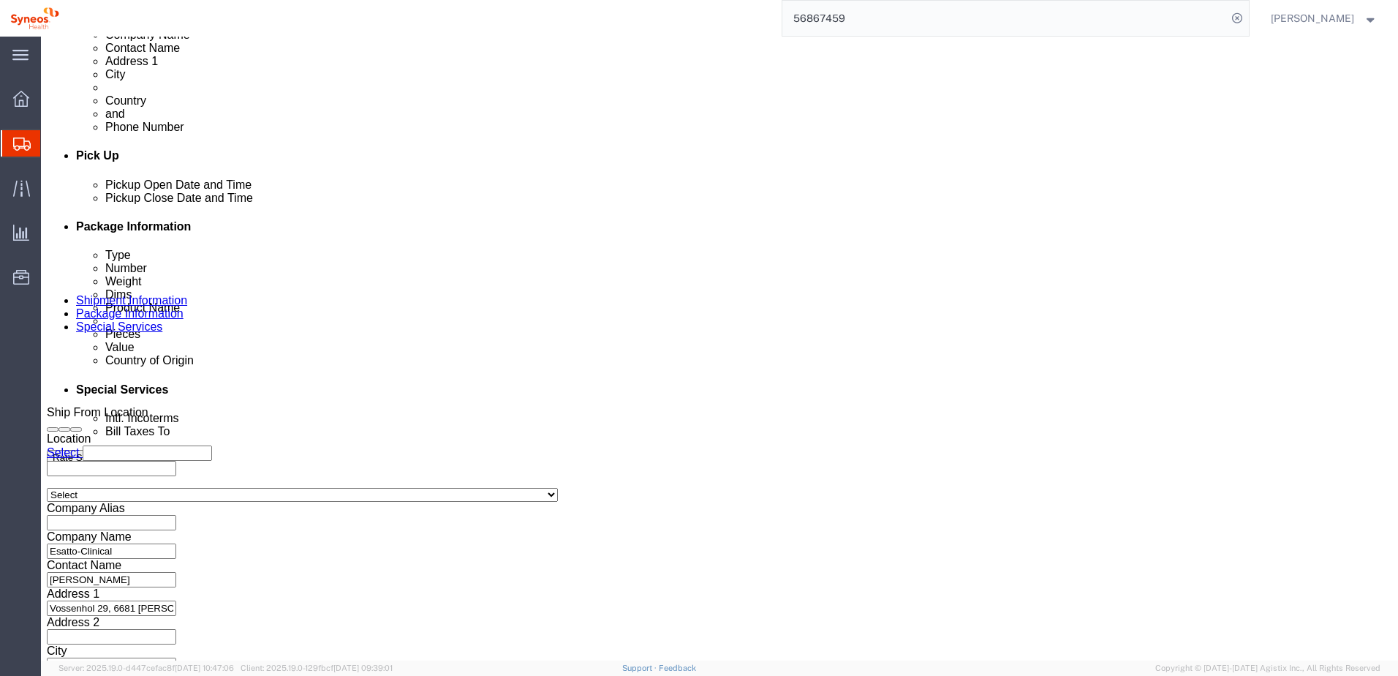
click div "Intl. Incoterms Select Carriage Insurance Paid Carriage Paid To Cost and Freigh…"
click select "Select Recipient Account Sender/Shipper Third Party Account"
select select "SHIP"
click select "Select Recipient Account Sender/Shipper Third Party Account"
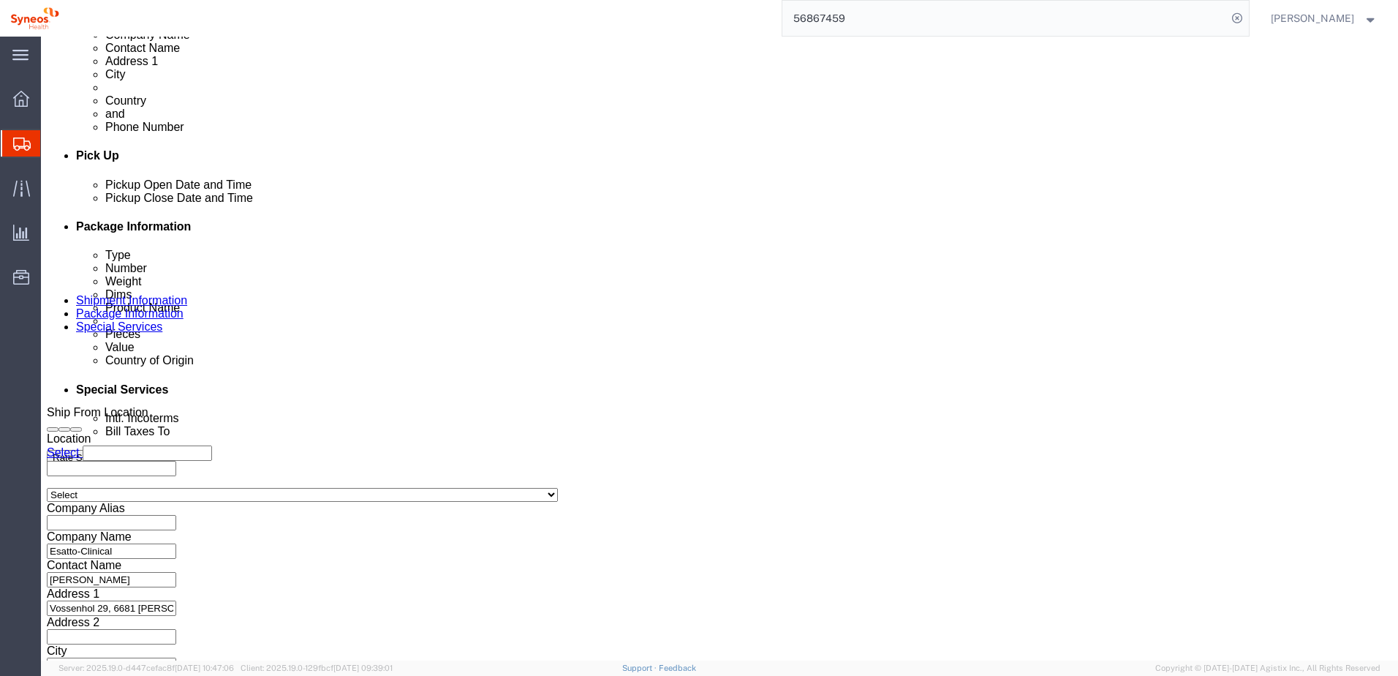
select select "SHIP"
click select "Select Recipient Account Sender/Shipper Third Party Account"
click div "Cost Center Select Buyer Cost Center Department Operations Number Order Number …"
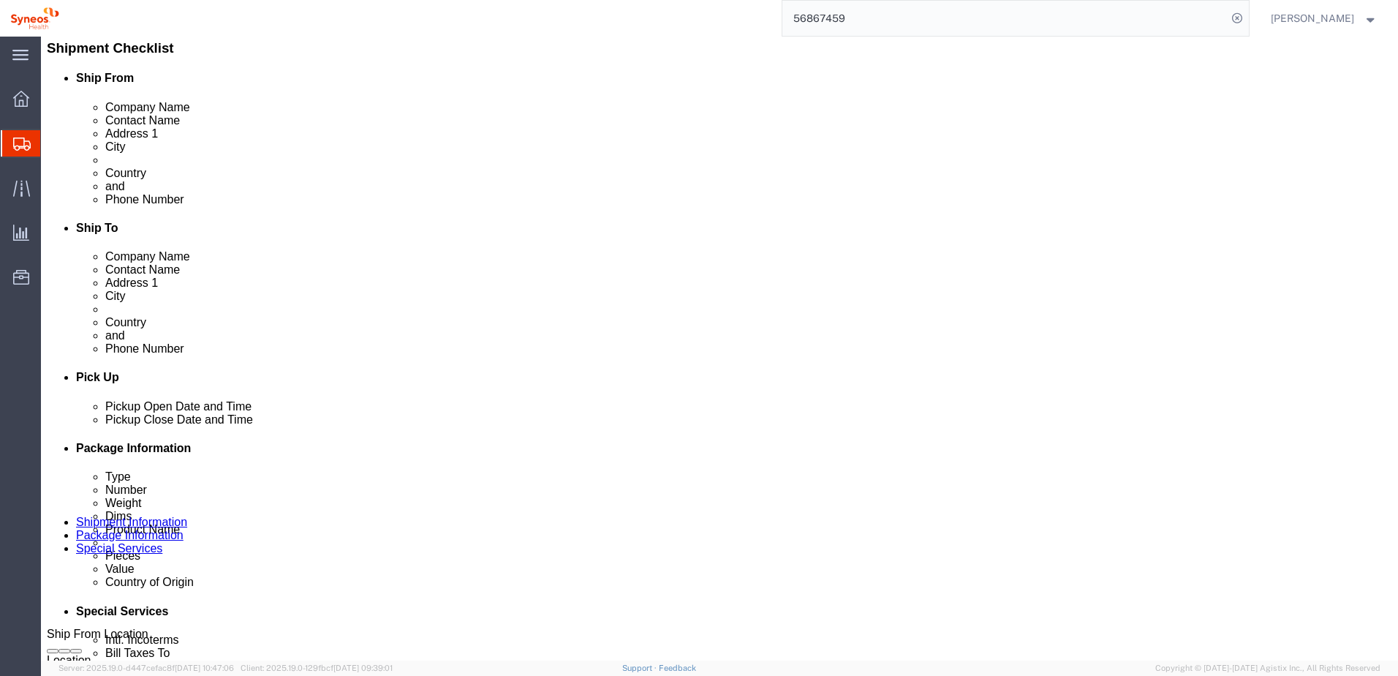
scroll to position [366, 0]
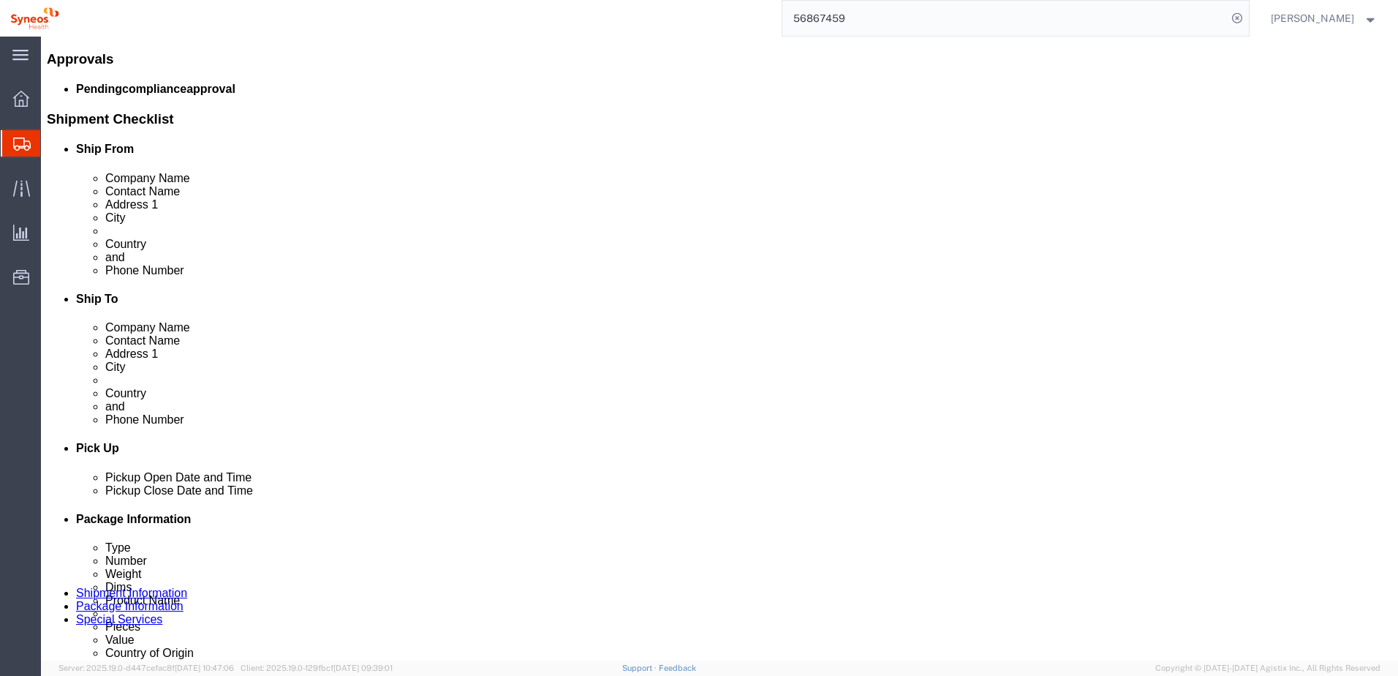
click link "Approve Request Shipment"
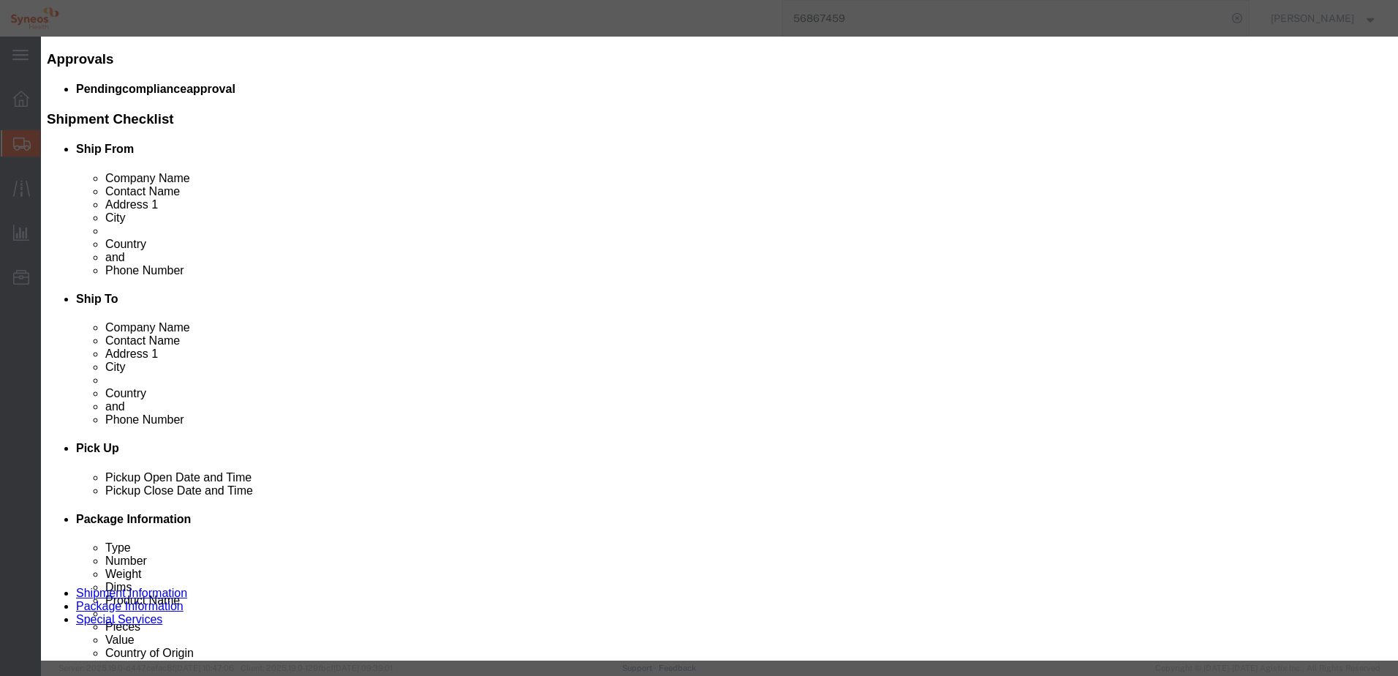
click button "Yes"
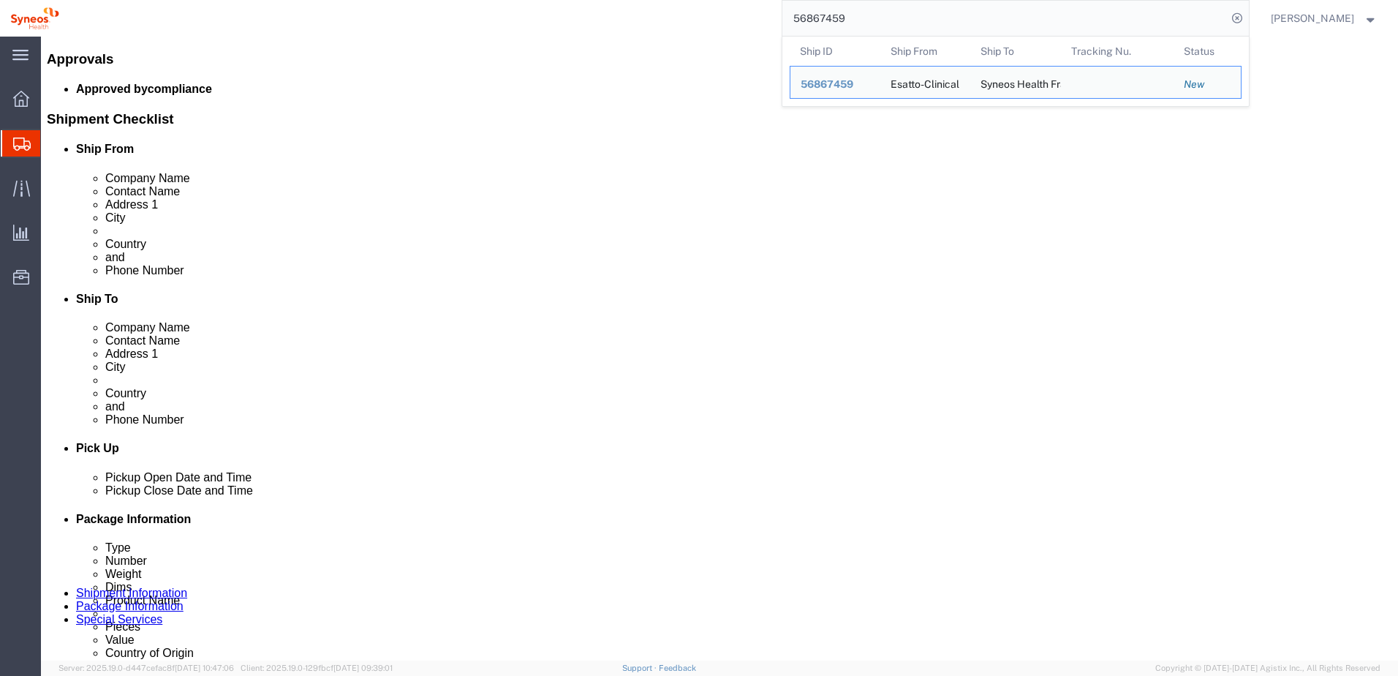
click at [905, 19] on input "56867459" at bounding box center [1004, 18] width 445 height 35
drag, startPoint x: 911, startPoint y: 16, endPoint x: 747, endPoint y: 21, distance: 163.9
click at [747, 21] on div "56867459 Ship ID Ship From Ship To Tracking Nu. Status Ship ID 56867459 Ship Fr…" at bounding box center [659, 18] width 1180 height 37
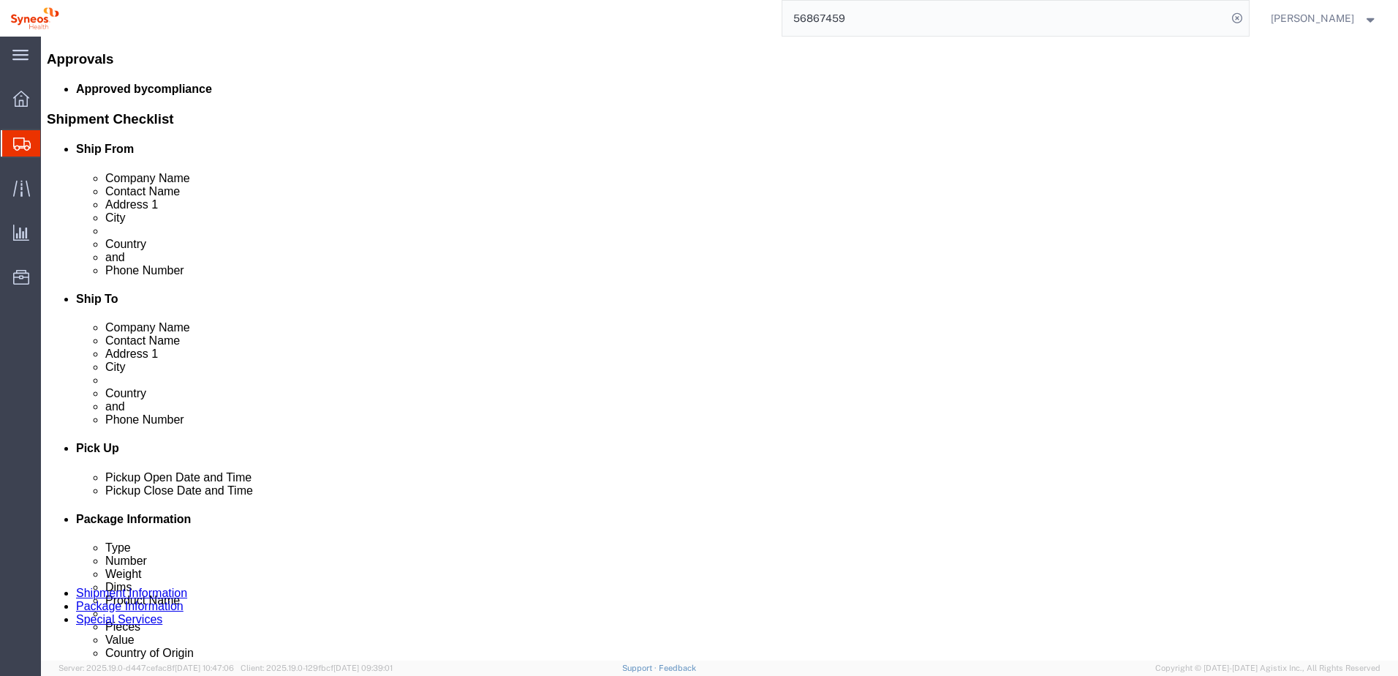
paste input "84167"
type input "56884167"
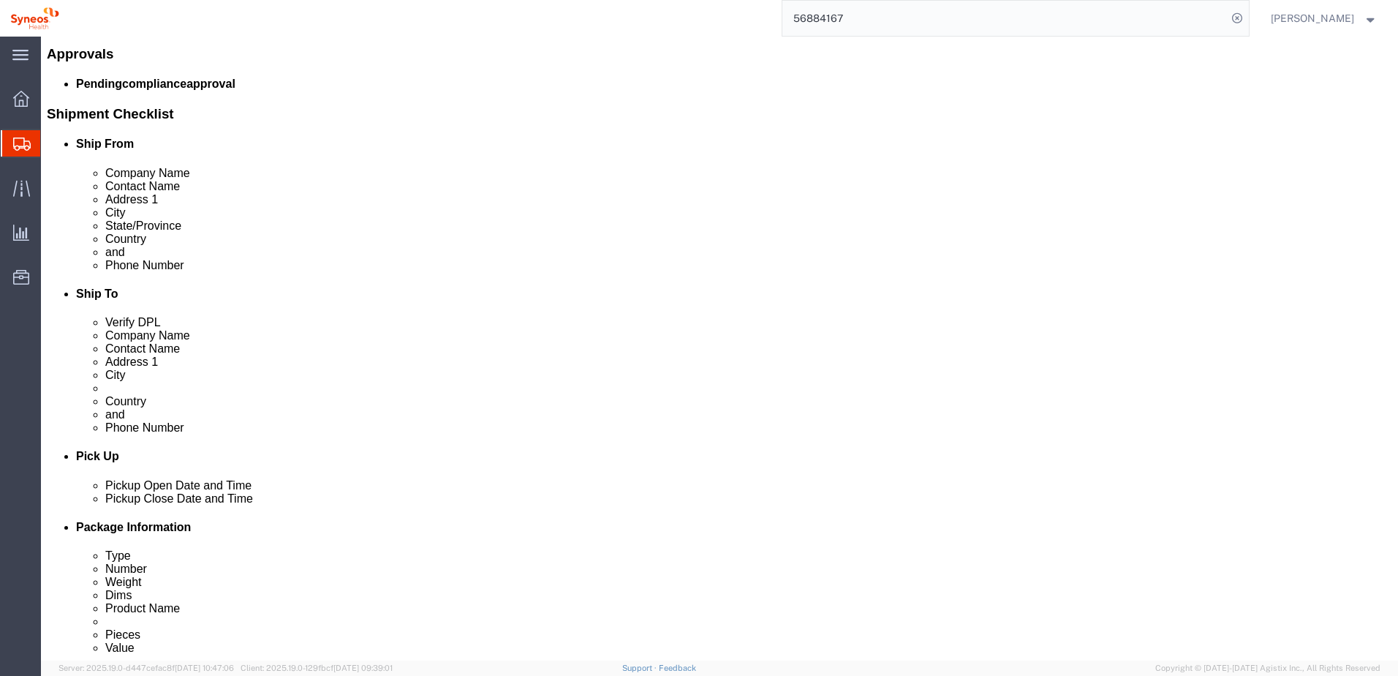
select select "48954"
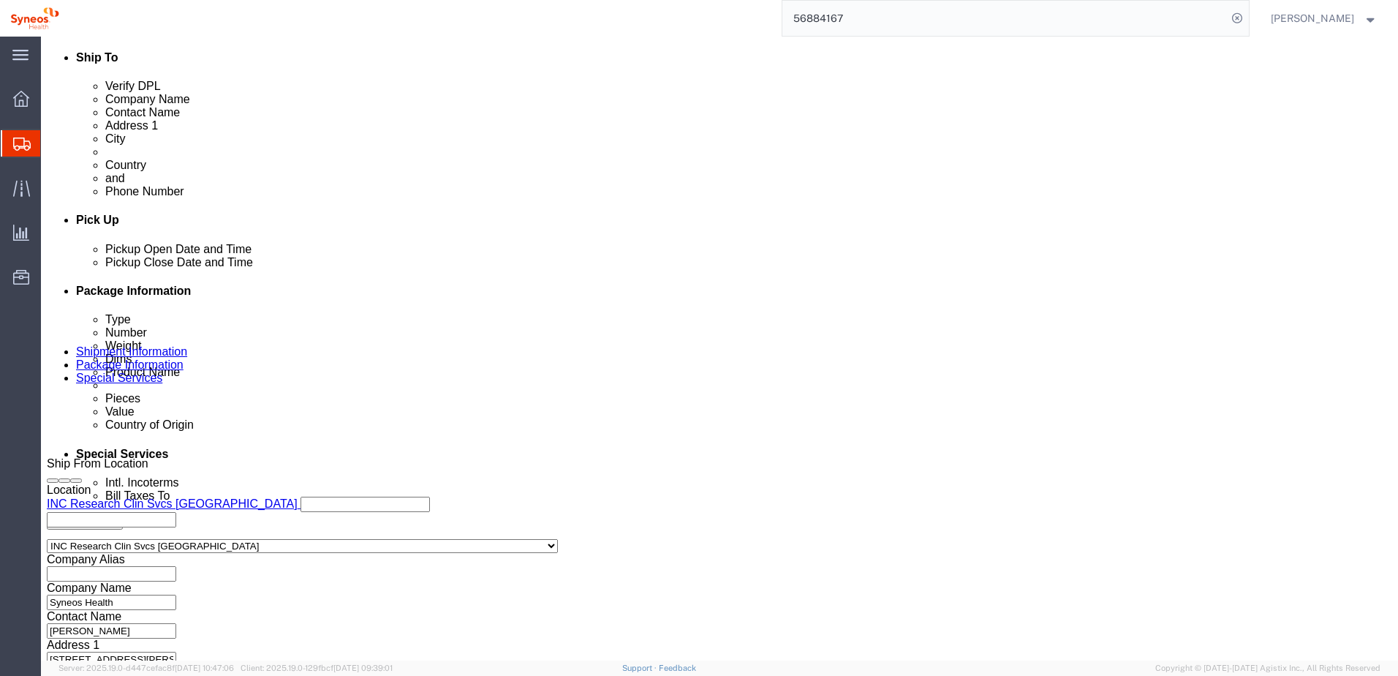
scroll to position [658, 0]
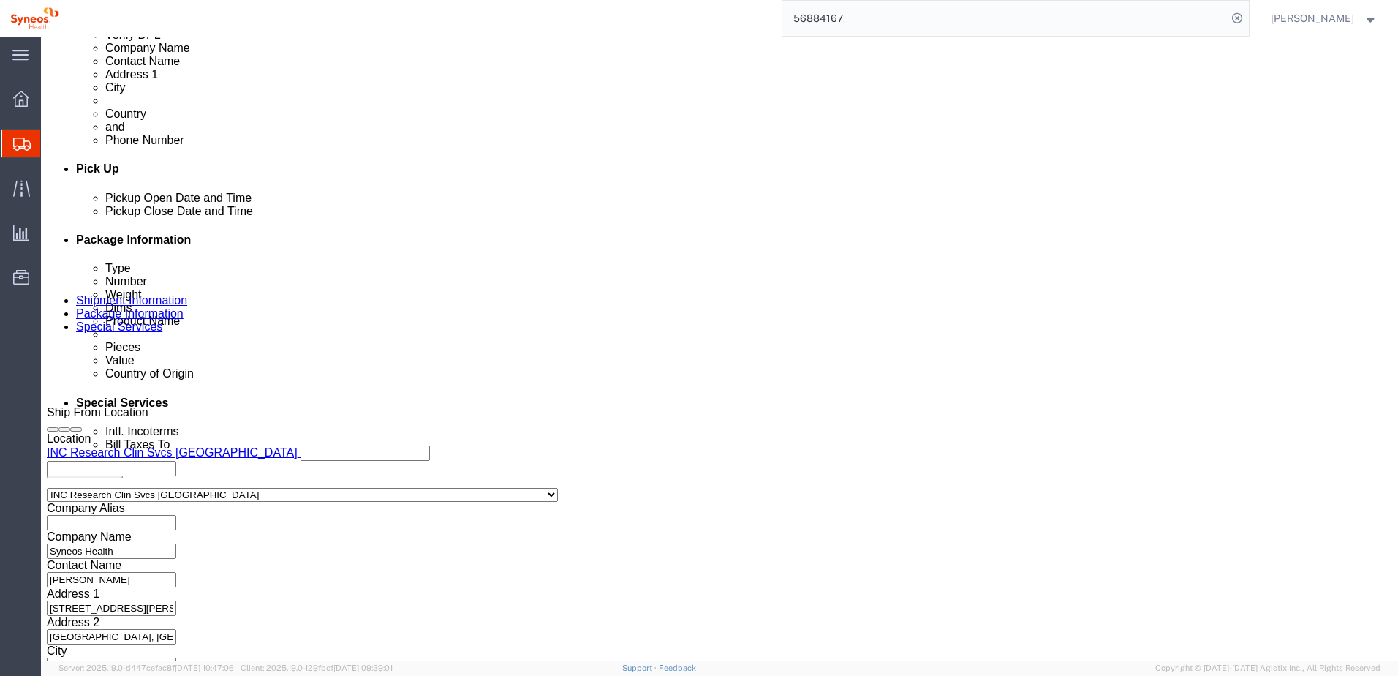
click button "Continue"
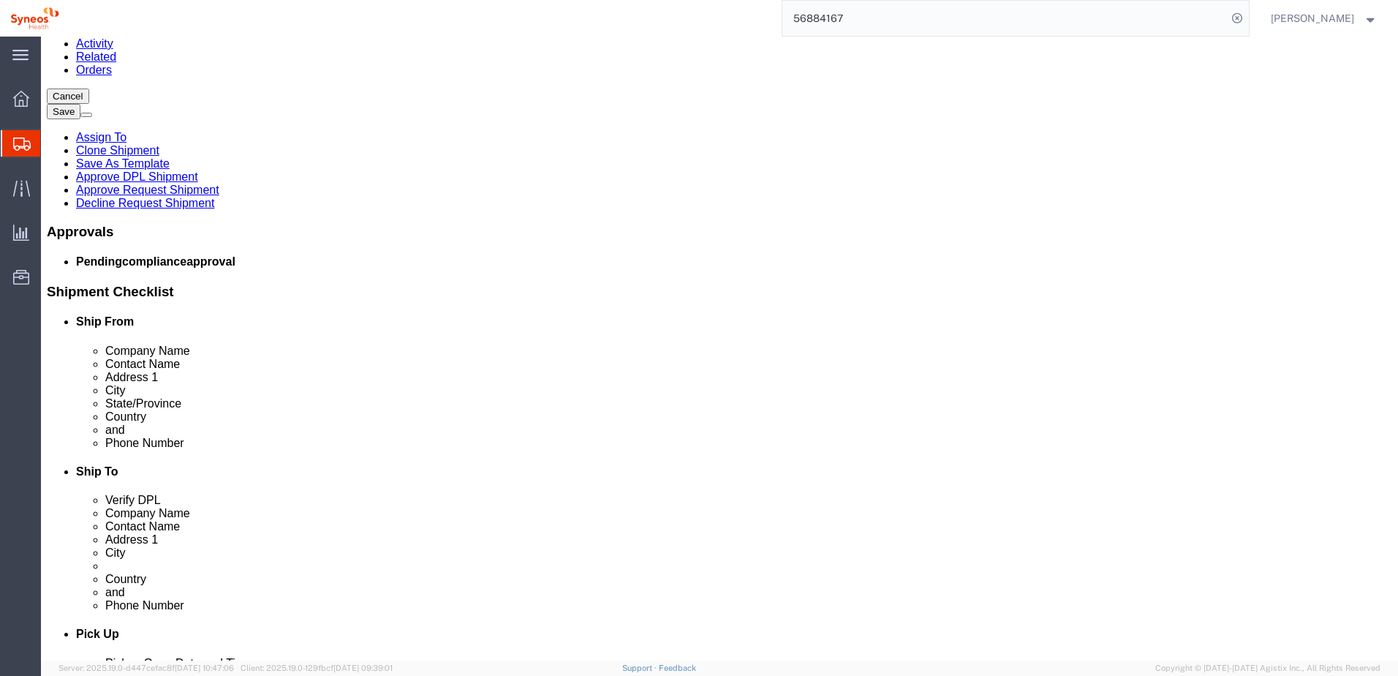
scroll to position [219, 0]
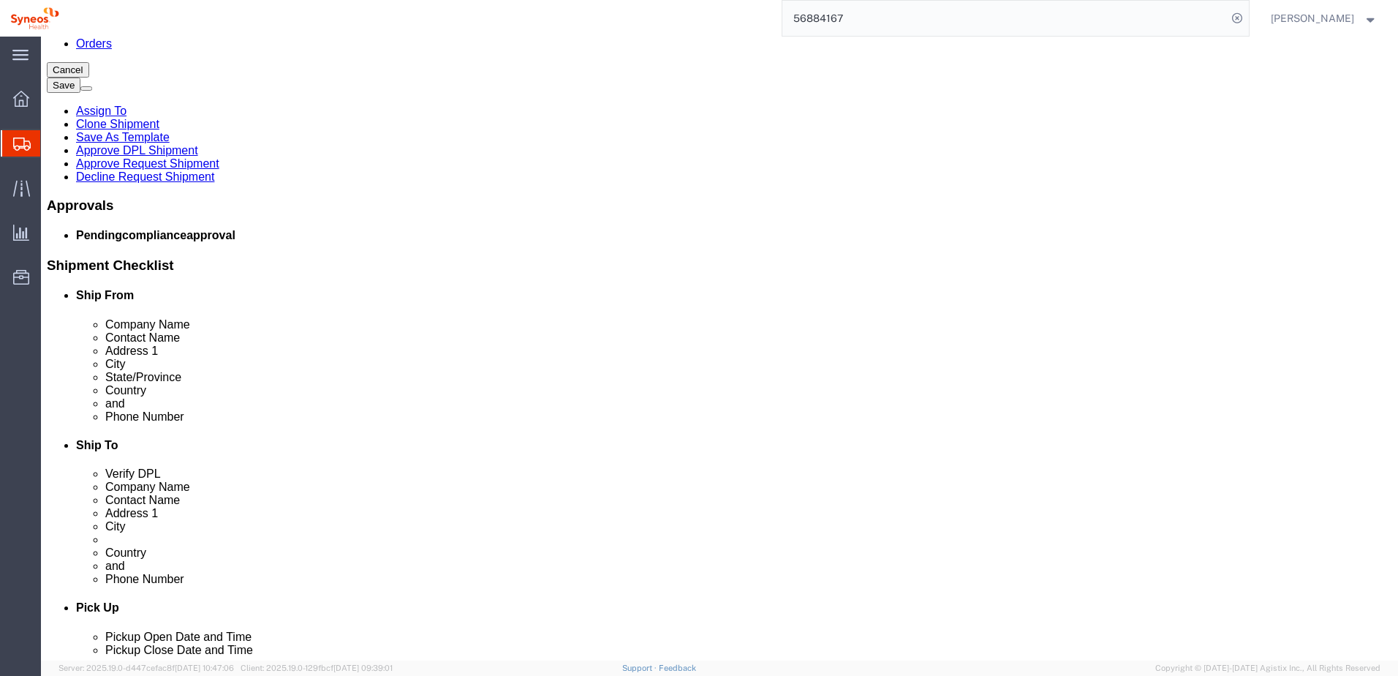
click span "button"
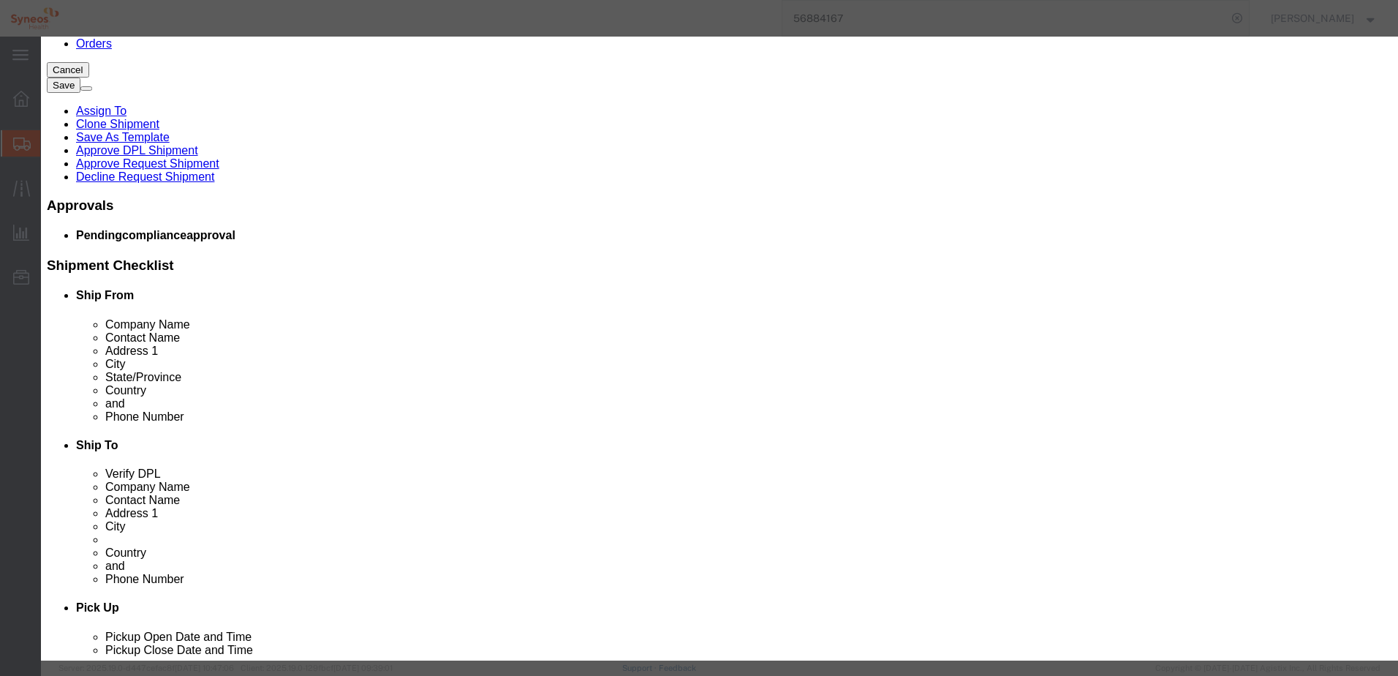
click button "Yes"
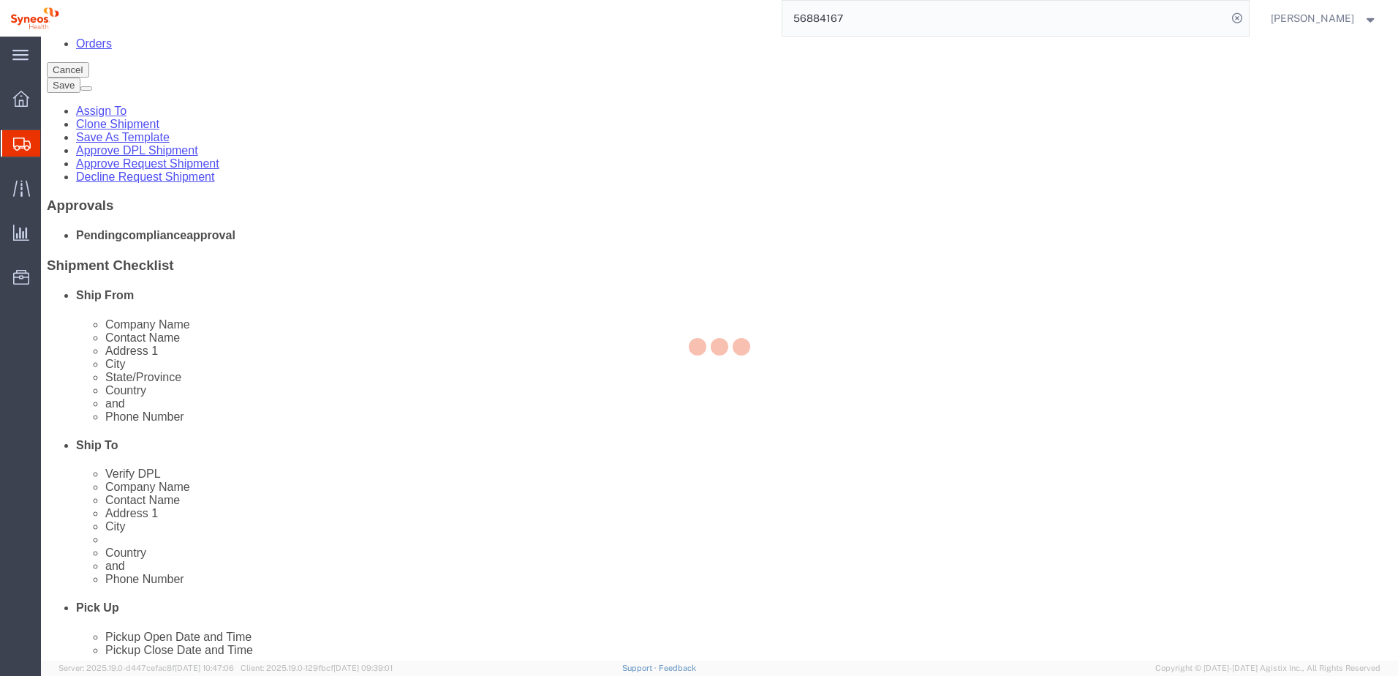
scroll to position [0, 0]
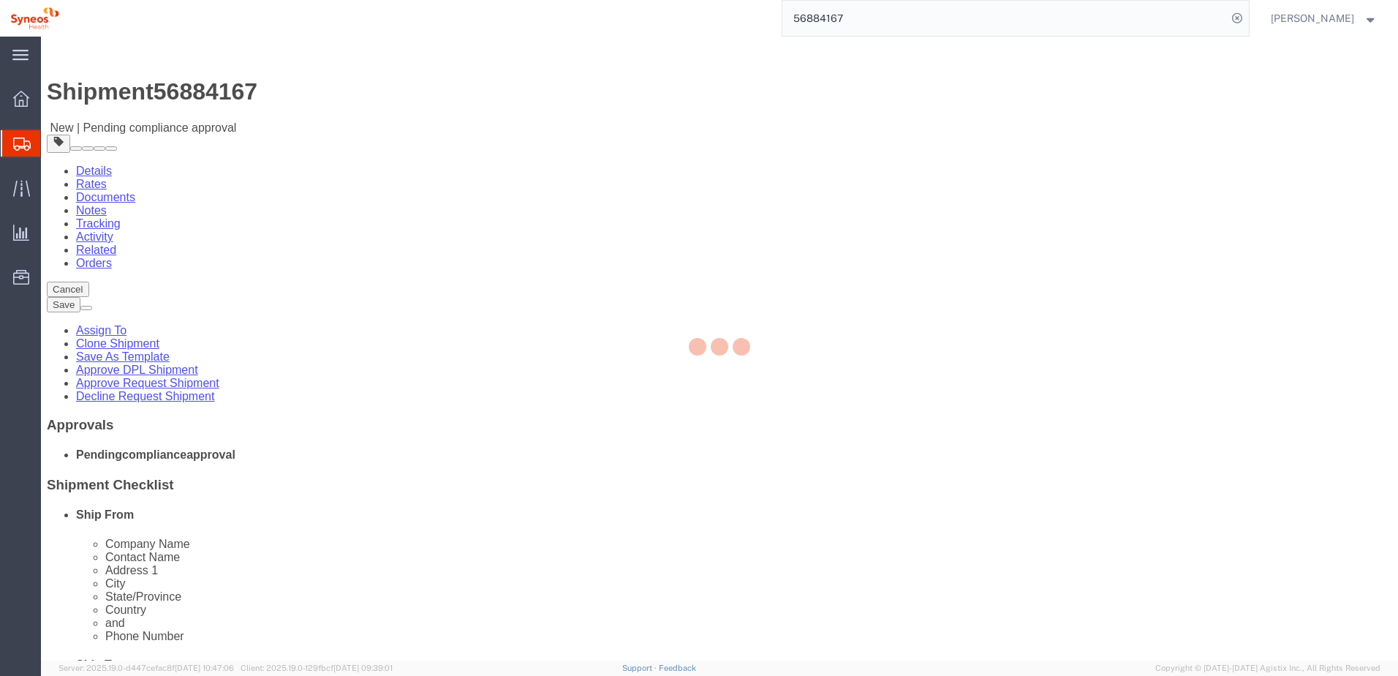
select select "ENV"
select select "CBOX"
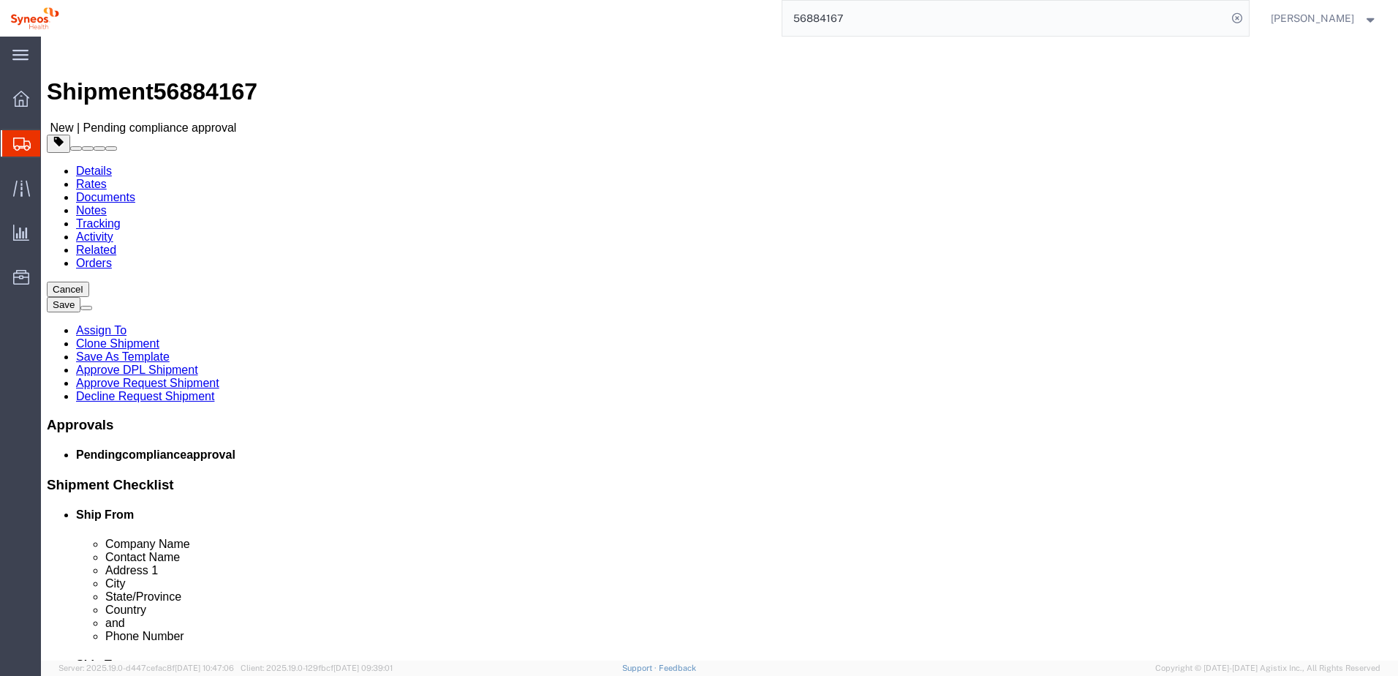
click span "button"
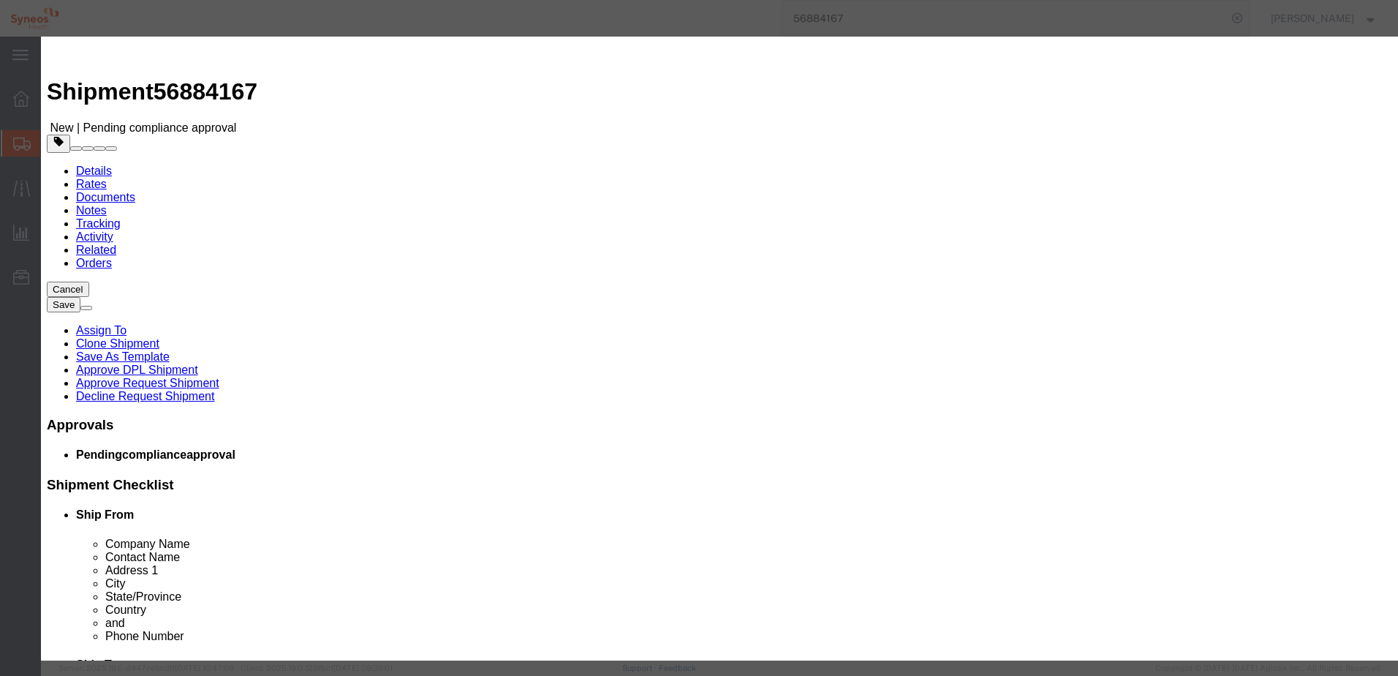
click button "Yes"
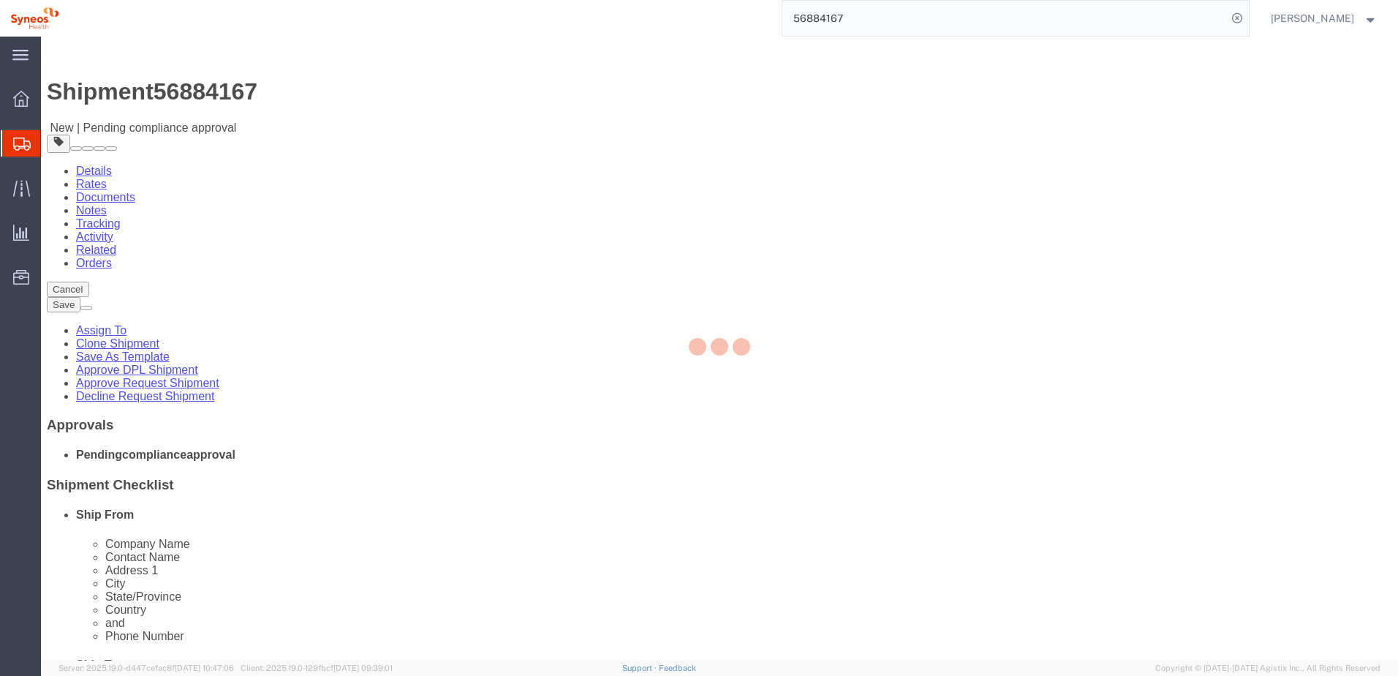
select select "ENV"
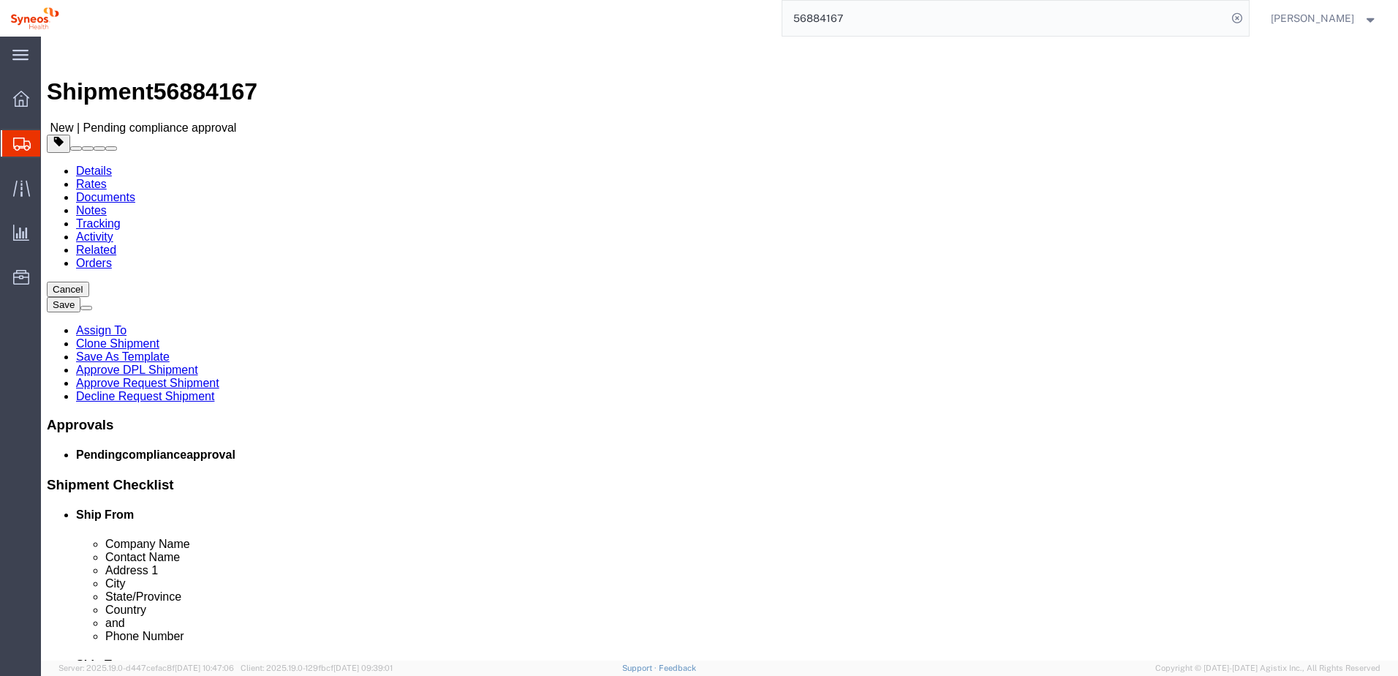
click button "Continue"
click link "Approve Request Shipment"
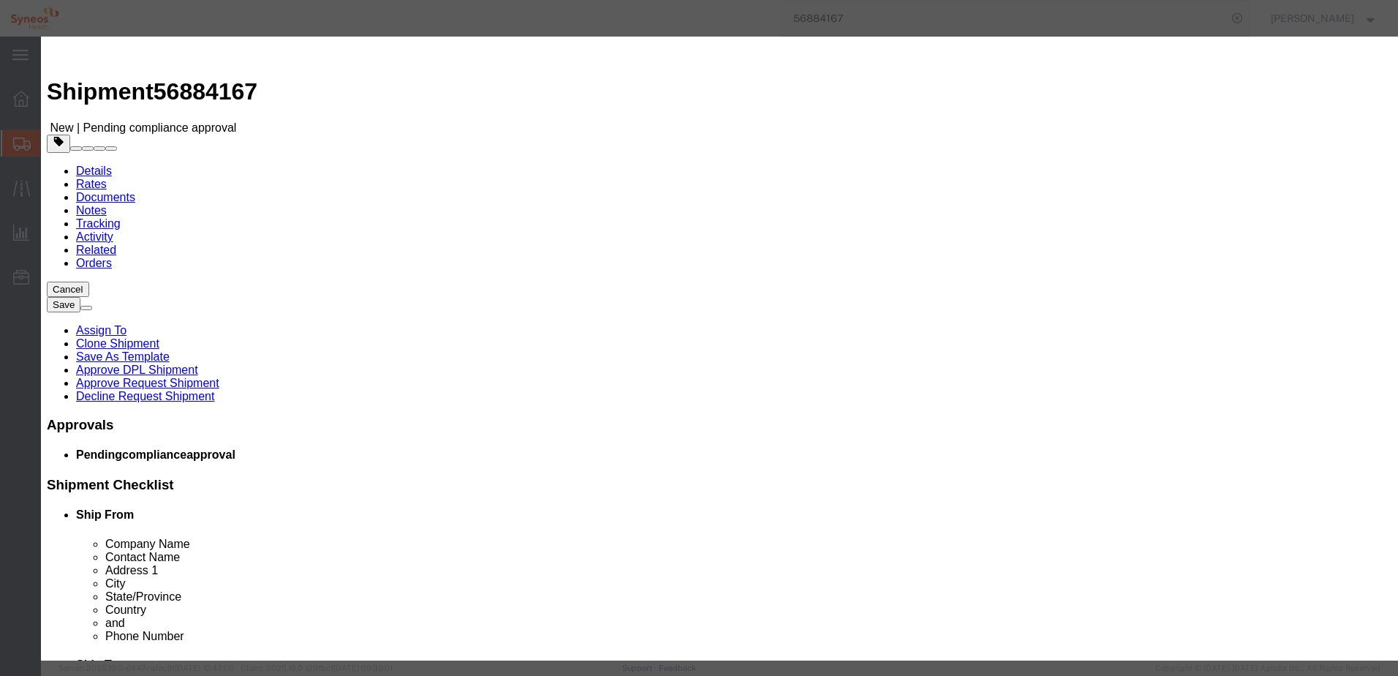
click button "Yes"
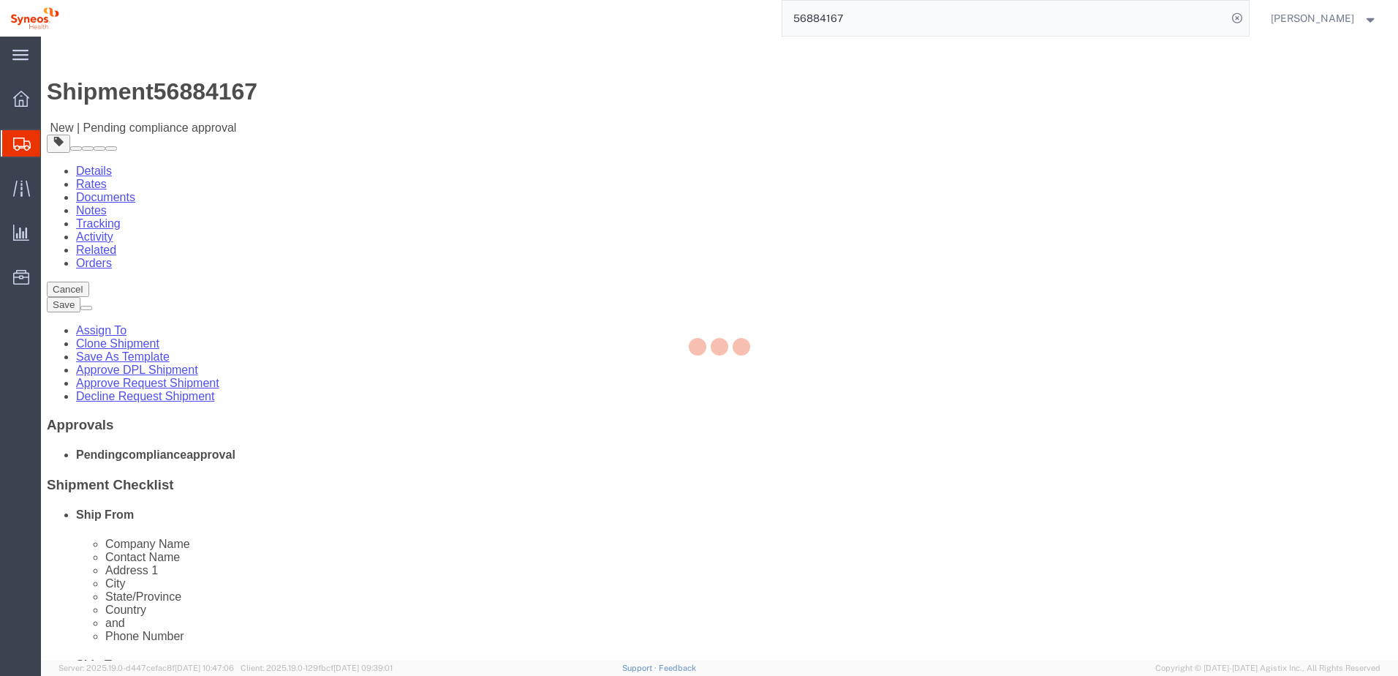
select select "48954"
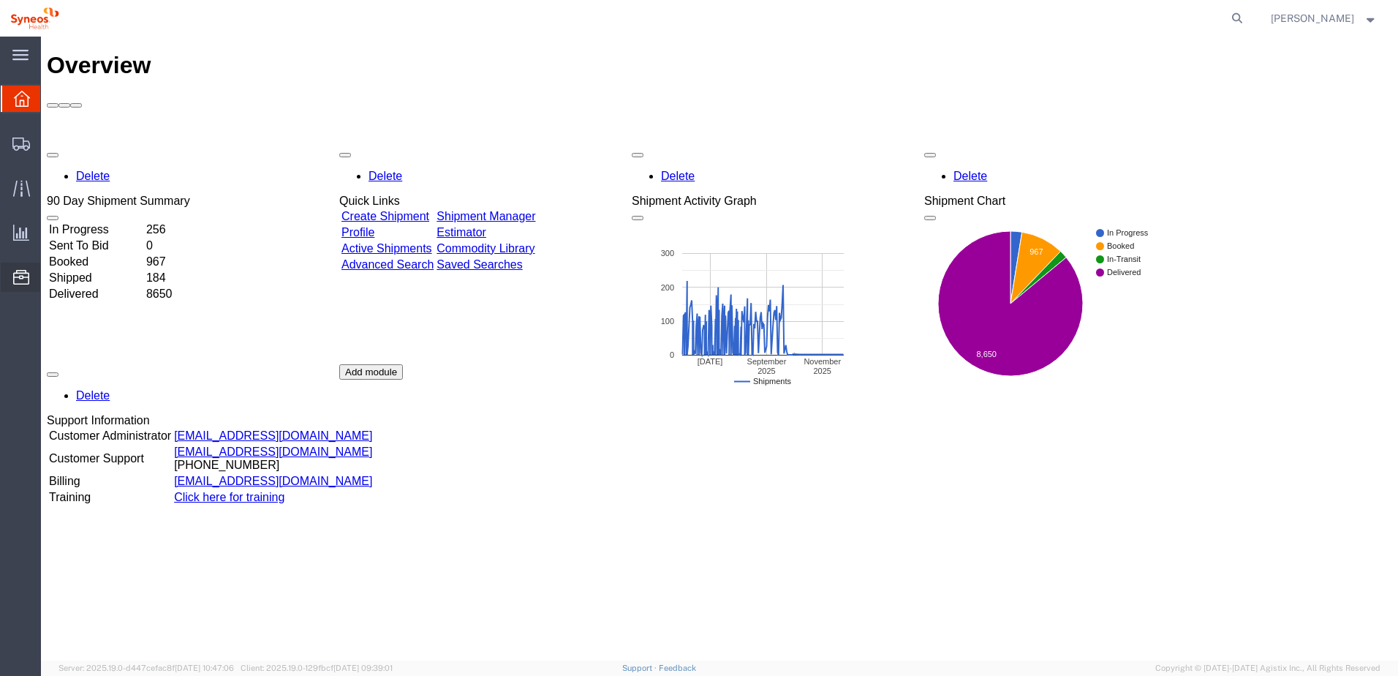
click at [0, 0] on span "Commodity Library" at bounding box center [0, 0] width 0 height 0
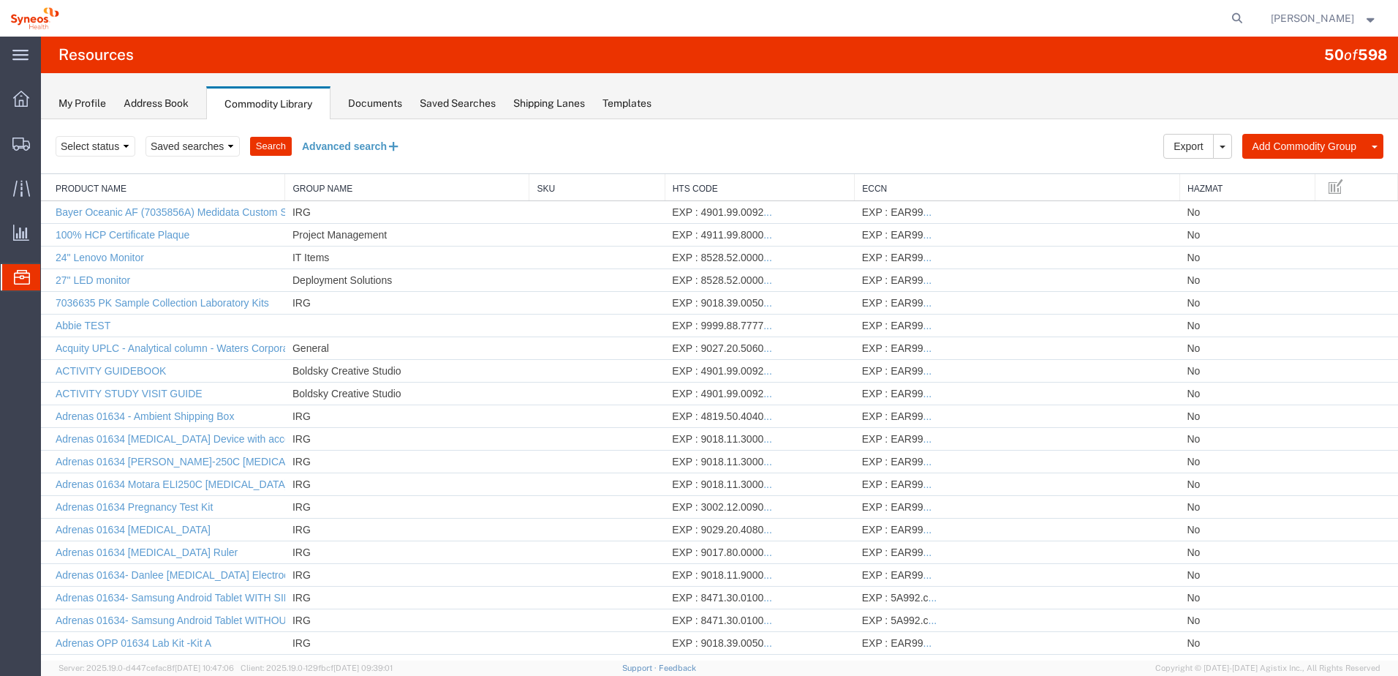
click at [347, 144] on button "Advanced search" at bounding box center [351, 146] width 119 height 25
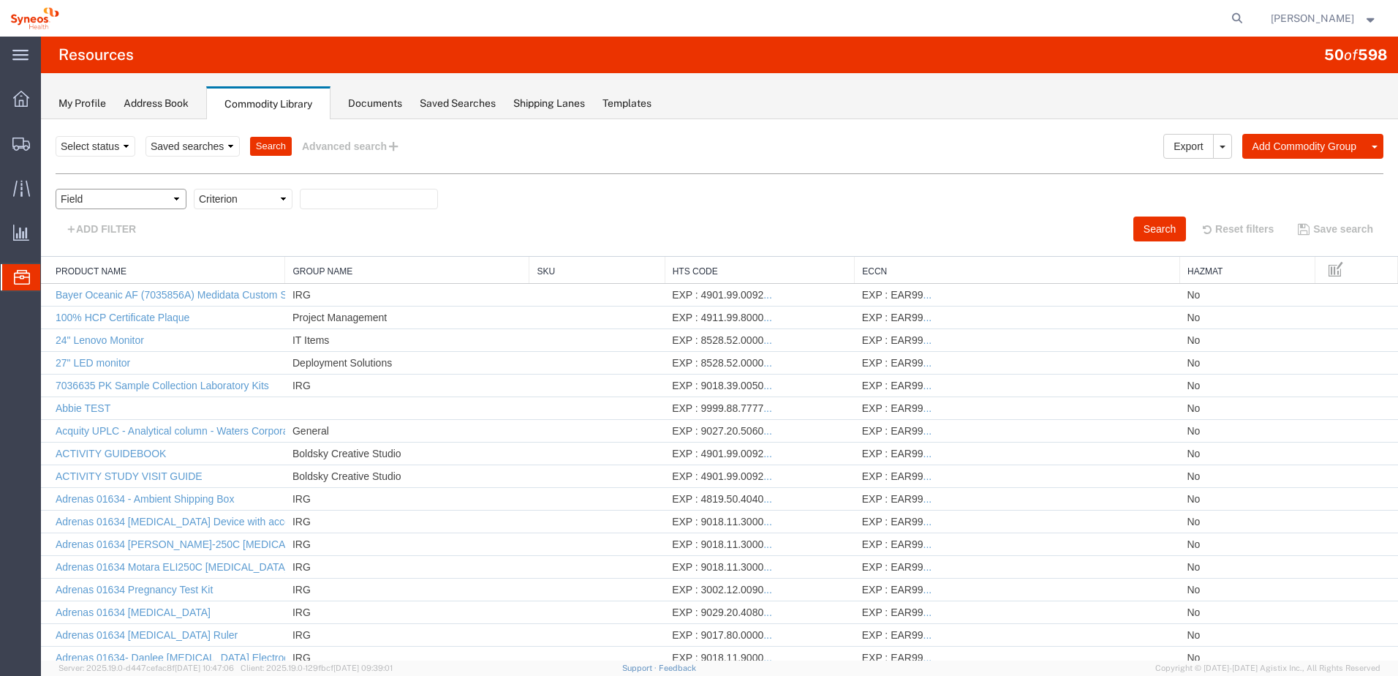
click at [121, 200] on select "Field Class Commodity Category Commodity Group Commodity Quantity Commodity Val…" at bounding box center [121, 199] width 131 height 20
select select "productName"
click at [56, 189] on select "Field Class Commodity Category Commodity Group Commodity Quantity Commodity Val…" at bounding box center [121, 199] width 131 height 20
click at [260, 201] on select "Criterion contains does not contain is is blank is not blank starts with" at bounding box center [243, 199] width 99 height 20
select select "contains"
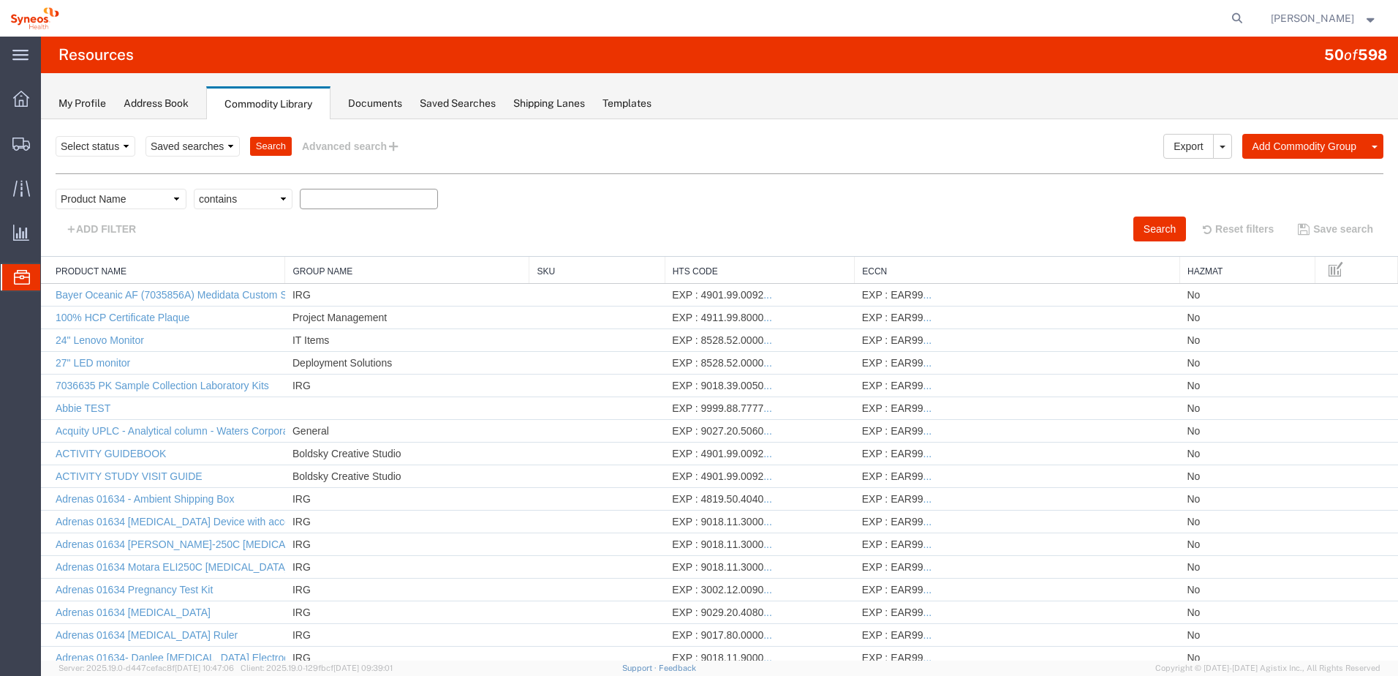
click at [194, 189] on select "Criterion contains does not contain is is blank is not blank starts with" at bounding box center [243, 199] width 99 height 20
click at [334, 204] on input "text" at bounding box center [369, 199] width 138 height 20
type input "injector"
click at [1133, 219] on button "Search" at bounding box center [1159, 228] width 53 height 25
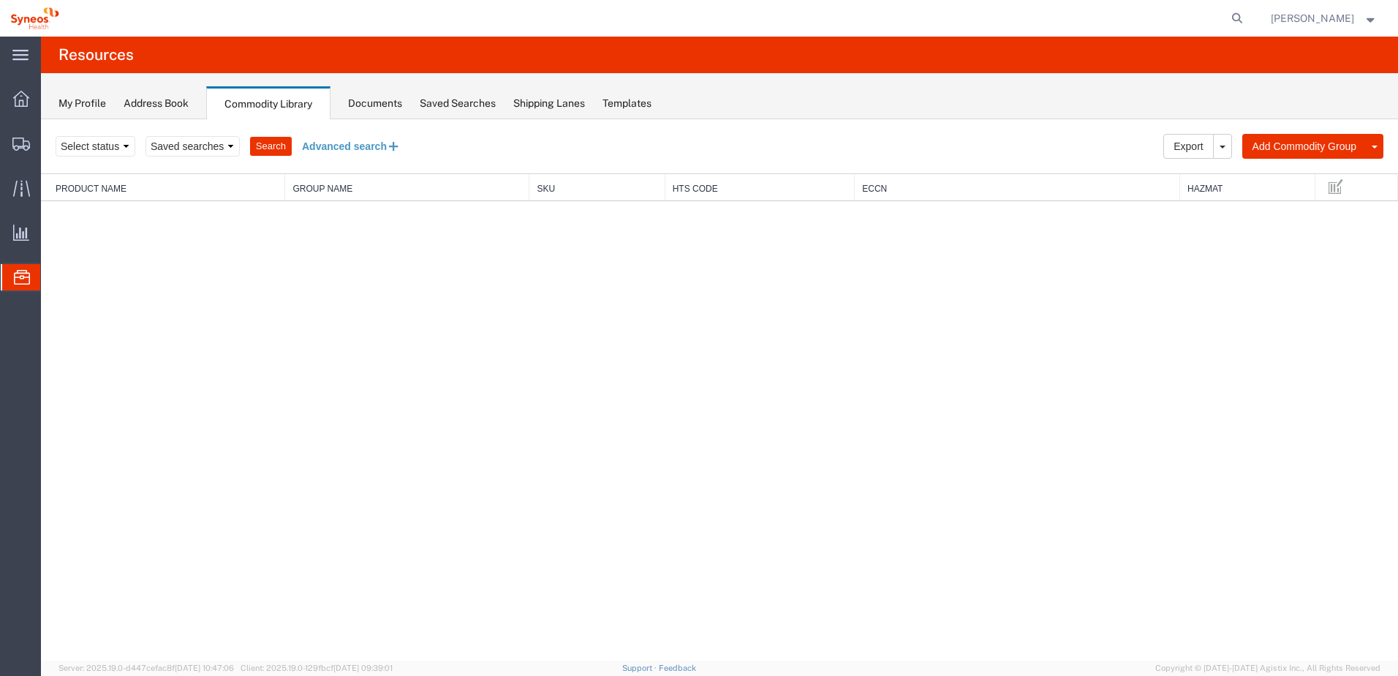
click at [320, 139] on button "Advanced search" at bounding box center [351, 146] width 119 height 25
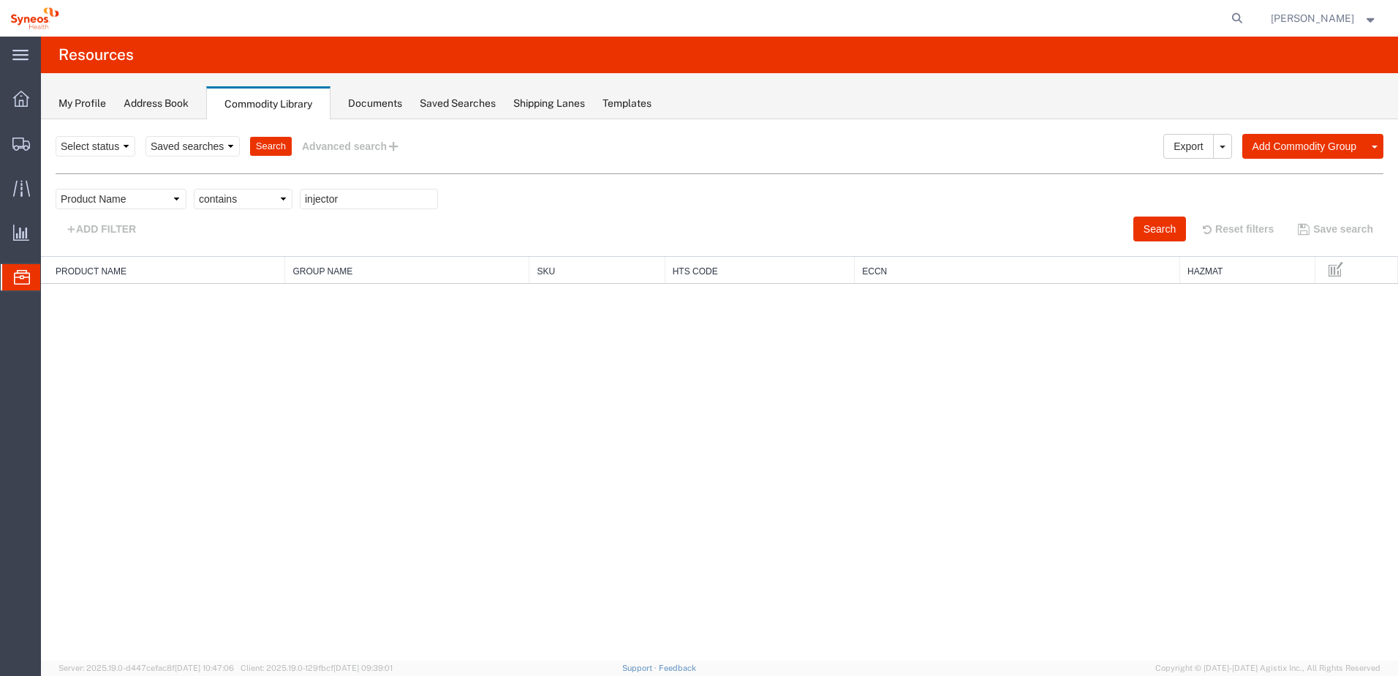
click at [45, 15] on img at bounding box center [34, 18] width 49 height 22
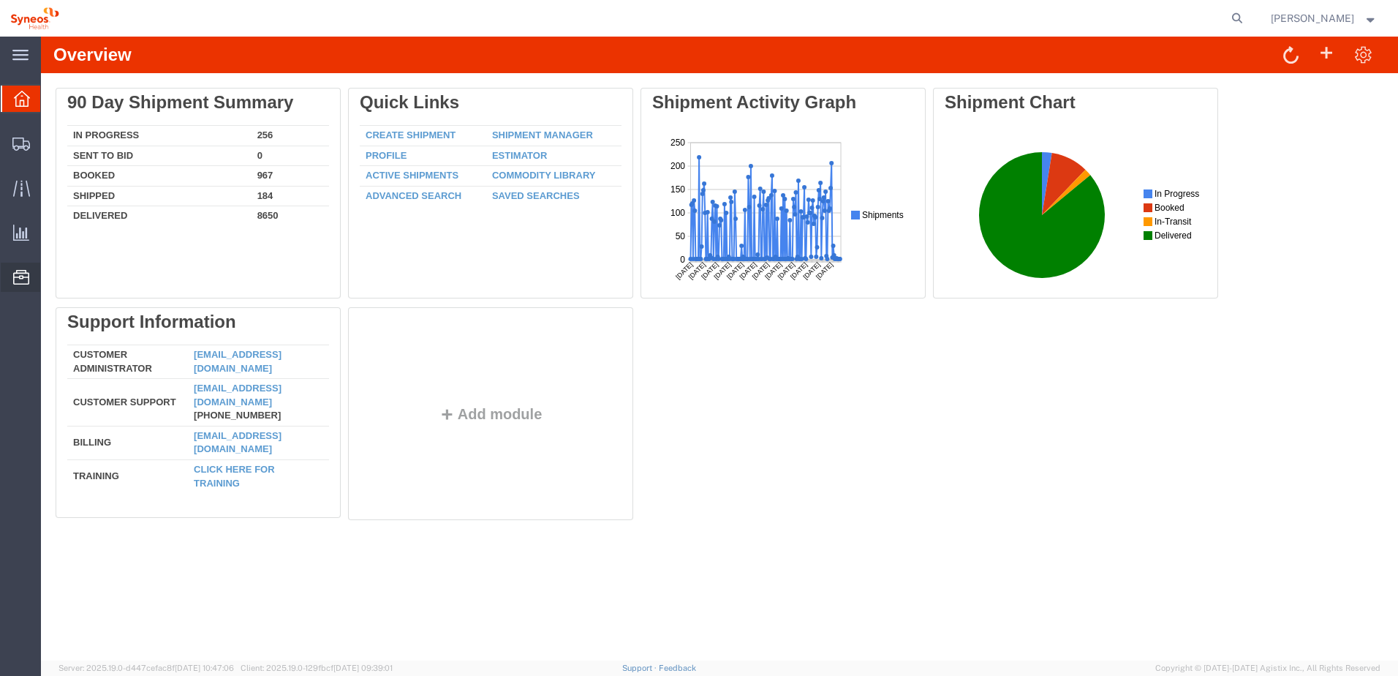
click at [0, 0] on span "Commodity Library" at bounding box center [0, 0] width 0 height 0
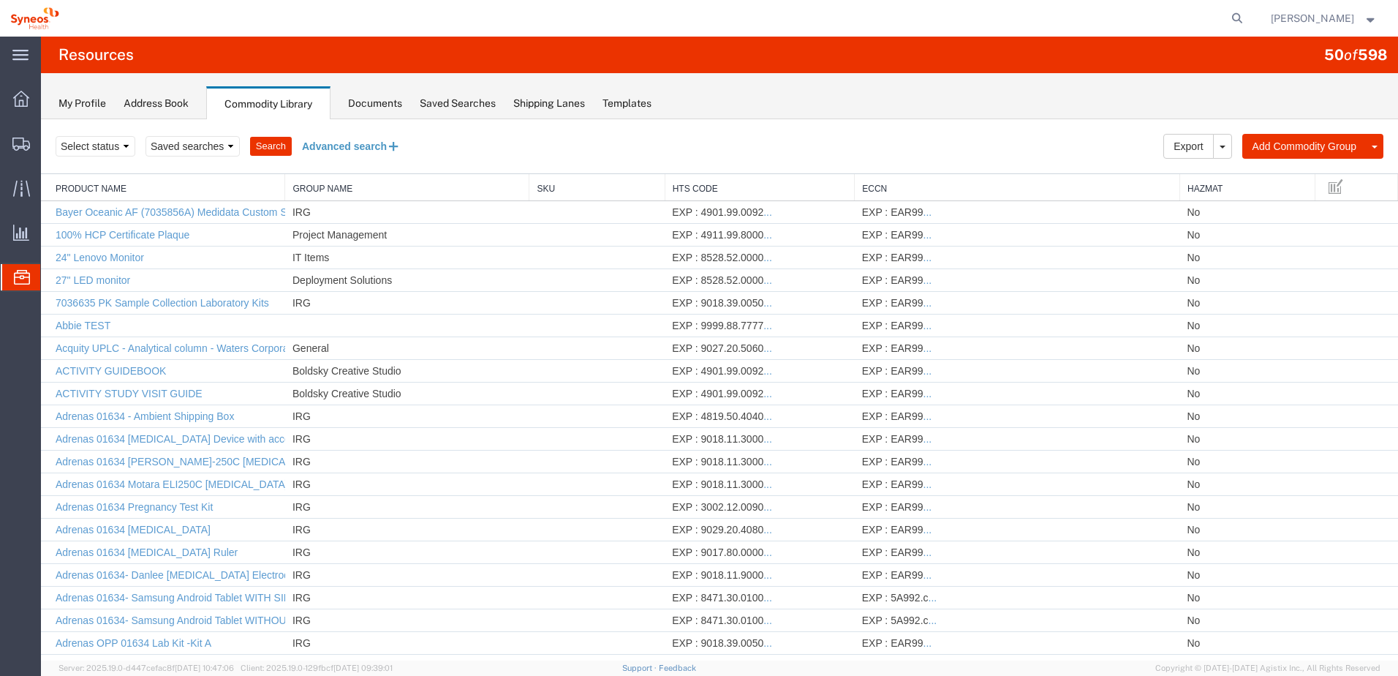
click at [336, 148] on button "Advanced search" at bounding box center [351, 146] width 119 height 25
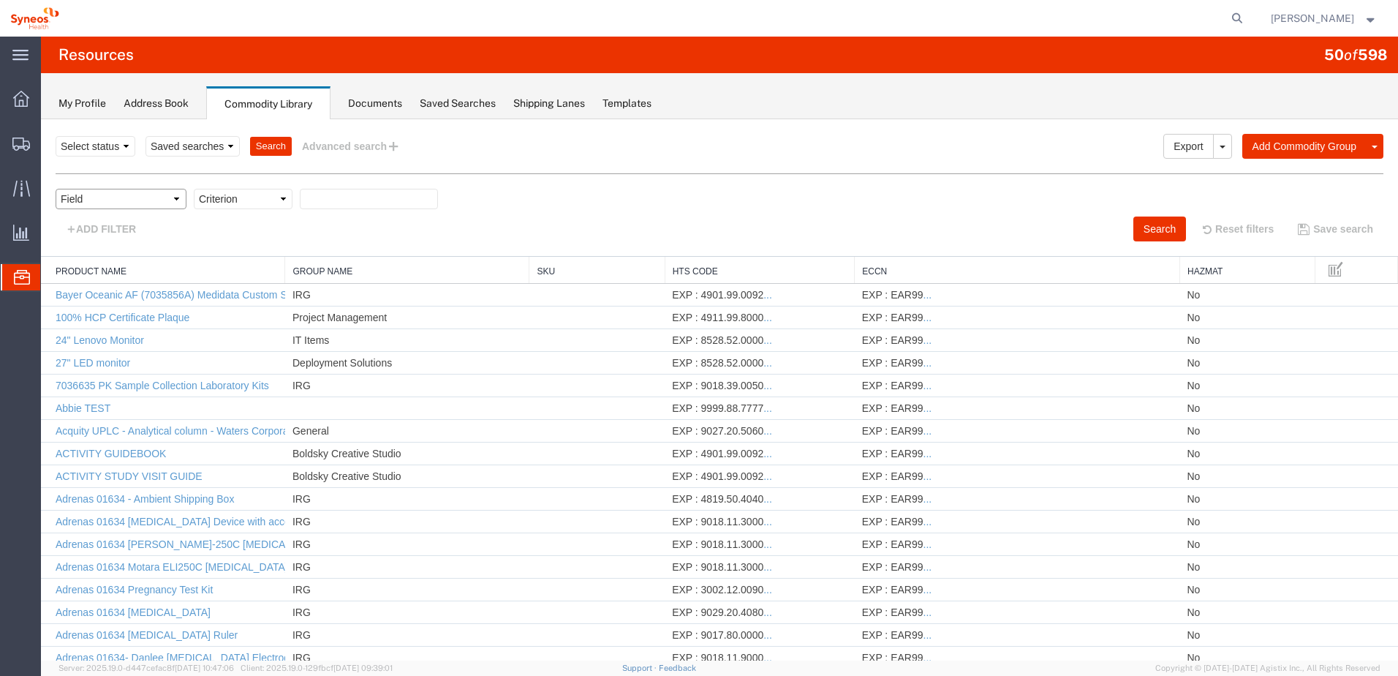
click at [161, 203] on select "Field Class Commodity Category Commodity Group Commodity Quantity Commodity Val…" at bounding box center [121, 199] width 131 height 20
select select "productName"
click at [56, 189] on select "Field Class Commodity Category Commodity Group Commodity Quantity Commodity Val…" at bounding box center [121, 199] width 131 height 20
click at [260, 199] on div at bounding box center [719, 389] width 1357 height 541
click at [268, 202] on div at bounding box center [719, 389] width 1357 height 541
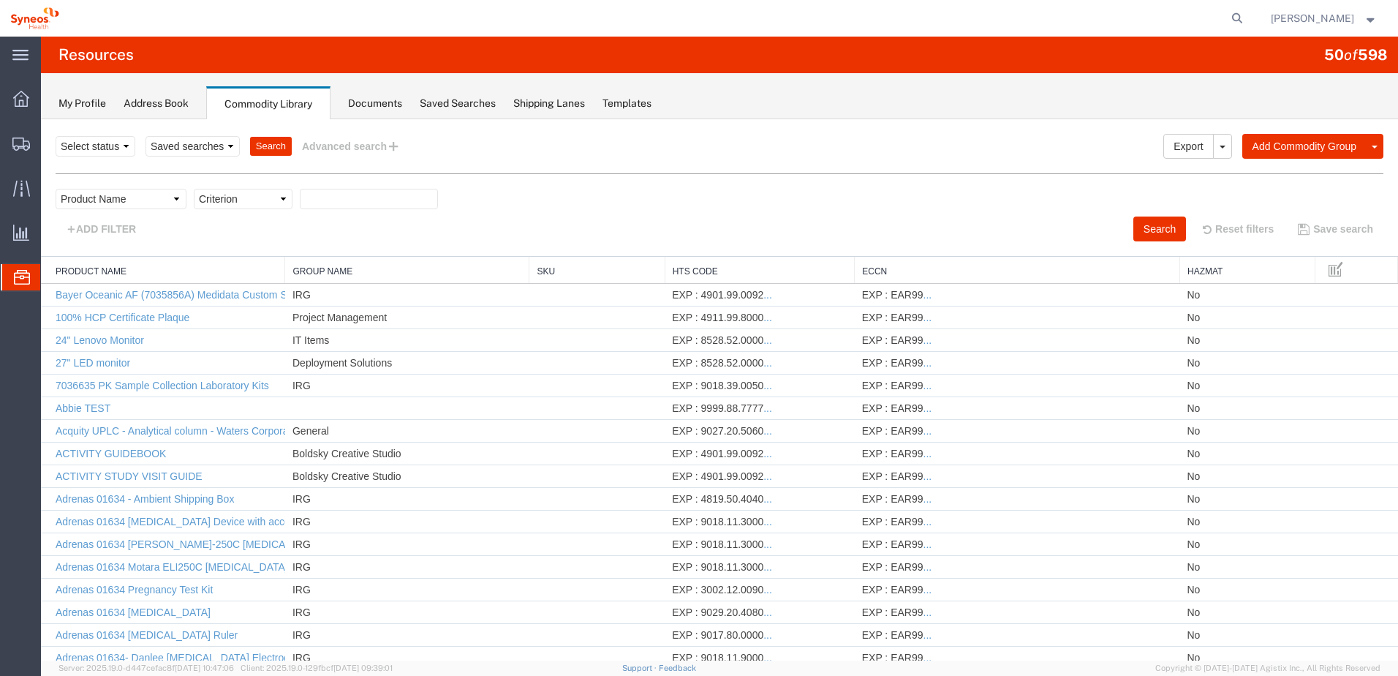
click at [285, 198] on div at bounding box center [719, 389] width 1357 height 541
click at [258, 197] on div at bounding box center [719, 389] width 1357 height 541
click at [258, 196] on select "Criterion contains does not contain is is blank is not blank starts with" at bounding box center [243, 199] width 99 height 20
select select "contains"
click at [194, 189] on select "Criterion contains does not contain is is blank is not blank starts with" at bounding box center [243, 199] width 99 height 20
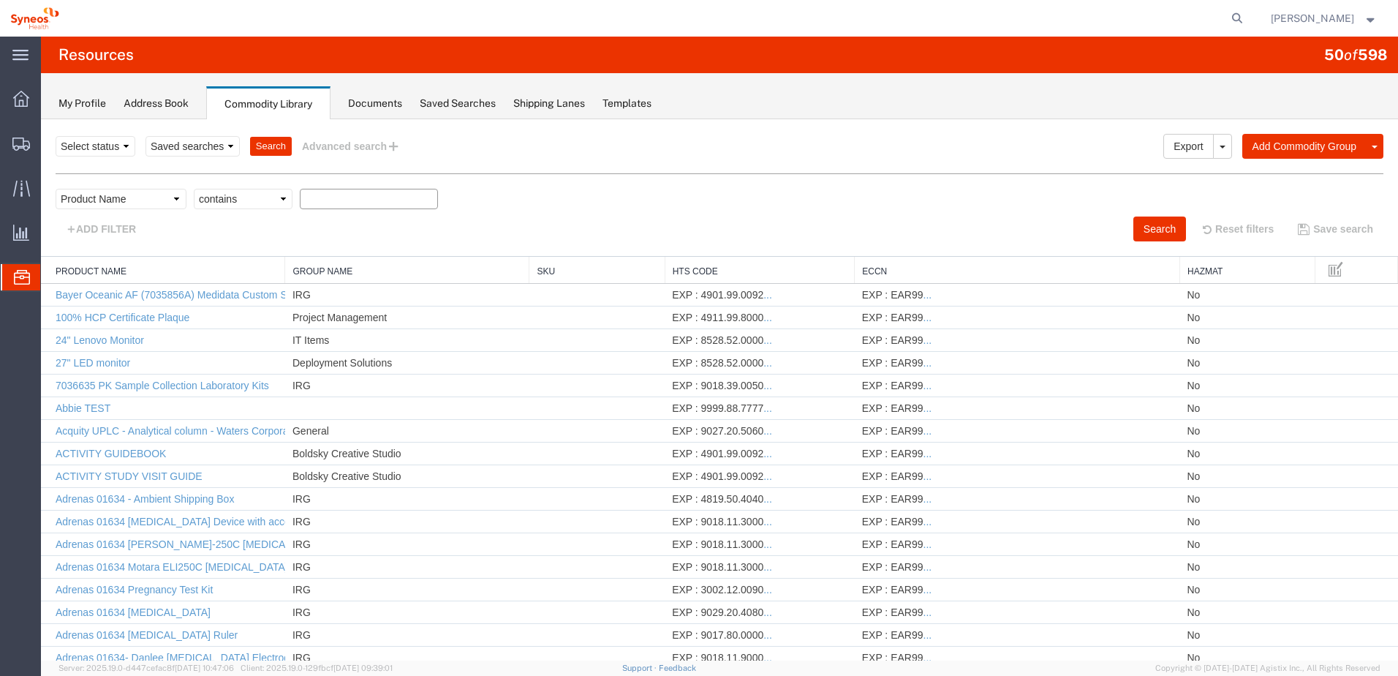
click at [340, 203] on input "text" at bounding box center [369, 199] width 138 height 20
paste input "Eyeballs"
type input "Eyeballs"
click at [1151, 227] on button "Search" at bounding box center [1159, 228] width 53 height 25
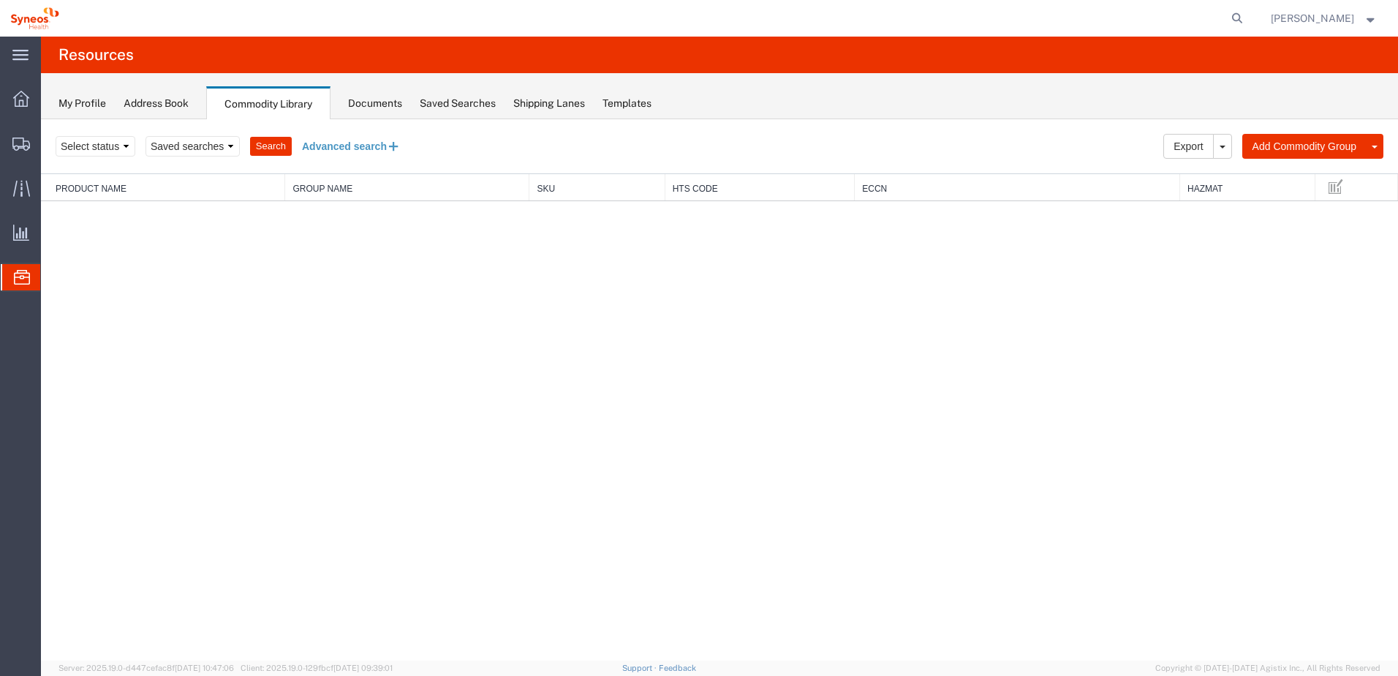
click at [328, 149] on button "Advanced search" at bounding box center [351, 146] width 119 height 25
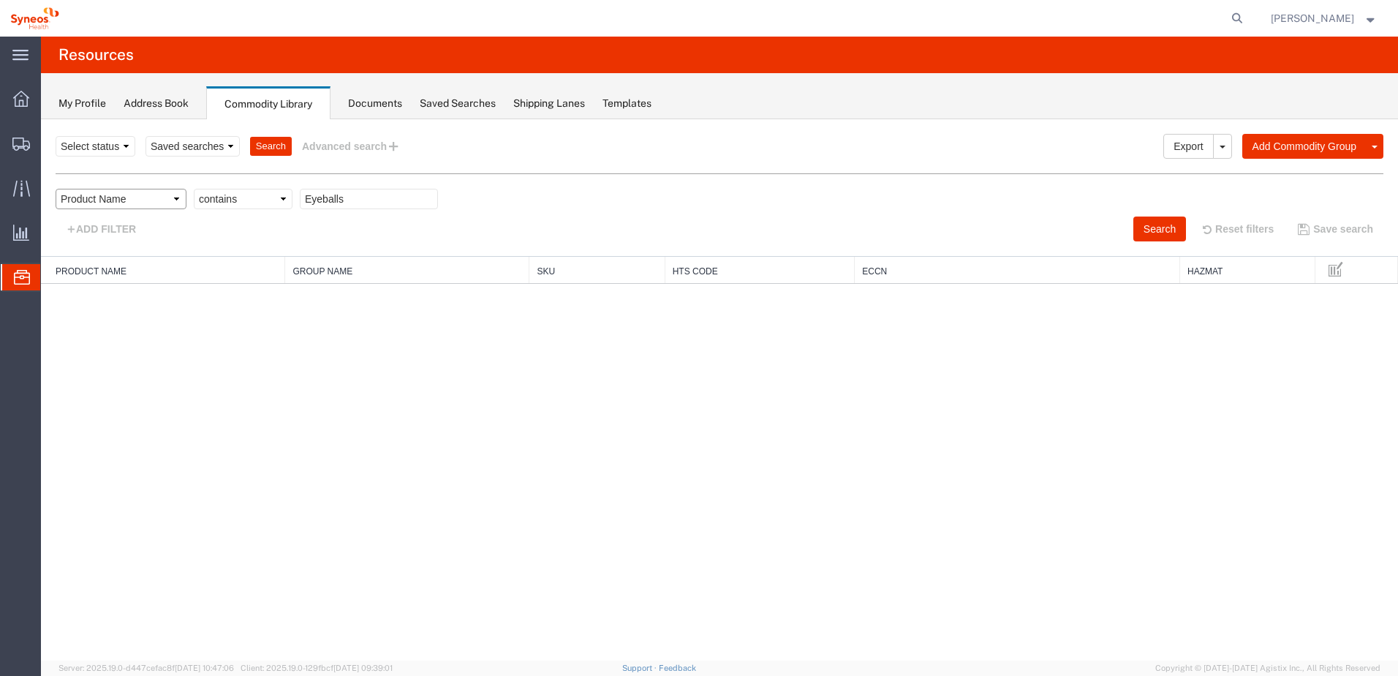
click at [177, 195] on select "Field Class Commodity Category Commodity Group Commodity Quantity Commodity Val…" at bounding box center [121, 199] width 131 height 20
select select "description"
click at [56, 189] on select "Field Class Commodity Category Commodity Group Commodity Quantity Commodity Val…" at bounding box center [121, 199] width 131 height 20
click at [311, 196] on input "text" at bounding box center [369, 199] width 138 height 20
click at [337, 200] on input "Eyebals" at bounding box center [369, 199] width 138 height 20
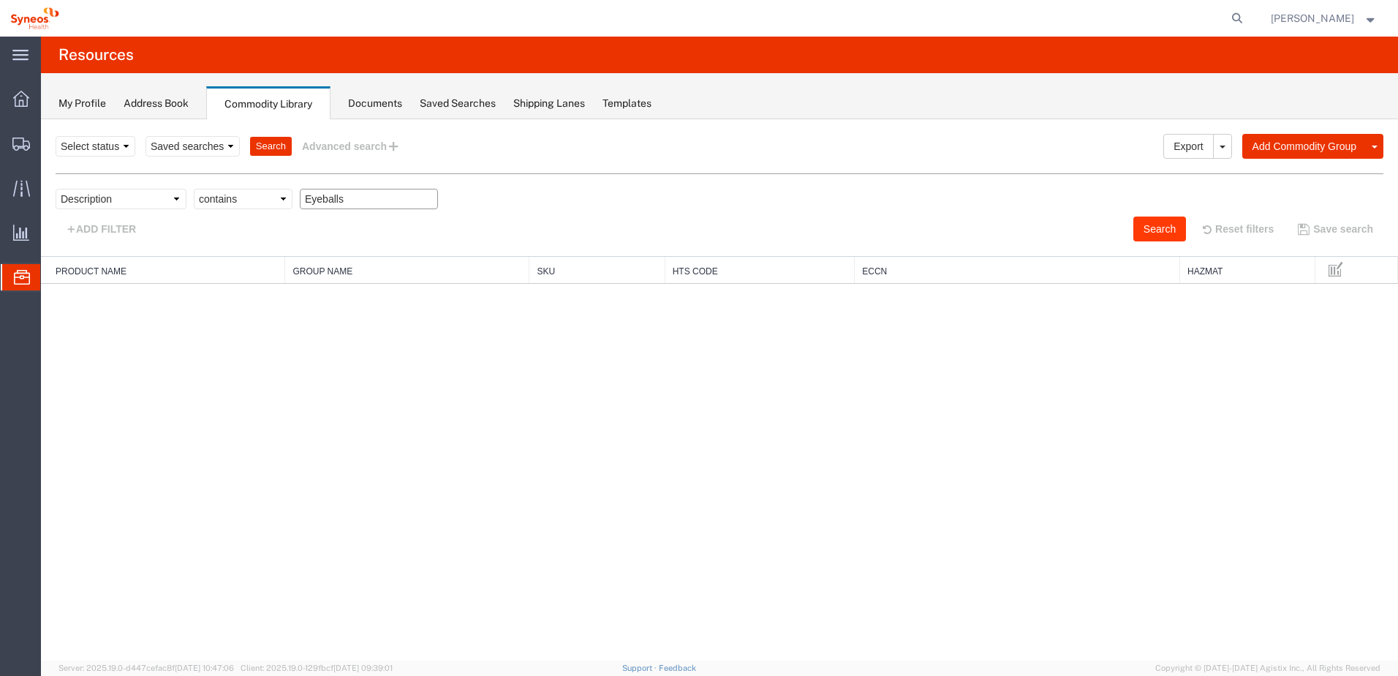
type input "Eyeballs"
click at [1151, 232] on button "Search" at bounding box center [1159, 228] width 53 height 25
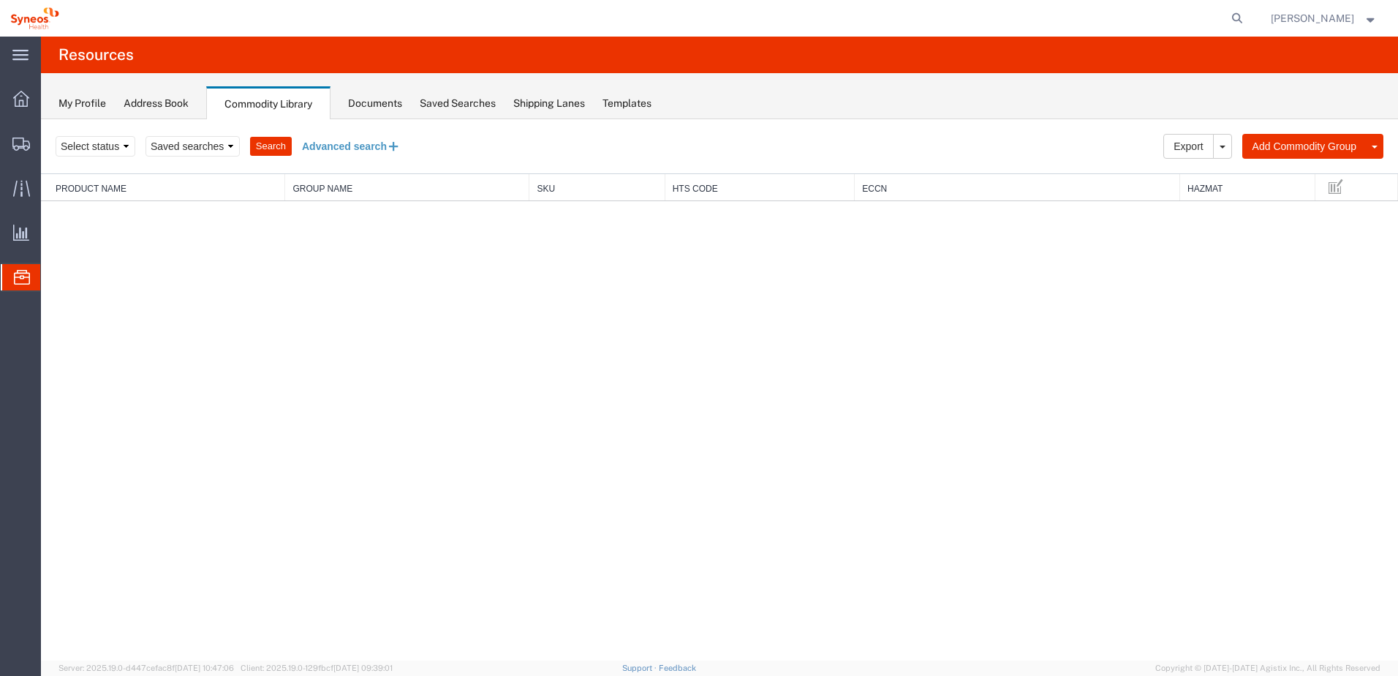
click at [369, 145] on button "Advanced search" at bounding box center [351, 146] width 119 height 25
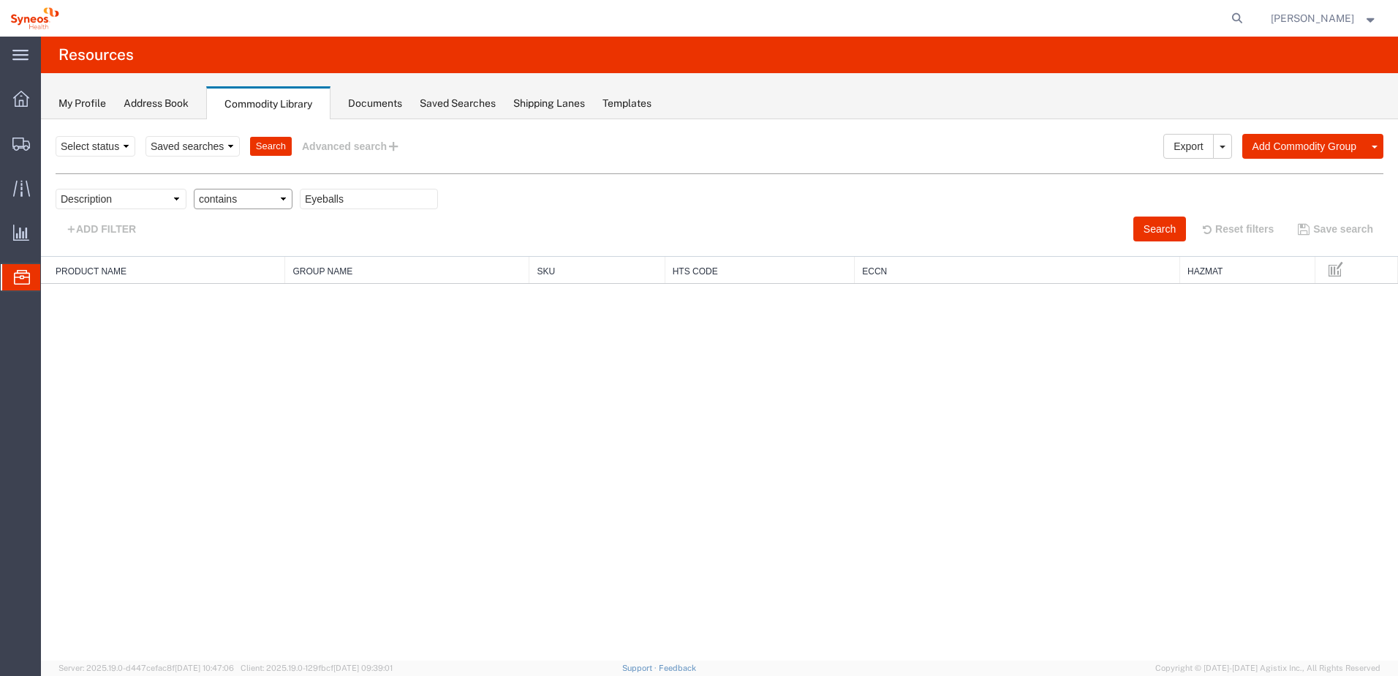
click at [256, 205] on select "Criterion contains does not contain is is blank is not blank starts with" at bounding box center [243, 199] width 99 height 20
click at [257, 204] on select "Criterion contains does not contain is is blank is not blank starts with" at bounding box center [243, 199] width 99 height 20
click at [178, 205] on select "Field Class Commodity Category Commodity Group Commodity Quantity Commodity Val…" at bounding box center [121, 199] width 131 height 20
select select "productName"
click at [56, 189] on select "Field Class Commodity Category Commodity Group Commodity Quantity Commodity Val…" at bounding box center [121, 199] width 131 height 20
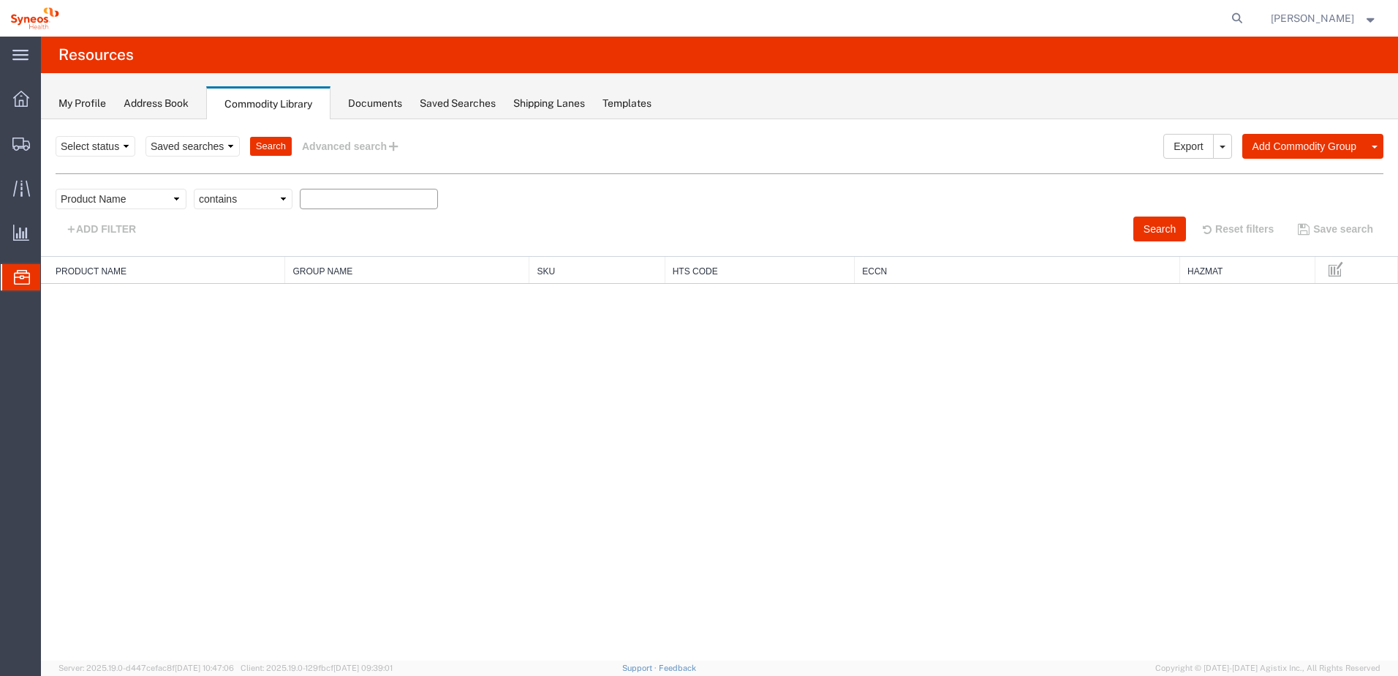
click at [318, 197] on input "text" at bounding box center [369, 199] width 138 height 20
paste input "Synthetic"
type input "Synthetic"
click at [1141, 230] on button "Search" at bounding box center [1159, 228] width 53 height 25
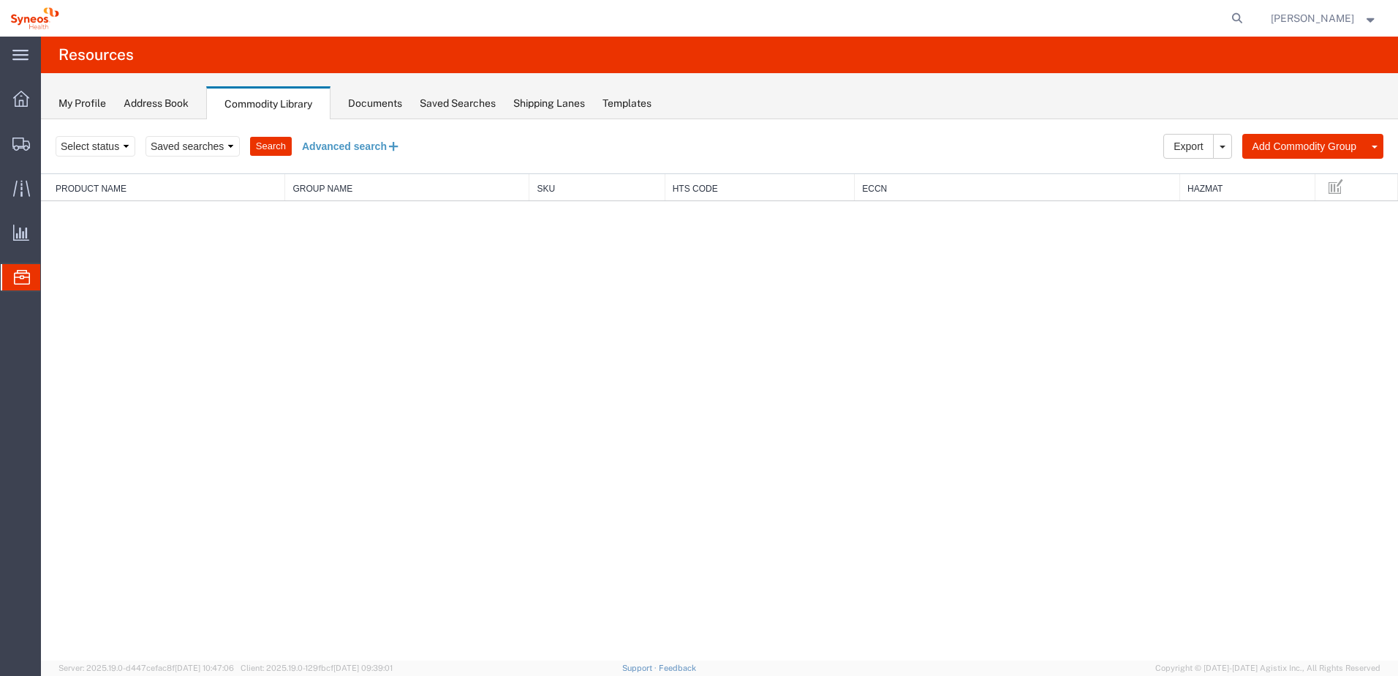
click at [362, 148] on button "Advanced search" at bounding box center [351, 146] width 119 height 25
